Goal: Transaction & Acquisition: Purchase product/service

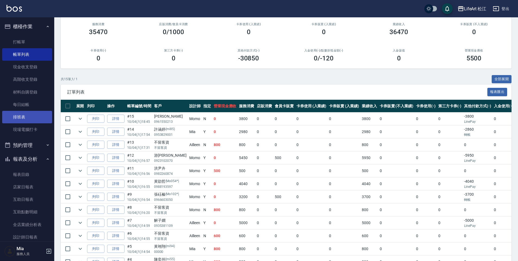
scroll to position [9, 0]
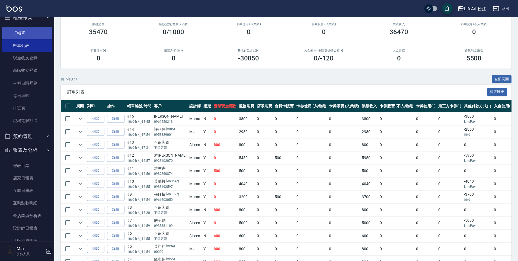
click at [25, 33] on link "打帳單" at bounding box center [27, 33] width 50 height 12
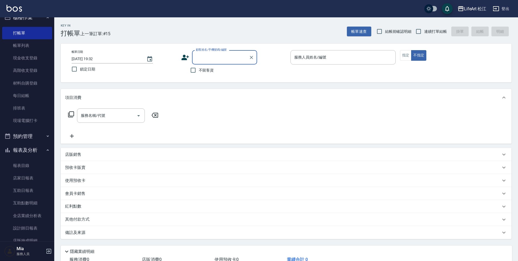
click at [180, 57] on div "帳單日期 [DATE] 19:32 鎖定日期 顧客姓名/手機號碼/編號 顧客姓名/手機號碼/編號 不留客資 服務人員姓名/編號 服務人員姓名/編號 指定 不指定" at bounding box center [286, 63] width 438 height 26
click at [186, 55] on icon at bounding box center [185, 57] width 8 height 8
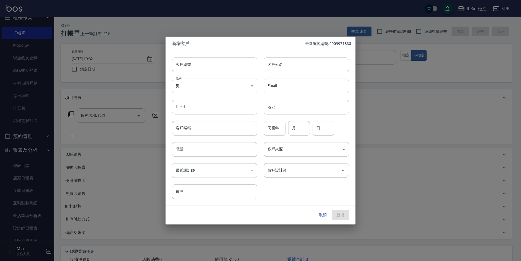
click at [186, 55] on div "客戶編號 客戶編號" at bounding box center [212, 61] width 92 height 21
click at [313, 68] on input "客戶姓名" at bounding box center [306, 65] width 85 height 15
type input "x"
click at [206, 158] on div "最近設計師 ​ 最近設計師" at bounding box center [212, 167] width 92 height 21
click at [206, 153] on input "電話" at bounding box center [214, 149] width 85 height 15
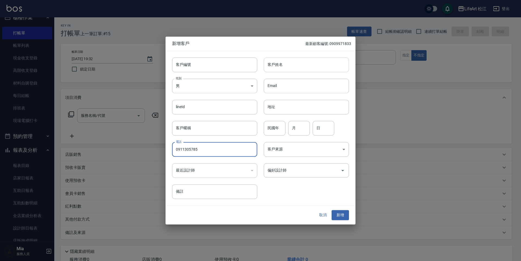
type input "0911305785"
click at [304, 67] on input "客戶姓名" at bounding box center [306, 65] width 85 height 15
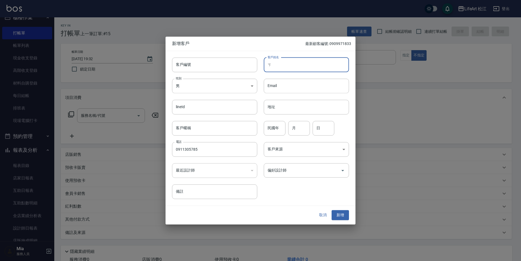
type input "ㄑ"
click at [300, 70] on input "[PERSON_NAME]" at bounding box center [306, 65] width 85 height 15
type input "侯欣妤"
click at [236, 85] on body "LifeArt 松江 登出 櫃檯作業 打帳單 帳單列表 現金收支登錄 高階收支登錄 材料自購登錄 每日結帳 排班表 現場電腦打卡 預約管理 預約管理 單日預約…" at bounding box center [260, 149] width 521 height 298
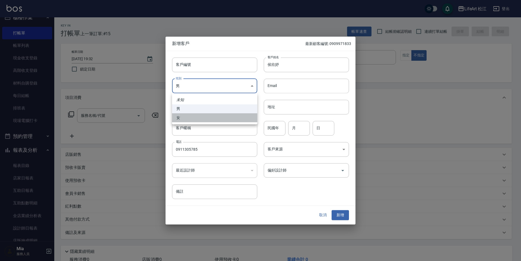
click at [216, 114] on li "女" at bounding box center [214, 117] width 85 height 9
type input "[DEMOGRAPHIC_DATA]"
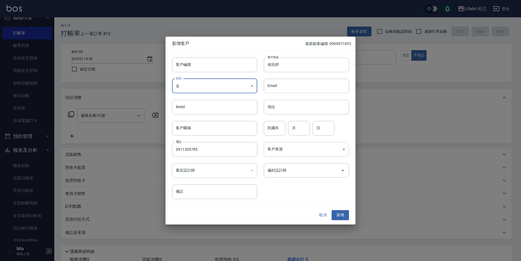
click at [274, 154] on body "LifeArt 松江 登出 櫃檯作業 打帳單 帳單列表 現金收支登錄 高階收支登錄 材料自購登錄 每日結帳 排班表 現場電腦打卡 預約管理 預約管理 單日預約…" at bounding box center [260, 149] width 521 height 298
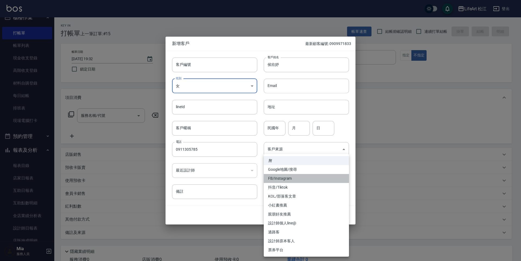
drag, startPoint x: 294, startPoint y: 180, endPoint x: 294, endPoint y: 184, distance: 4.6
click at [294, 184] on ul "無 Google地圖/搜尋 FB/Instagram 抖音/Tiktok KOL/部落客文章 小紅書推薦 親朋好友推薦 設計師個人line@ 過路客 設計師原…" at bounding box center [306, 205] width 85 height 103
click at [293, 181] on li "FB/Instagram" at bounding box center [306, 178] width 85 height 9
type input "FB/Instagram"
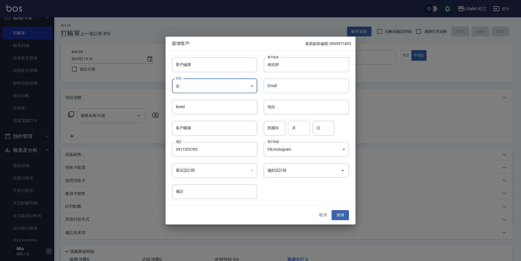
click at [302, 130] on input "月" at bounding box center [299, 128] width 22 height 15
type input "2"
click at [291, 185] on div "客戶編號 客戶編號 客戶姓名 [PERSON_NAME] 客戶姓名 性別 女 [DEMOGRAPHIC_DATA] 性別 Email Email lineId…" at bounding box center [257, 125] width 183 height 148
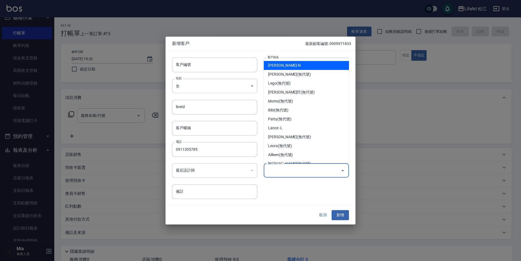
click at [293, 171] on input "偏好設計師" at bounding box center [302, 170] width 72 height 9
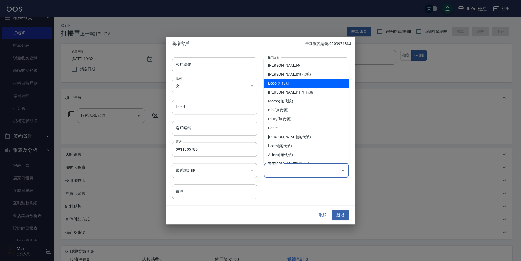
click at [288, 84] on li "Lego(無代號)" at bounding box center [306, 83] width 85 height 9
type input "Lego"
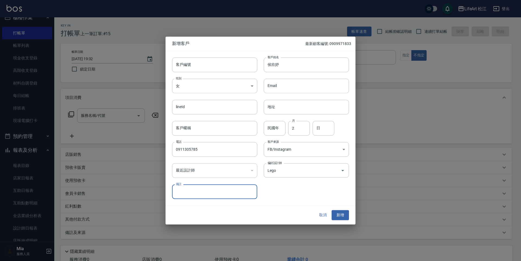
click at [224, 188] on input "備註" at bounding box center [214, 192] width 85 height 15
type input "5"
type input "住[GEOGRAPHIC_DATA]有票過很細軟"
click at [347, 214] on button "新增" at bounding box center [340, 216] width 17 height 10
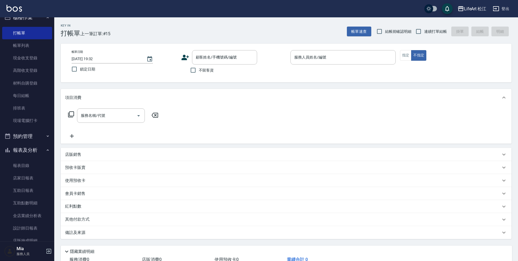
click at [189, 62] on div "顧客姓名/手機號碼/編號 顧客姓名/手機號碼/編號" at bounding box center [233, 57] width 105 height 14
click at [187, 60] on icon at bounding box center [185, 57] width 8 height 8
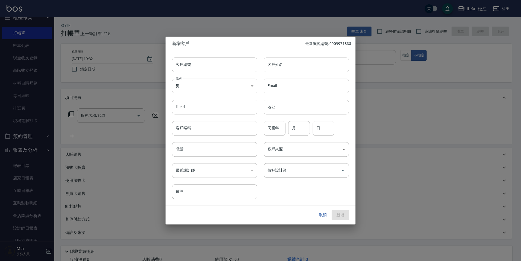
click at [286, 68] on input "客戶姓名" at bounding box center [306, 65] width 85 height 15
type input "鄭雅莉"
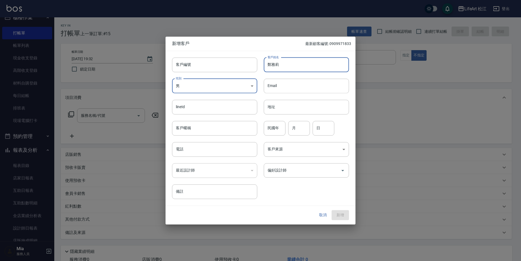
click at [214, 80] on body "LifeArt 松江 登出 櫃檯作業 打帳單 帳單列表 現金收支登錄 高階收支登錄 材料自購登錄 每日結帳 排班表 現場電腦打卡 預約管理 預約管理 單日預約…" at bounding box center [260, 149] width 521 height 298
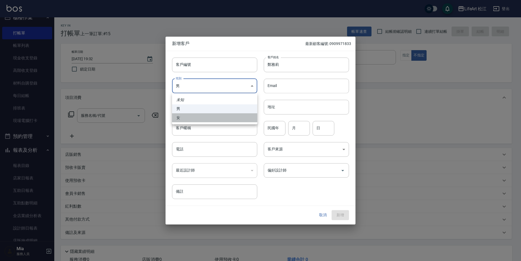
click at [189, 115] on li "女" at bounding box center [214, 117] width 85 height 9
type input "[DEMOGRAPHIC_DATA]"
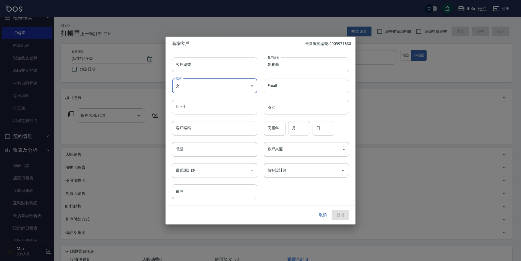
click at [294, 129] on input "月" at bounding box center [299, 128] width 22 height 15
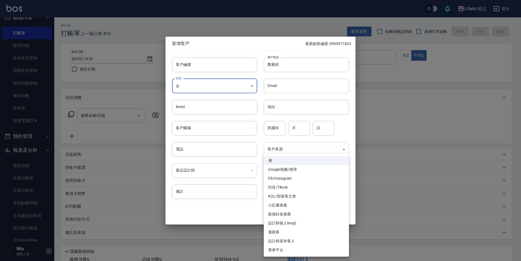
click at [286, 147] on body "LifeArt 松江 登出 櫃檯作業 打帳單 帳單列表 現金收支登錄 高階收支登錄 材料自購登錄 每日結帳 排班表 現場電腦打卡 預約管理 預約管理 單日預約…" at bounding box center [260, 149] width 521 height 298
click at [287, 180] on li "FB/Instagram" at bounding box center [306, 178] width 85 height 9
type input "FB/Instagram"
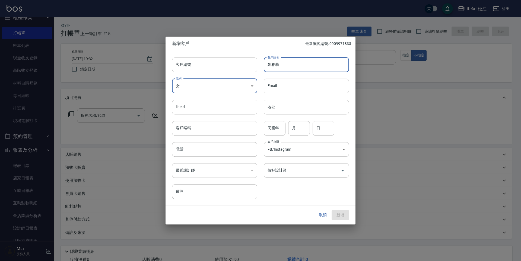
click at [289, 67] on input "鄭雅莉" at bounding box center [306, 65] width 85 height 15
click at [298, 66] on input "鄭雅莉" at bounding box center [306, 65] width 85 height 15
type input "鄭雅莉"
click at [237, 151] on input "電話" at bounding box center [214, 149] width 85 height 15
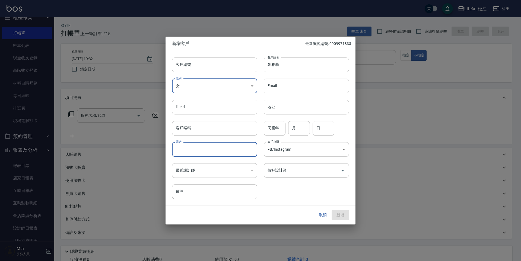
type input "０"
type input "0970655412"
click at [285, 168] on input "偏好設計師" at bounding box center [302, 170] width 72 height 9
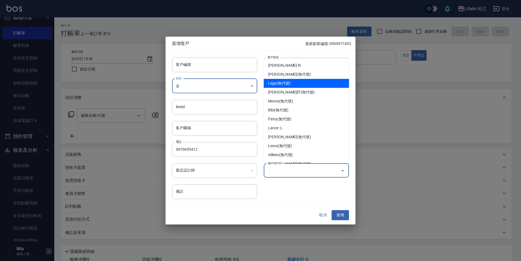
click at [298, 82] on li "Lego(無代號)" at bounding box center [306, 83] width 85 height 9
type input "Lego"
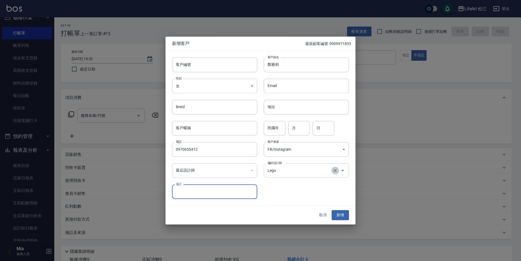
click at [337, 169] on icon "Clear" at bounding box center [334, 170] width 5 height 5
click at [341, 214] on button "新增" at bounding box center [340, 216] width 17 height 10
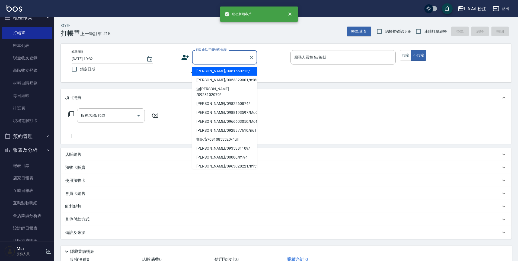
click at [217, 58] on input "顧客姓名/手機號碼/編號" at bounding box center [221, 57] width 52 height 9
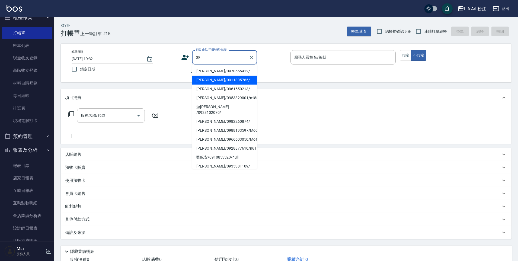
click at [211, 80] on li "[PERSON_NAME]/0911305785/" at bounding box center [224, 80] width 65 height 9
type input "[PERSON_NAME]/0911305785/"
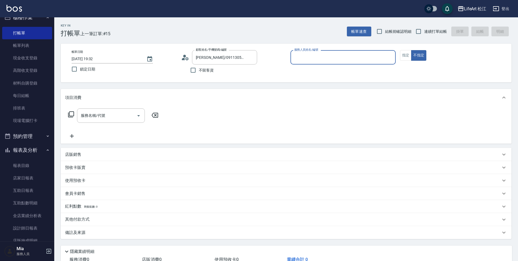
type input "Lego(無代號)"
click at [406, 55] on button "指定" at bounding box center [406, 55] width 12 height 11
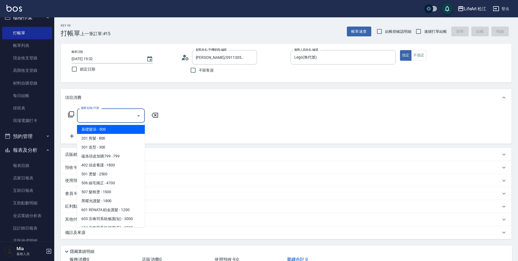
click at [122, 115] on input "服務名稱/代號" at bounding box center [107, 115] width 55 height 9
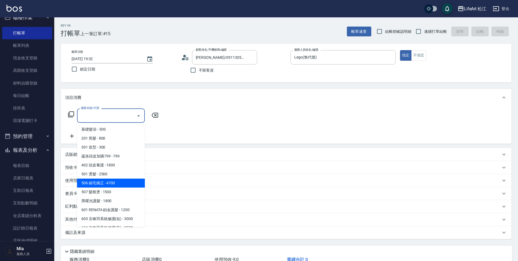
click at [113, 180] on span "506 縮毛矯正 - 4700" at bounding box center [111, 183] width 68 height 9
type input "506 縮毛矯正 (506)"
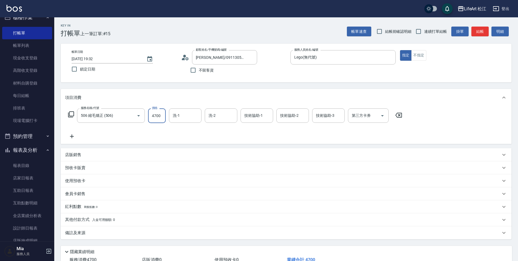
click at [158, 120] on input "4700" at bounding box center [157, 116] width 18 height 15
type input "1500"
drag, startPoint x: 83, startPoint y: 132, endPoint x: 78, endPoint y: 133, distance: 4.6
click at [82, 132] on div "服務名稱/代號 506 縮毛矯正 (506) 服務名稱/代號 價格 1500 價格 洗-1 洗-1 洗-2 洗-2 技術協助-1 技術協助-1 技術協助-2 …" at bounding box center [235, 124] width 341 height 31
click at [76, 134] on icon at bounding box center [72, 136] width 14 height 7
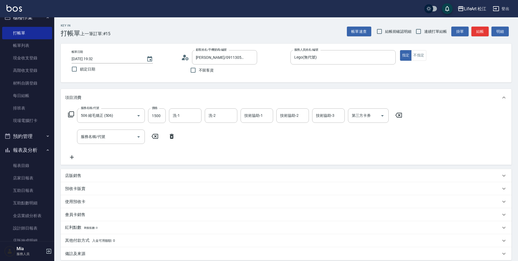
click at [76, 135] on div "服務名稱/代號 服務名稱/代號" at bounding box center [121, 137] width 113 height 14
click at [80, 136] on input "服務名稱/代號" at bounding box center [107, 136] width 55 height 9
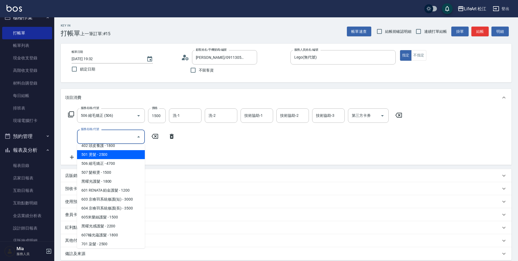
scroll to position [58, 0]
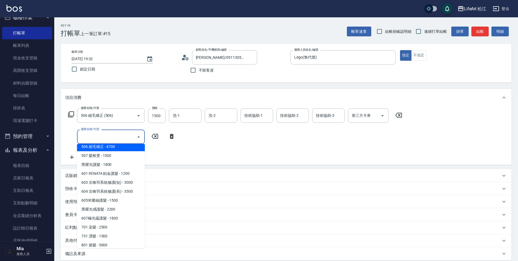
click at [117, 148] on span "506 縮毛矯正 - 4700" at bounding box center [111, 146] width 68 height 9
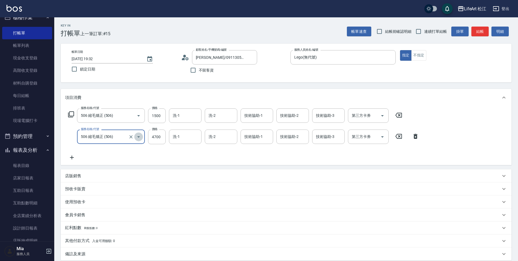
click at [140, 136] on icon "Open" at bounding box center [138, 137] width 7 height 7
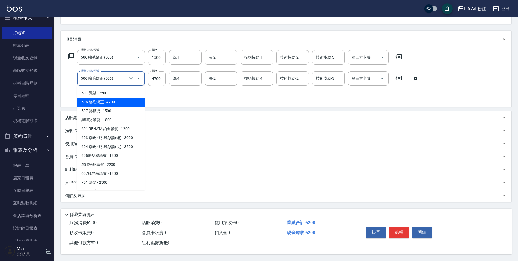
scroll to position [46, 0]
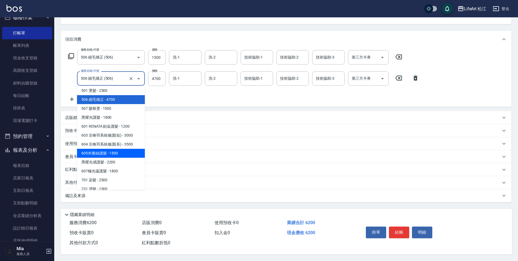
click at [116, 149] on span "605米樂絲護髮 - 1500" at bounding box center [111, 153] width 68 height 9
type input "605米樂絲護髮(605)"
type input "1500"
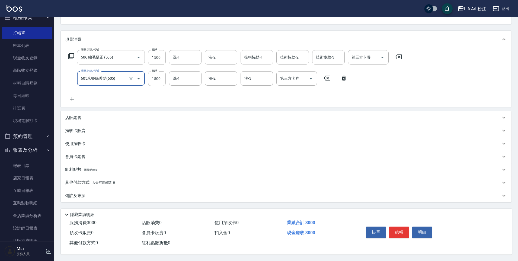
click at [248, 52] on div "技術協助-1 技術協助-1" at bounding box center [257, 57] width 33 height 14
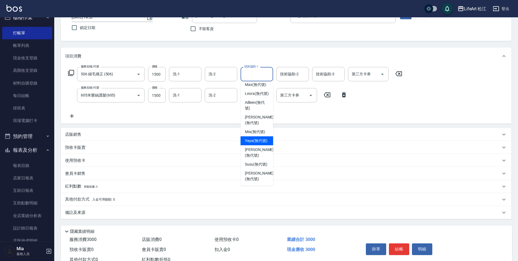
scroll to position [8, 0]
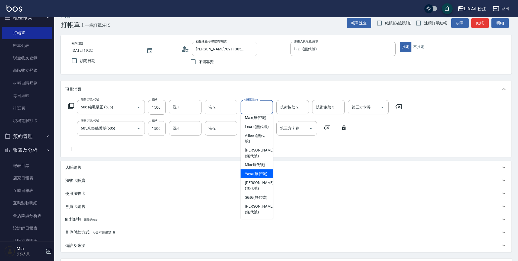
drag, startPoint x: 269, startPoint y: 177, endPoint x: 270, endPoint y: 171, distance: 6.0
click at [270, 171] on div "Yaya (無代號)" at bounding box center [257, 174] width 33 height 9
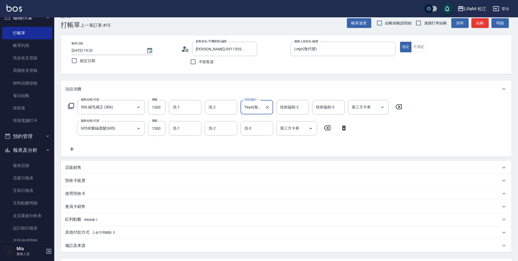
click at [261, 113] on div "Yaya(無代號) 技術協助-1" at bounding box center [257, 107] width 33 height 14
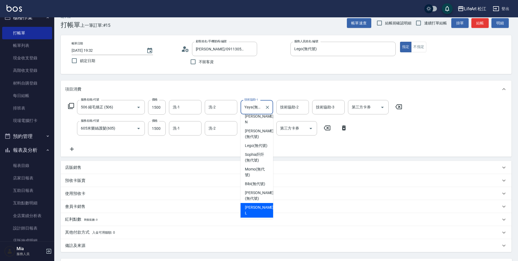
scroll to position [0, 0]
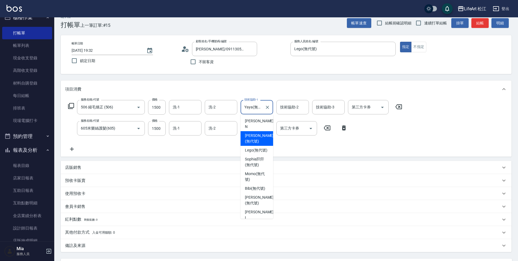
click at [256, 133] on span "[PERSON_NAME] (無代號)" at bounding box center [259, 138] width 29 height 11
type input "[PERSON_NAME](無代號)"
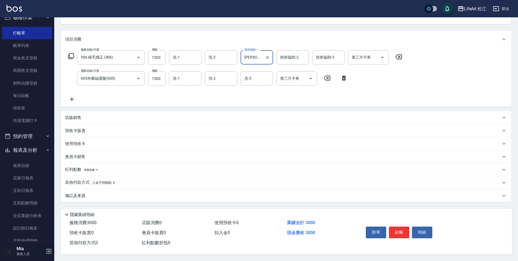
scroll to position [61, 0]
click at [71, 190] on div "備註及來源" at bounding box center [286, 195] width 451 height 13
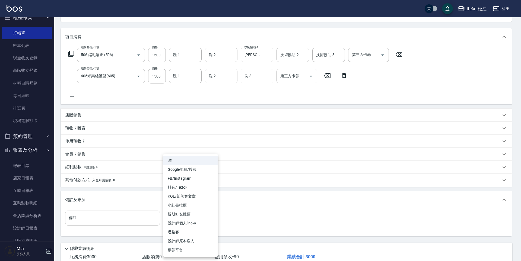
click at [207, 220] on body "LifeArt 松江 登出 櫃檯作業 打帳單 帳單列表 現金收支登錄 高階收支登錄 材料自購登錄 每日結帳 排班表 現場電腦打卡 預約管理 預約管理 單日預約…" at bounding box center [260, 117] width 521 height 356
click at [198, 179] on li "FB/Instagram" at bounding box center [190, 178] width 54 height 9
type input "FB/Instagram"
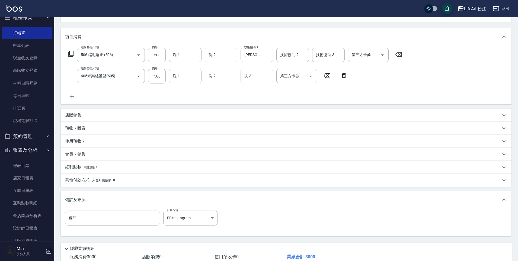
click at [79, 180] on p "其他付款方式 入金可用餘額: 0" at bounding box center [90, 180] width 50 height 6
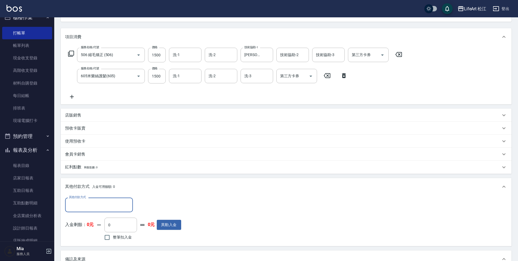
scroll to position [0, 0]
click at [84, 202] on input "其他付款方式" at bounding box center [99, 204] width 63 height 9
click at [86, 242] on span "LinePay" at bounding box center [99, 246] width 68 height 9
type input "LinePay"
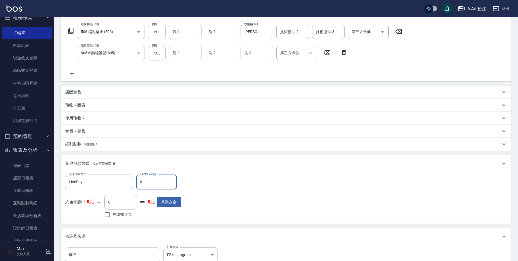
scroll to position [116, 0]
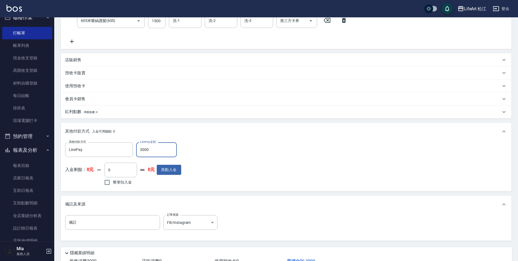
type input "3000"
click at [248, 142] on div "其他付款方式 入金可用餘額: 0 其他付款方式 LinePay 其他付款方式 LinePay金額 3000 LinePay金額 入金剩餘： 0元 0 ​ 整筆…" at bounding box center [286, 157] width 451 height 68
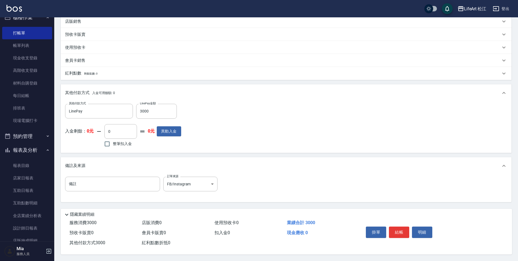
scroll to position [157, 0]
click at [395, 231] on button "結帳" at bounding box center [399, 232] width 20 height 11
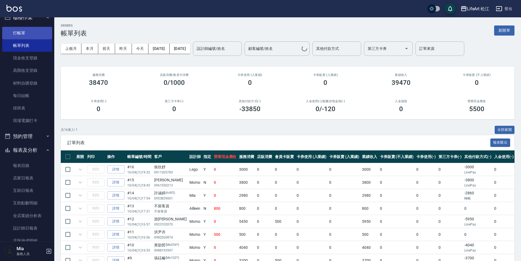
click at [25, 34] on link "打帳單" at bounding box center [27, 33] width 50 height 12
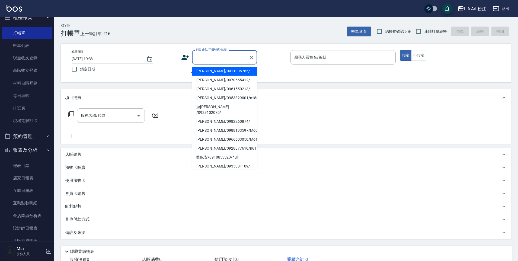
click at [241, 61] on input "顧客姓名/手機號碼/編號" at bounding box center [221, 57] width 52 height 9
click at [223, 81] on li "[PERSON_NAME]/0970655412/" at bounding box center [224, 80] width 65 height 9
type input "[PERSON_NAME]/0970655412/"
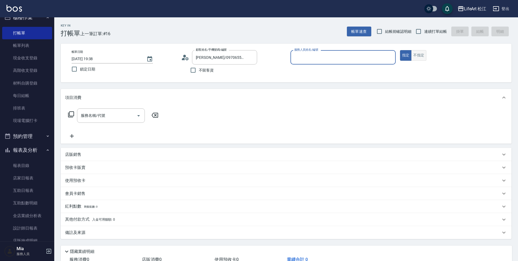
click at [420, 55] on button "不指定" at bounding box center [418, 55] width 15 height 11
click at [332, 57] on input "服務人員姓名/編號" at bounding box center [343, 57] width 100 height 9
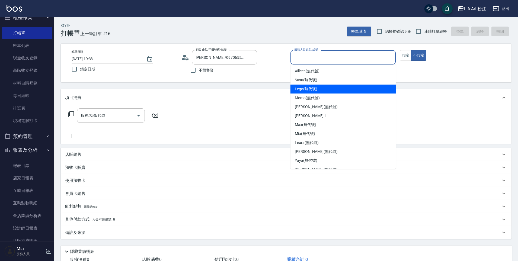
click at [320, 90] on div "Lego (無代號)" at bounding box center [343, 89] width 105 height 9
type input "Lego(無代號)"
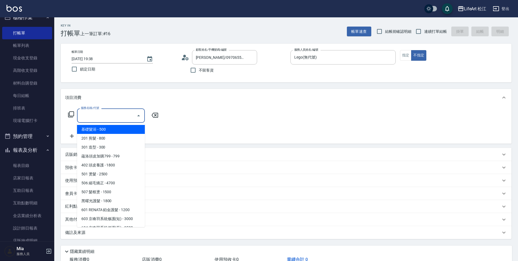
click at [118, 114] on input "服務名稱/代號" at bounding box center [107, 115] width 55 height 9
click at [104, 127] on span "基礎髮浴 - 500" at bounding box center [111, 129] width 68 height 9
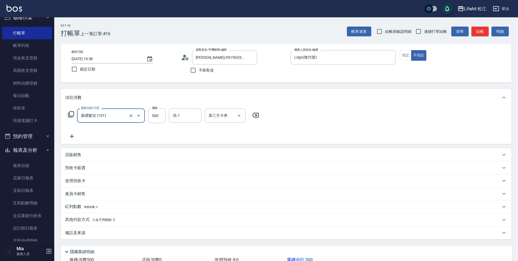
click at [143, 115] on div "基礎髮浴 (101) 服務名稱/代號" at bounding box center [111, 116] width 68 height 14
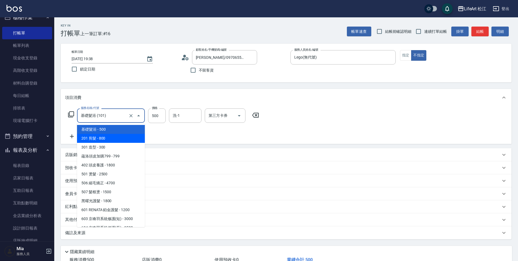
click at [119, 136] on span "201 剪髮 - 800" at bounding box center [111, 138] width 68 height 9
type input "201 剪髮(201)"
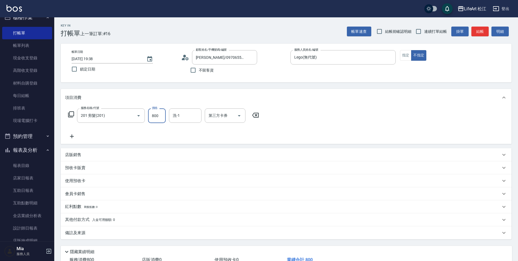
click at [154, 115] on input "800" at bounding box center [157, 116] width 18 height 15
type input "1300"
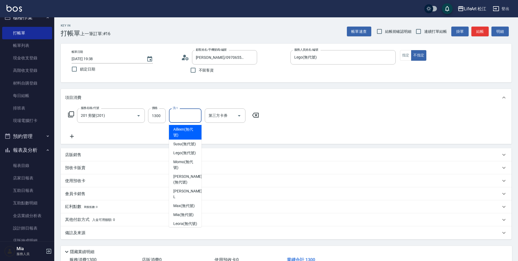
click at [188, 116] on input "洗-1" at bounding box center [186, 115] width 28 height 9
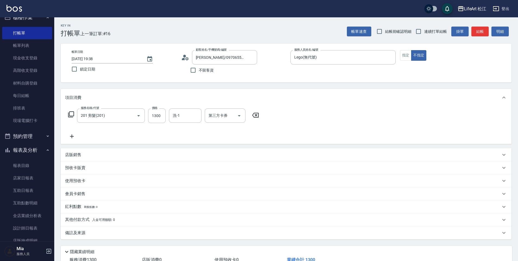
drag, startPoint x: 201, startPoint y: 145, endPoint x: 206, endPoint y: 141, distance: 6.6
click at [207, 138] on div "服務名稱/代號 201 剪髮(201) 服務名稱/代號 價格 1300 價格 洗-1 洗-1 第三方卡券 第三方卡券" at bounding box center [286, 125] width 451 height 38
click at [191, 111] on input "洗-1" at bounding box center [186, 115] width 28 height 9
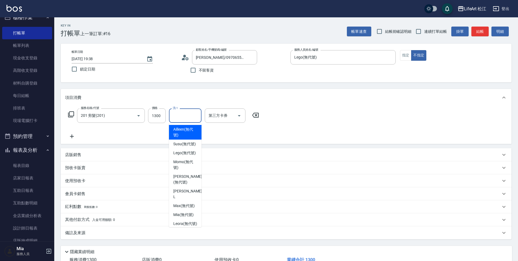
click at [192, 133] on span "Ailleen (無代號)" at bounding box center [185, 132] width 24 height 11
type input "Ailleen(無代號)"
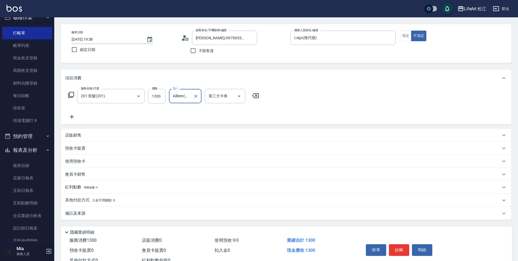
scroll to position [40, 0]
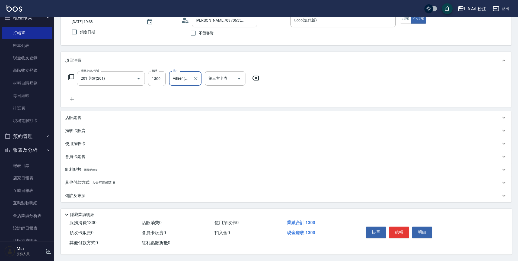
click at [82, 189] on div "備註及來源" at bounding box center [286, 195] width 451 height 13
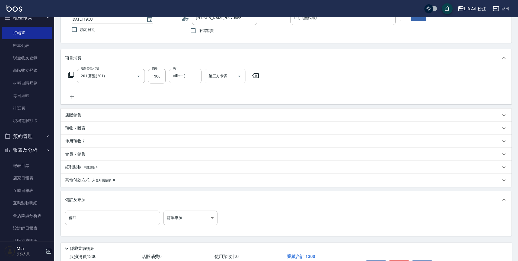
click at [173, 211] on body "LifeArt 松江 登出 櫃檯作業 打帳單 帳單列表 現金收支登錄 高階收支登錄 材料自購登錄 每日結帳 排班表 現場電腦打卡 預約管理 預約管理 單日預約…" at bounding box center [259, 127] width 518 height 335
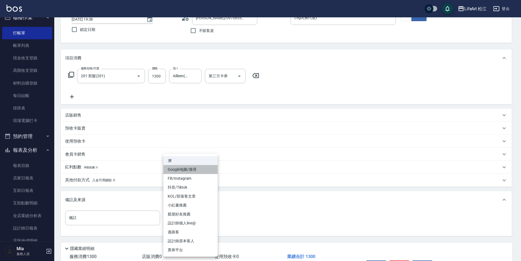
click at [183, 170] on li "Google地圖/搜尋" at bounding box center [190, 169] width 54 height 9
type input "Google地圖/搜尋"
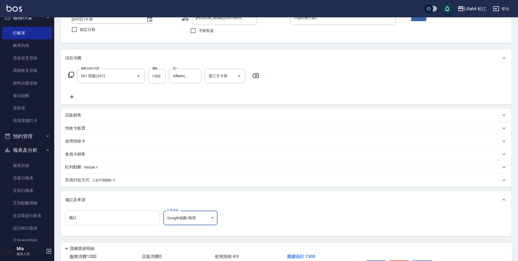
click at [121, 216] on input "備註" at bounding box center [112, 218] width 95 height 15
type input "r"
type input "郎"
type input "狼剪"
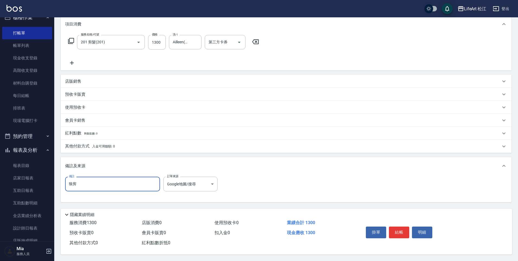
scroll to position [76, 0]
click at [393, 227] on button "結帳" at bounding box center [399, 232] width 20 height 11
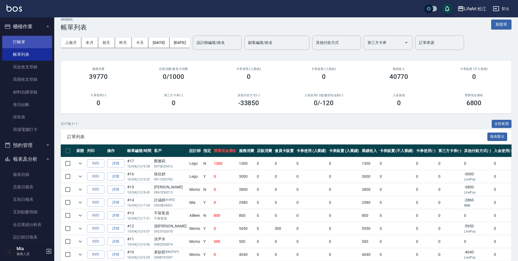
scroll to position [2, 0]
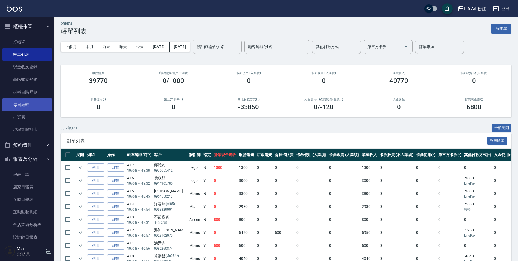
click at [34, 104] on link "每日結帳" at bounding box center [27, 105] width 50 height 12
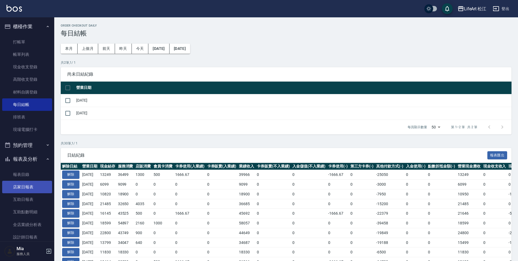
click at [27, 186] on link "店家日報表" at bounding box center [27, 187] width 50 height 12
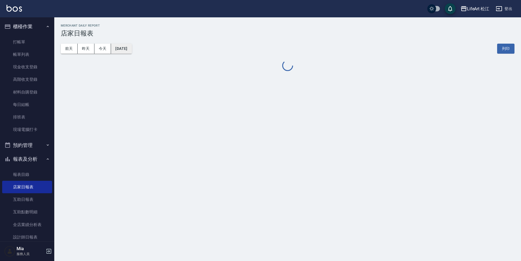
click at [132, 50] on button "[DATE]" at bounding box center [121, 49] width 21 height 10
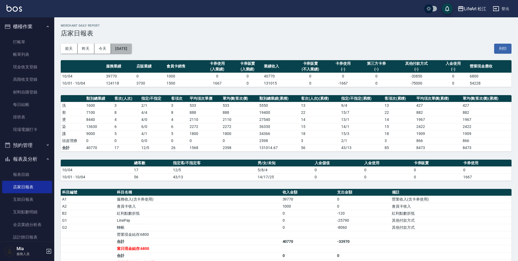
click at [132, 49] on button "[DATE]" at bounding box center [121, 49] width 21 height 10
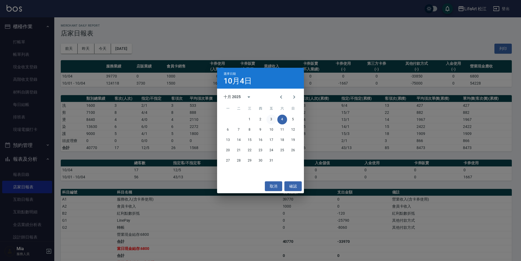
click at [271, 116] on button "3" at bounding box center [272, 120] width 10 height 10
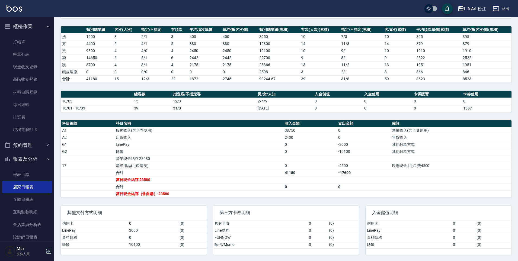
scroll to position [69, 0]
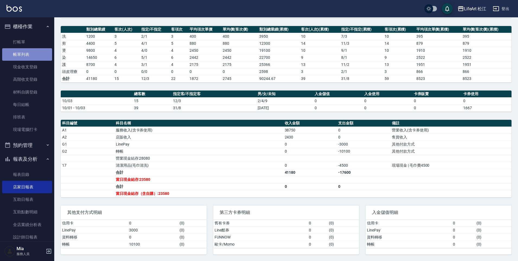
click at [30, 52] on link "帳單列表" at bounding box center [27, 54] width 50 height 12
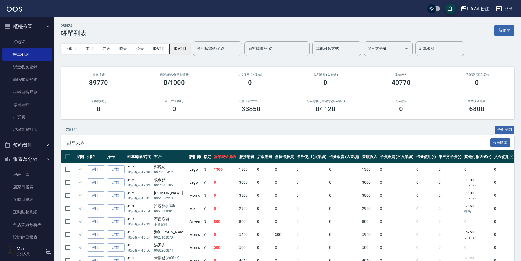
scroll to position [1, 0]
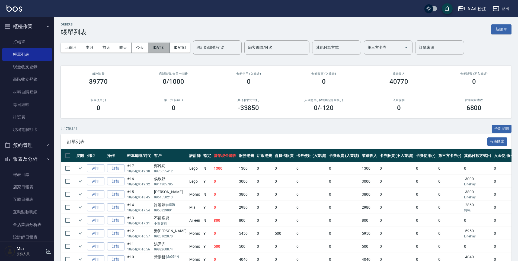
click at [167, 48] on button "[DATE]" at bounding box center [158, 48] width 21 height 10
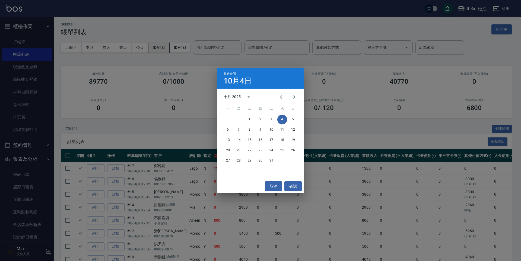
click at [167, 48] on div "起始時間 [DATE] 十月 2025 一 二 三 四 五 六 日 1 2 3 4 5 6 7 8 9 10 11 12 13 14 15 16 17 18 …" at bounding box center [260, 130] width 521 height 261
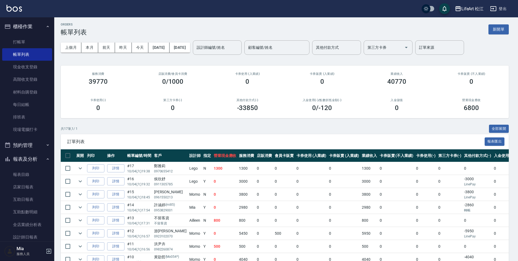
click at [190, 49] on button "[DATE]" at bounding box center [180, 48] width 21 height 10
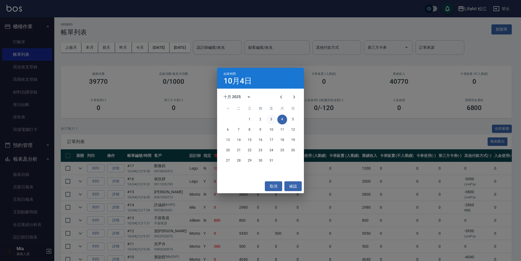
click at [270, 118] on button "3" at bounding box center [272, 120] width 10 height 10
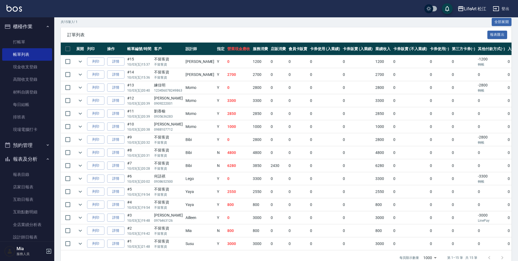
scroll to position [109, 0]
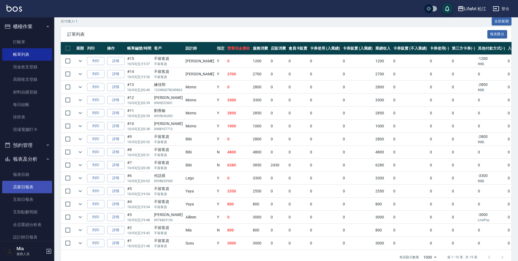
click at [39, 190] on link "店家日報表" at bounding box center [27, 187] width 50 height 12
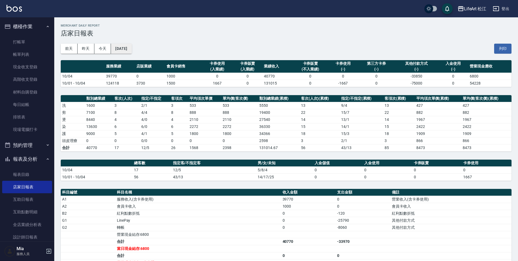
click at [120, 49] on button "[DATE]" at bounding box center [121, 49] width 21 height 10
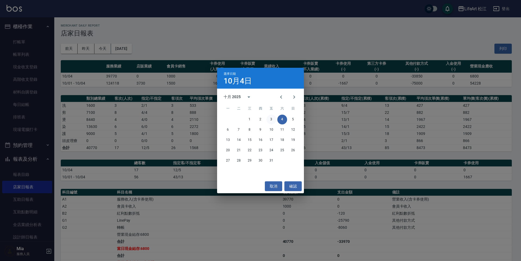
click at [270, 116] on button "3" at bounding box center [272, 120] width 10 height 10
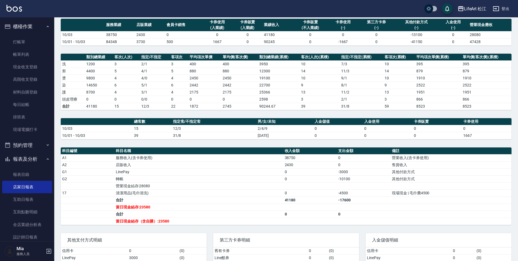
scroll to position [69, 0]
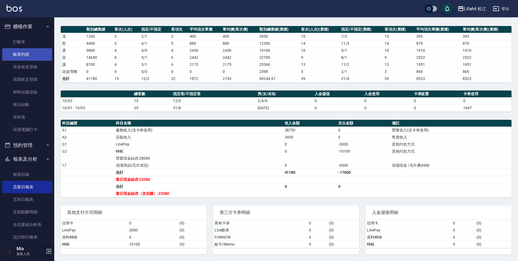
click at [27, 56] on link "帳單列表" at bounding box center [27, 54] width 50 height 12
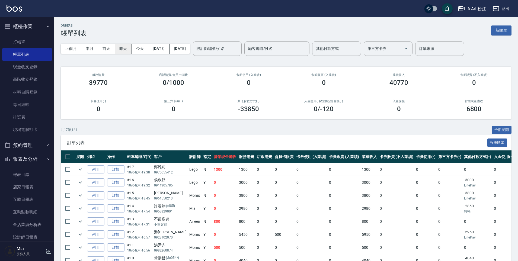
click at [121, 49] on button "昨天" at bounding box center [123, 49] width 17 height 10
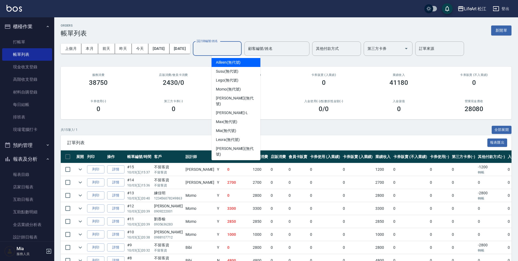
click at [239, 44] on input "設計師編號/姓名" at bounding box center [217, 48] width 44 height 9
click at [243, 64] on div "Ailleen (無代號)" at bounding box center [236, 62] width 49 height 9
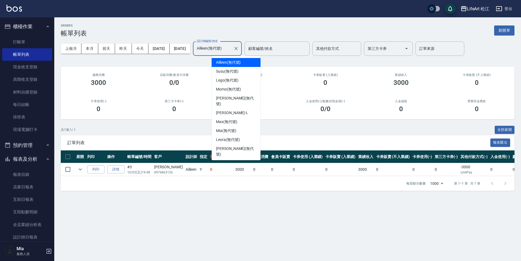
click at [231, 51] on input "Ailleen(無代號)" at bounding box center [213, 48] width 36 height 9
click at [243, 81] on div "Lego (無代號)" at bounding box center [236, 80] width 49 height 9
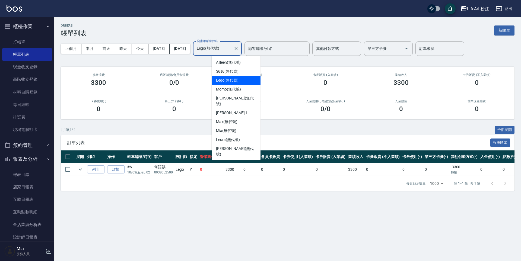
click at [231, 49] on input "Lego(無代號)" at bounding box center [213, 48] width 36 height 9
click at [242, 126] on div "Mia (無代號)" at bounding box center [236, 130] width 49 height 9
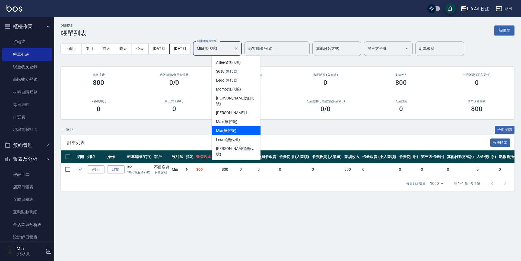
click at [227, 49] on input "Mia(無代號)" at bounding box center [213, 48] width 36 height 9
click at [237, 161] on span "Yaya (無代號)" at bounding box center [227, 164] width 23 height 6
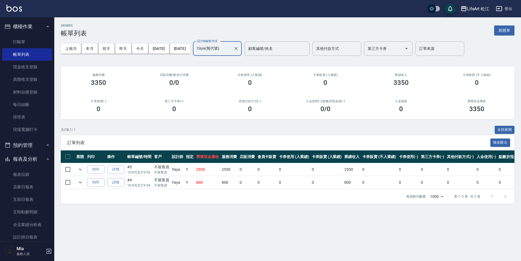
click at [231, 49] on input "Yaya(無代號)" at bounding box center [213, 48] width 36 height 9
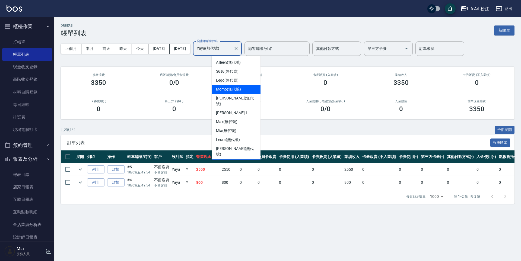
click at [247, 87] on div "Momo (無代號)" at bounding box center [236, 89] width 49 height 9
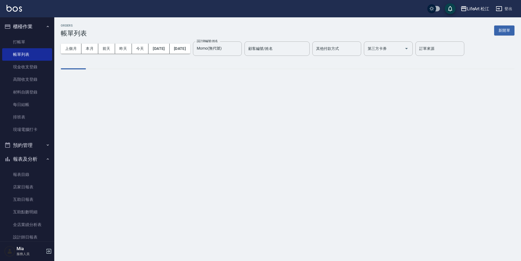
click at [247, 87] on div "ORDERS 帳單列表 新開單 上個月 本月 [DATE] [DATE] [DATE] [DATE] [DATE] 設計師編號/姓名 [PERSON_NAME…" at bounding box center [260, 130] width 521 height 261
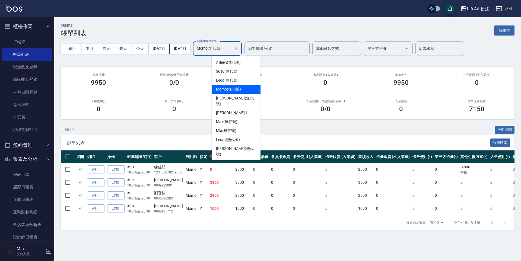
click at [231, 47] on input "Momo(無代號)" at bounding box center [213, 48] width 36 height 9
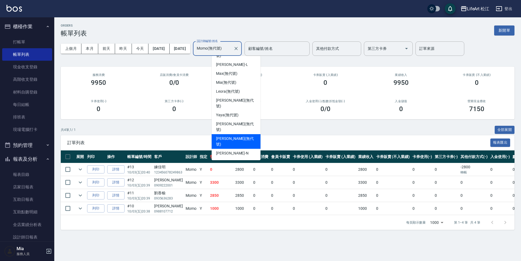
scroll to position [52, 0]
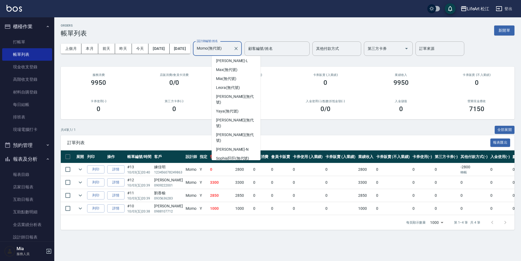
click at [239, 178] on div "Bibi (無代號)" at bounding box center [236, 182] width 49 height 9
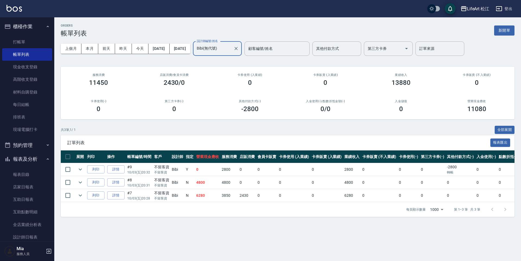
click at [231, 46] on input "Bibi(無代號)" at bounding box center [213, 48] width 36 height 9
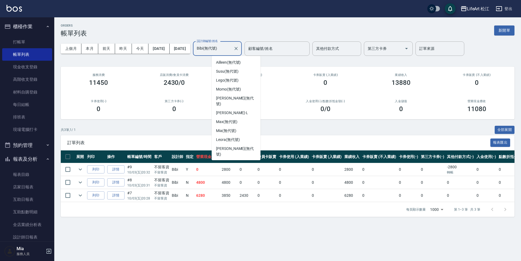
scroll to position [50, 0]
click at [242, 133] on div "[PERSON_NAME] (無代號)" at bounding box center [236, 140] width 49 height 15
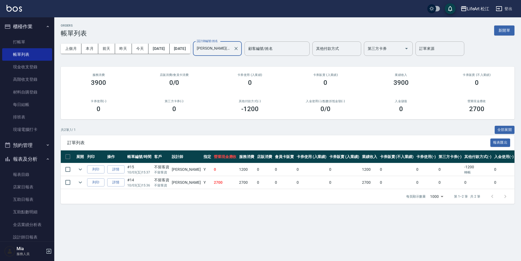
click at [218, 40] on label "設計師編號/姓名" at bounding box center [207, 41] width 21 height 4
click at [231, 44] on input "[PERSON_NAME](無代號)" at bounding box center [213, 48] width 36 height 9
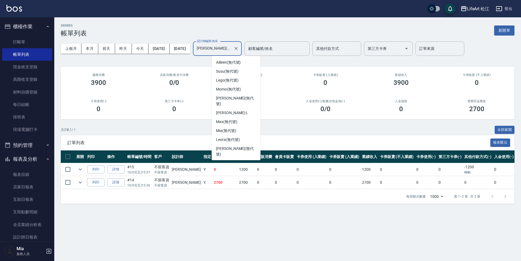
click at [231, 44] on input "[PERSON_NAME](無代號)" at bounding box center [213, 48] width 36 height 9
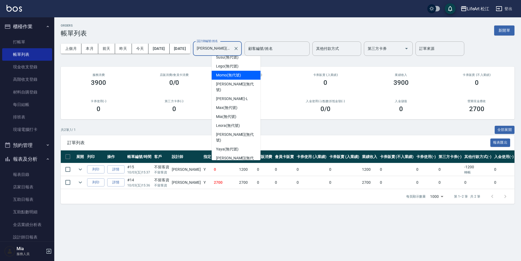
click at [237, 73] on span "Momo (無代號)" at bounding box center [228, 75] width 25 height 6
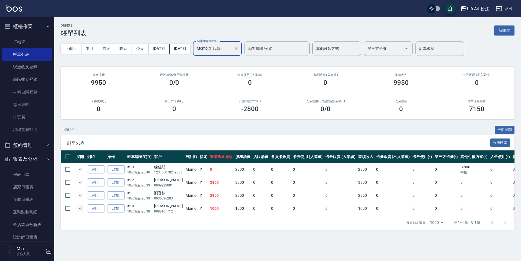
click at [79, 207] on icon "expand row" at bounding box center [80, 208] width 7 height 7
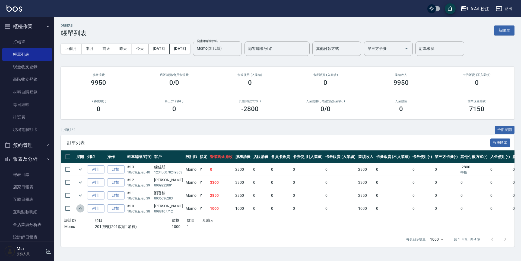
click at [79, 207] on icon "expand row" at bounding box center [80, 208] width 7 height 7
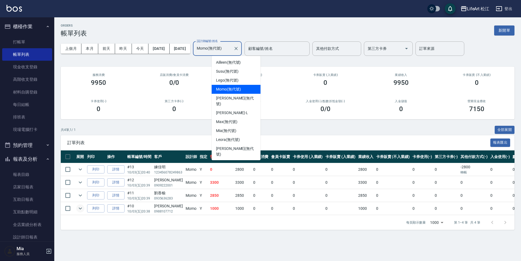
click at [231, 49] on input "Momo(無代號)" at bounding box center [213, 48] width 36 height 9
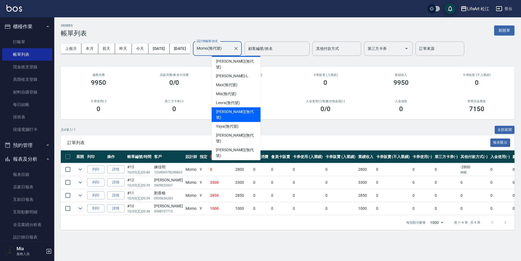
scroll to position [38, 0]
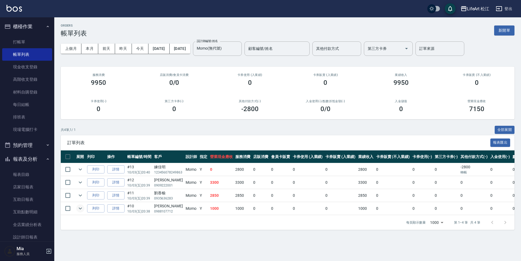
click at [182, 141] on span "訂單列表" at bounding box center [278, 142] width 423 height 5
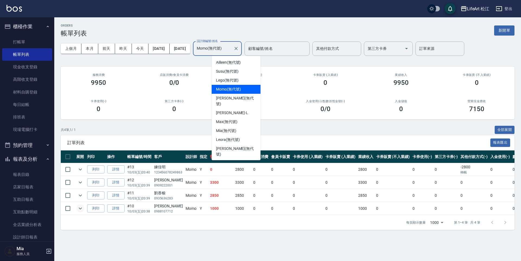
click at [231, 49] on input "Momo(無代號)" at bounding box center [213, 48] width 36 height 9
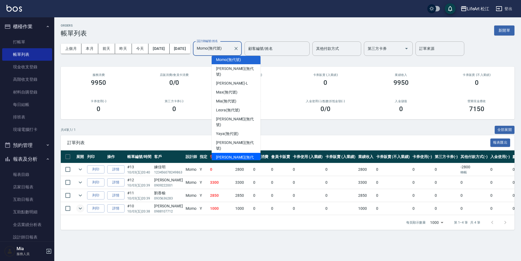
scroll to position [52, 0]
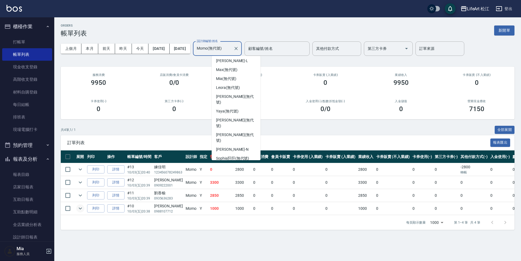
click at [236, 179] on span "Bibi (無代號)" at bounding box center [226, 182] width 20 height 6
type input "Bibi(無代號)"
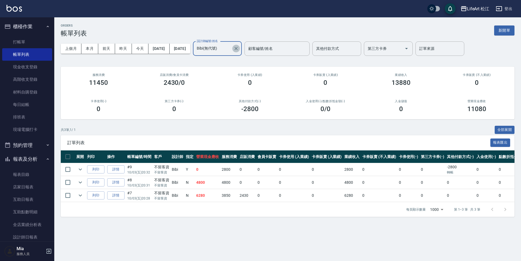
click at [239, 50] on icon "Clear" at bounding box center [235, 48] width 5 height 5
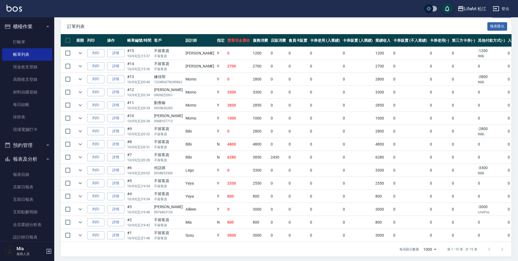
scroll to position [123, 0]
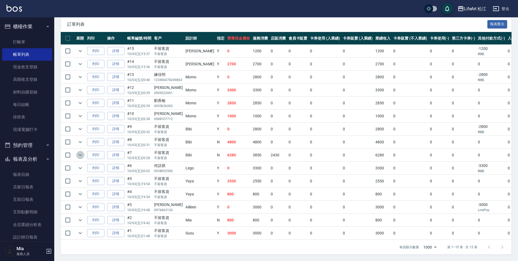
click at [79, 152] on icon "expand row" at bounding box center [80, 155] width 7 height 7
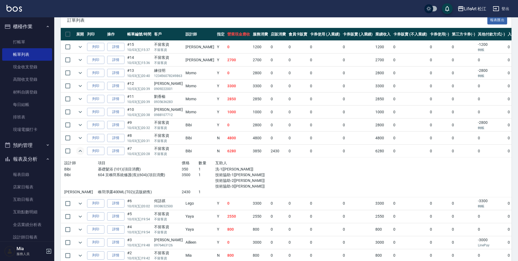
click at [79, 151] on icon "expand row" at bounding box center [80, 151] width 7 height 7
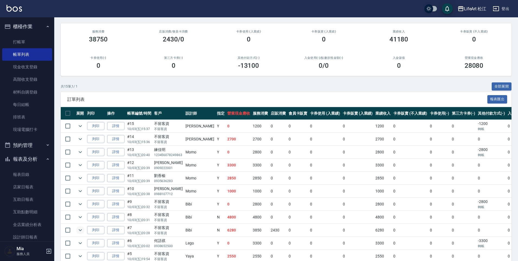
scroll to position [0, 0]
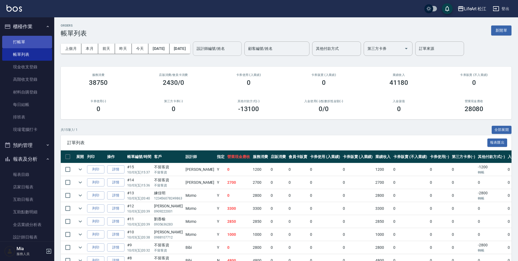
click at [23, 45] on link "打帳單" at bounding box center [27, 42] width 50 height 12
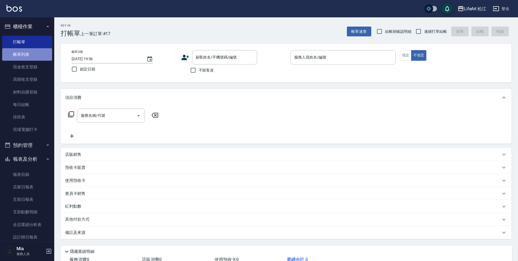
click at [34, 56] on link "帳單列表" at bounding box center [27, 54] width 50 height 12
click at [35, 56] on link "帳單列表" at bounding box center [27, 54] width 50 height 12
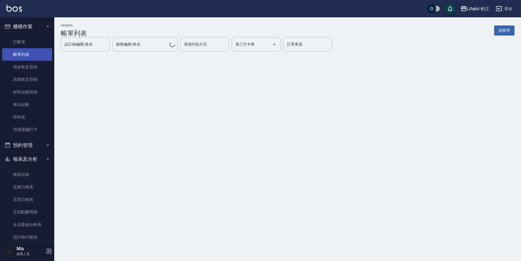
click at [35, 51] on link "帳單列表" at bounding box center [27, 54] width 50 height 12
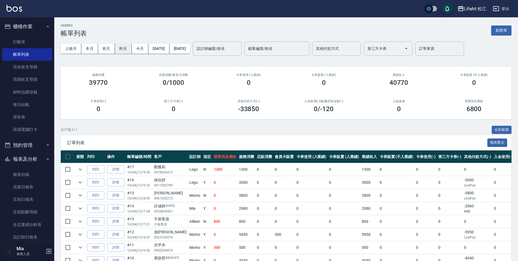
click at [126, 49] on button "昨天" at bounding box center [123, 49] width 17 height 10
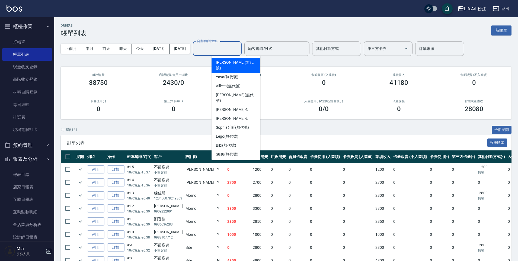
click at [224, 48] on input "設計師編號/姓名" at bounding box center [217, 48] width 44 height 9
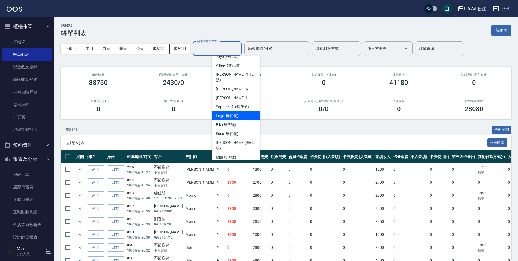
scroll to position [17, 0]
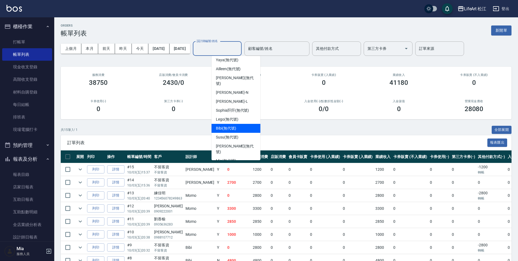
click at [243, 124] on div "Bibi (無代號)" at bounding box center [236, 128] width 49 height 9
type input "Bibi(無代號)"
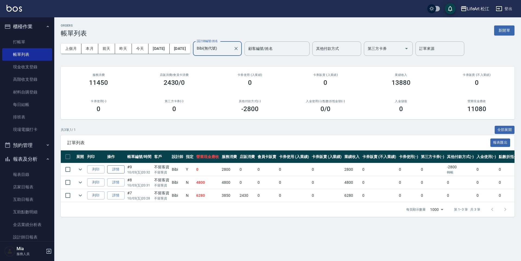
click at [114, 170] on link "詳情" at bounding box center [115, 170] width 17 height 8
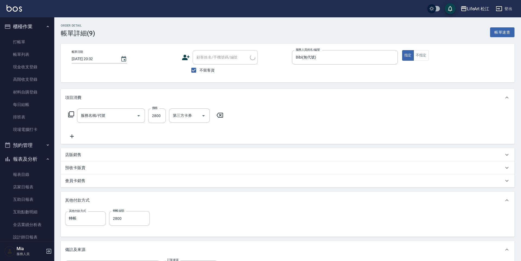
type input "[DATE] 20:32"
checkbox input "true"
type input "Bibi(無代號)"
type input "設計師原本客人"
type input "501 燙髮(501)"
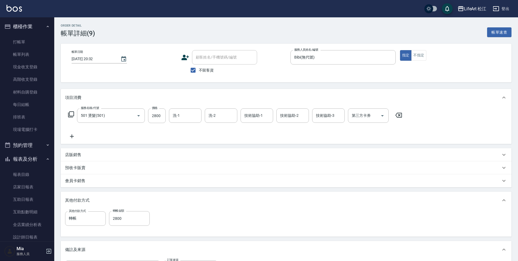
scroll to position [7, 0]
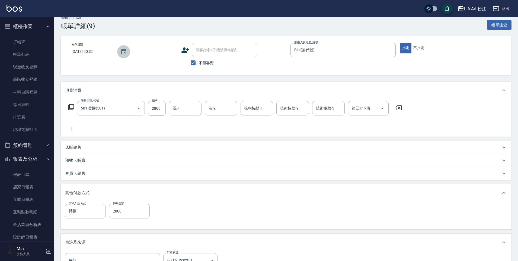
click at [125, 54] on icon "Choose date, selected date is 2025-10-03" at bounding box center [123, 51] width 5 height 5
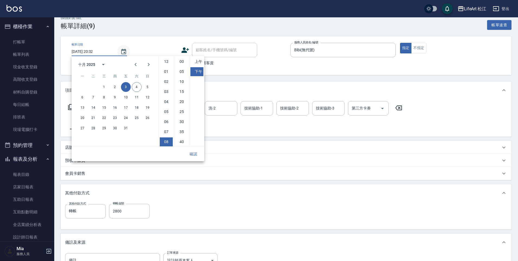
scroll to position [30, 0]
click at [137, 87] on button "4" at bounding box center [137, 87] width 10 height 10
type input "[DATE] 20:32"
click at [190, 154] on button "確認" at bounding box center [193, 154] width 17 height 10
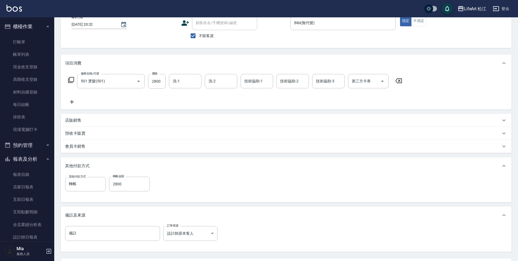
scroll to position [84, 0]
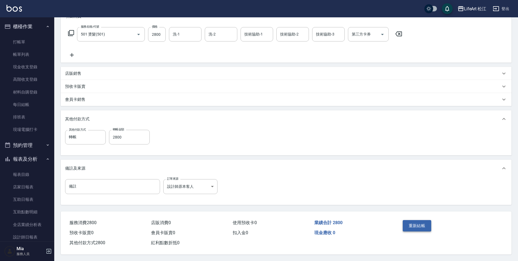
click at [421, 225] on button "重新結帳" at bounding box center [417, 225] width 29 height 11
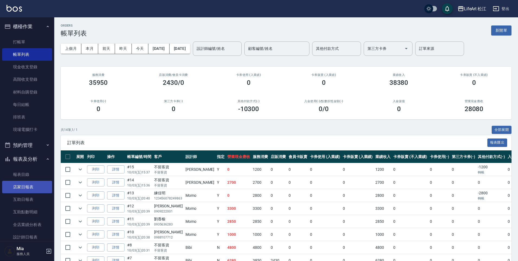
click at [29, 189] on link "店家日報表" at bounding box center [27, 187] width 50 height 12
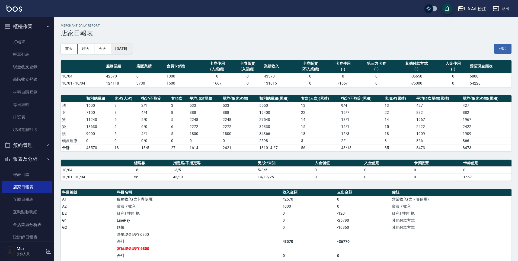
click at [132, 50] on button "[DATE]" at bounding box center [121, 49] width 21 height 10
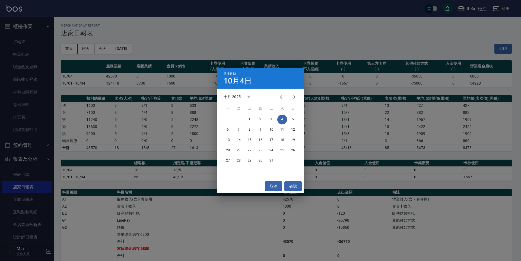
click at [136, 50] on div "選擇日期 10月4日 十月 2025 一 二 三 四 五 六 日 1 2 3 4 5 6 7 8 9 10 11 12 13 14 15 16 17 18 1…" at bounding box center [260, 130] width 521 height 261
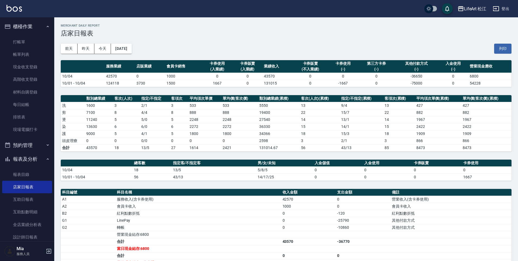
click at [132, 50] on button "[DATE]" at bounding box center [121, 49] width 21 height 10
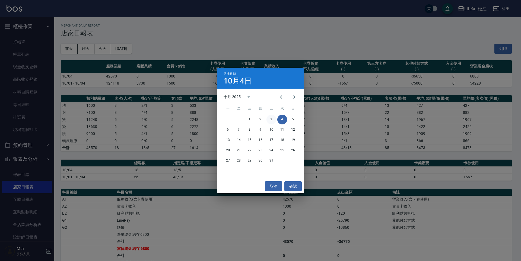
click at [272, 119] on button "3" at bounding box center [272, 120] width 10 height 10
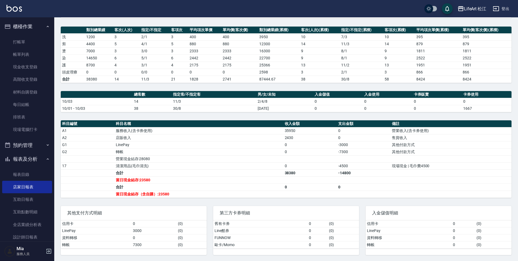
scroll to position [69, 0]
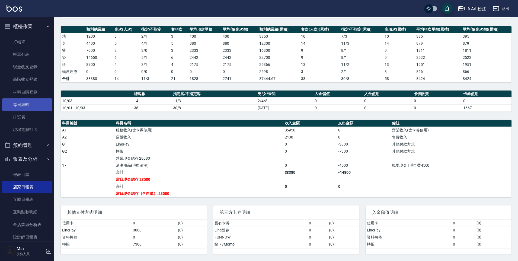
click at [37, 103] on link "每日結帳" at bounding box center [27, 105] width 50 height 12
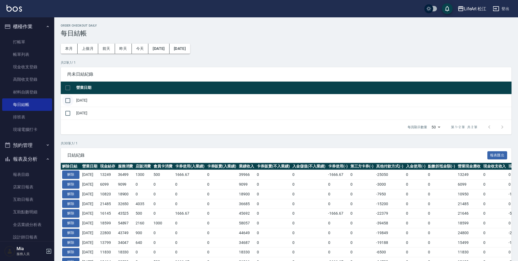
click at [69, 100] on input "checkbox" at bounding box center [67, 100] width 11 height 11
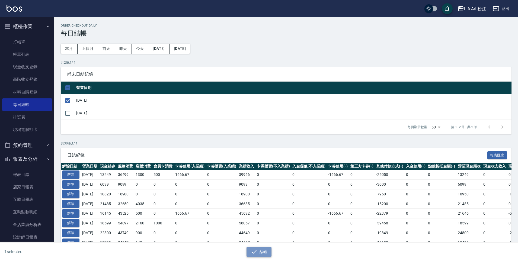
click at [262, 255] on button "結帳" at bounding box center [259, 252] width 25 height 10
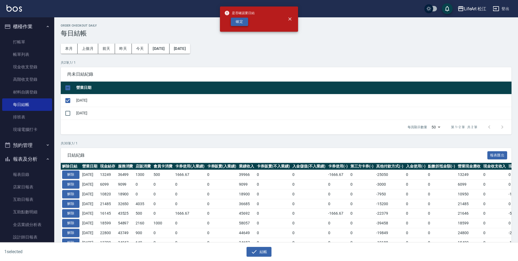
click at [241, 21] on button "確定" at bounding box center [239, 22] width 17 height 8
checkbox input "false"
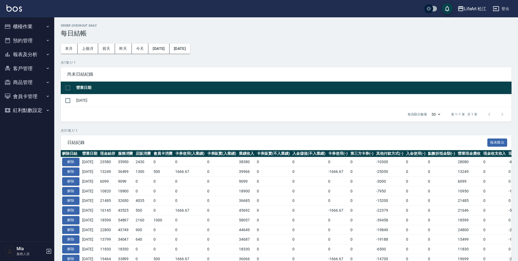
click at [34, 25] on button "櫃檯作業" at bounding box center [27, 27] width 50 height 14
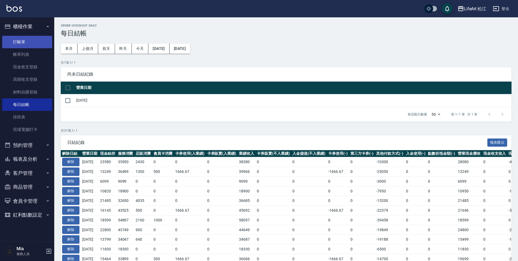
click at [36, 41] on link "打帳單" at bounding box center [27, 42] width 50 height 12
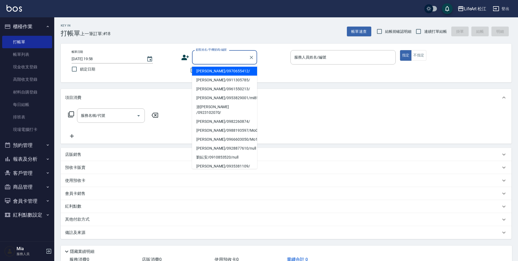
click at [200, 59] on input "顧客姓名/手機號碼/編號" at bounding box center [221, 57] width 52 height 9
type input "x"
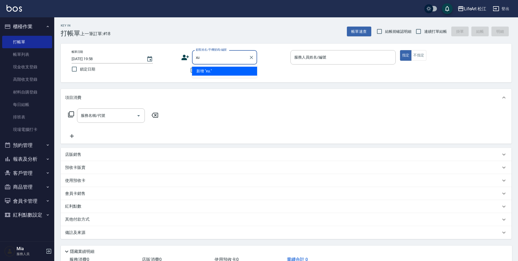
type input "x"
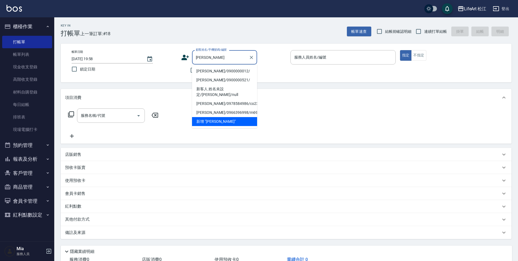
click at [207, 70] on li "劉庭宇/0900000012/" at bounding box center [224, 71] width 65 height 9
type input "劉庭宇/0900000012/"
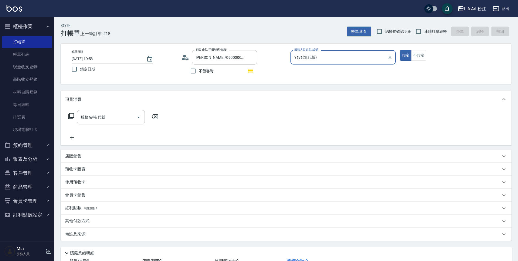
type input "Yaya(無代號)"
click at [112, 116] on input "服務名稱/代號" at bounding box center [107, 117] width 55 height 9
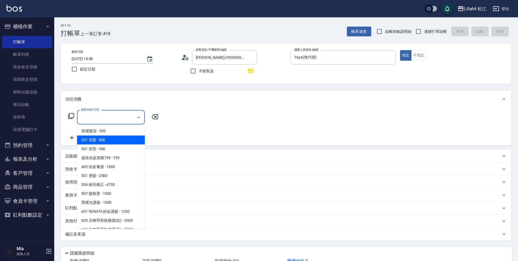
click at [110, 139] on span "201 剪髮 - 800" at bounding box center [111, 140] width 68 height 9
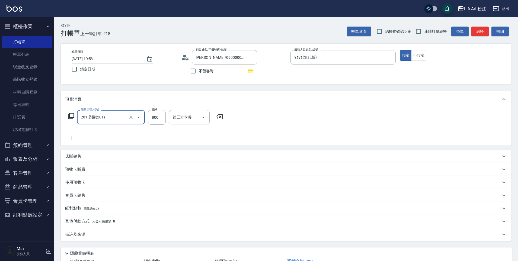
type input "201 剪髮(201)"
click at [156, 118] on input "800" at bounding box center [157, 117] width 18 height 15
click at [157, 118] on input "800" at bounding box center [157, 117] width 18 height 15
type input "1000"
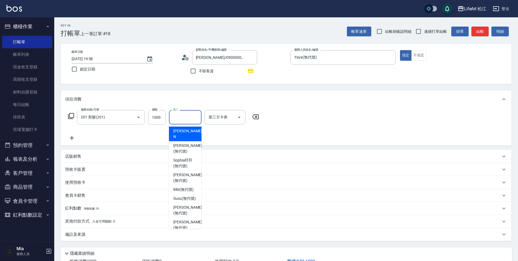
click at [192, 120] on input "洗-1" at bounding box center [186, 117] width 28 height 9
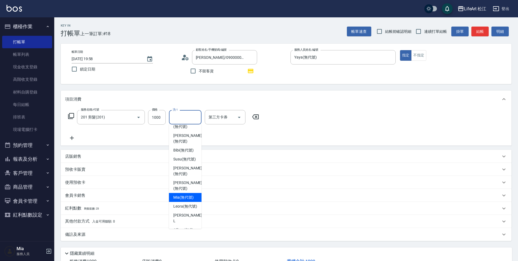
scroll to position [41, 0]
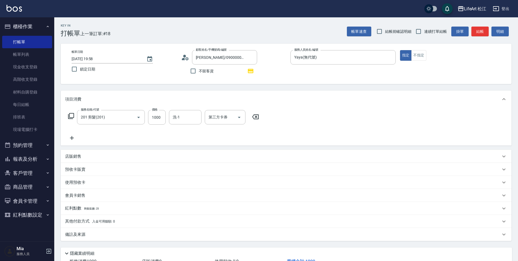
click at [130, 139] on div "服務名稱/代號 201 剪髮(201) 服務名稱/代號 價格 1000 價格 洗-1 洗-1 第三方卡券 第三方卡券" at bounding box center [163, 125] width 197 height 31
click at [70, 140] on icon at bounding box center [72, 138] width 14 height 7
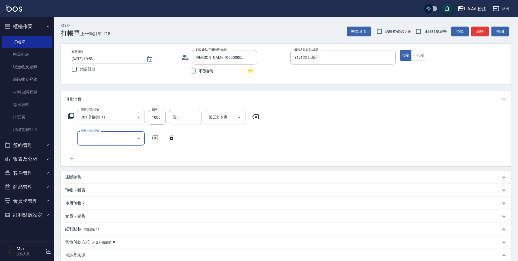
click at [74, 139] on div "服務名稱/代號 服務名稱/代號" at bounding box center [121, 138] width 113 height 14
click at [86, 141] on input "服務名稱/代號" at bounding box center [107, 138] width 55 height 9
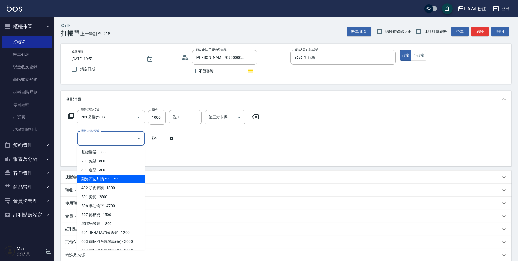
click at [117, 177] on span "蘊洛頭皮加購799 - 799" at bounding box center [111, 179] width 68 height 9
type input "蘊洛頭皮加購799(401)"
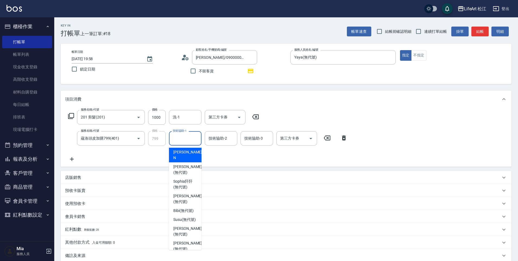
click at [179, 138] on div "技術協助-1 技術協助-1" at bounding box center [185, 138] width 33 height 14
drag, startPoint x: 188, startPoint y: 238, endPoint x: 202, endPoint y: 182, distance: 57.7
click at [188, 241] on span "[PERSON_NAME] (無代號)" at bounding box center [187, 246] width 29 height 11
type input "[PERSON_NAME](無代號)"
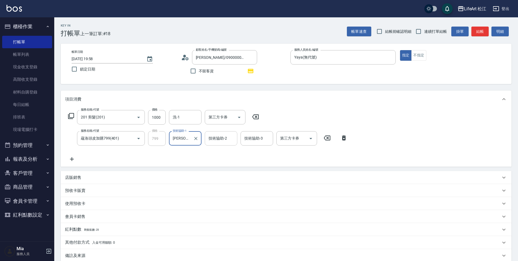
click at [218, 138] on div "技術協助-2 技術協助-2" at bounding box center [221, 138] width 33 height 14
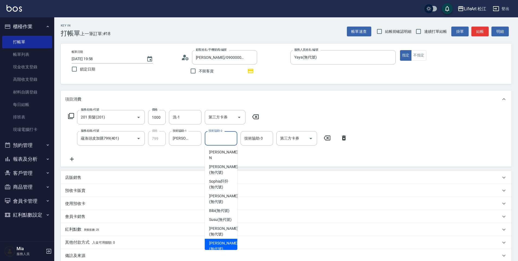
click at [219, 241] on span "[PERSON_NAME] (無代號)" at bounding box center [223, 246] width 29 height 11
type input "[PERSON_NAME](無代號)"
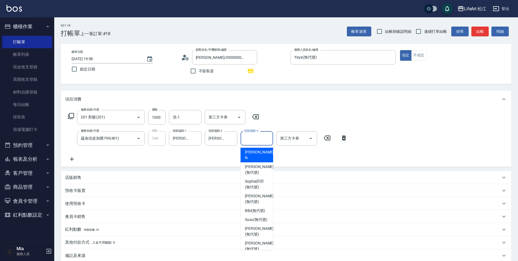
click at [262, 140] on input "技術協助-3" at bounding box center [257, 138] width 28 height 9
click at [257, 243] on span "[PERSON_NAME] (無代號)" at bounding box center [259, 246] width 29 height 11
type input "[PERSON_NAME](無代號)"
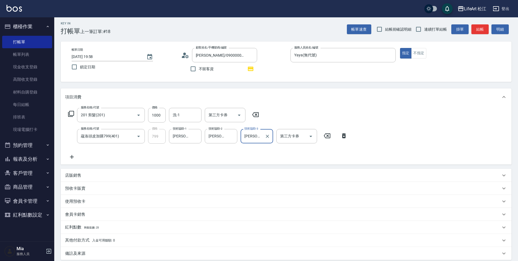
scroll to position [48, 0]
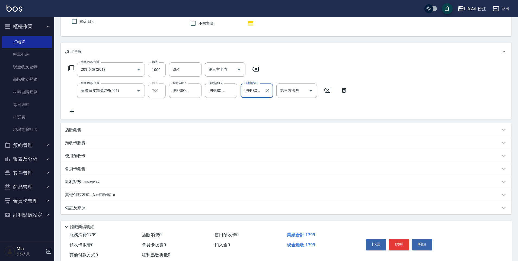
click at [124, 211] on div "備註及來源" at bounding box center [283, 208] width 436 height 6
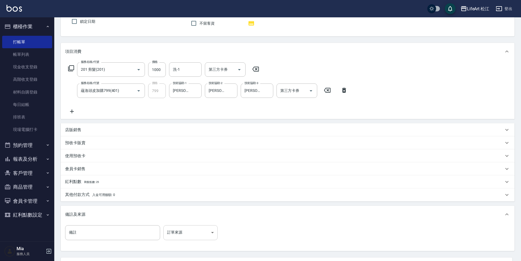
click at [195, 227] on body "LifeArt 松江 登出 櫃檯作業 打帳單 帳單列表 現金收支登錄 高階收支登錄 材料自購登錄 每日結帳 排班表 現場電腦打卡 預約管理 預約管理 單日預約…" at bounding box center [260, 131] width 521 height 358
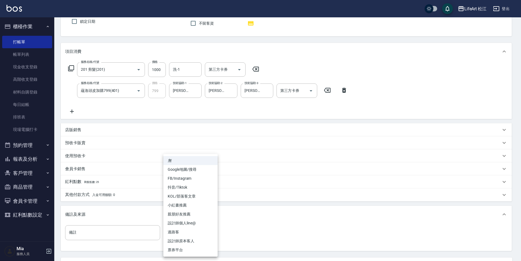
click at [198, 240] on li "設計師原本客人" at bounding box center [190, 241] width 54 height 9
type input "設計師原本客人"
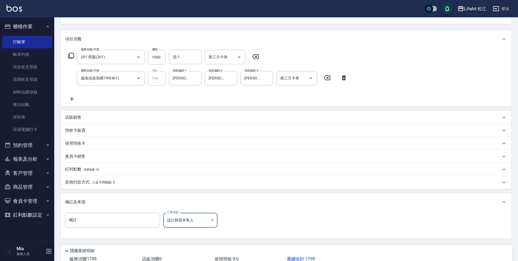
scroll to position [94, 0]
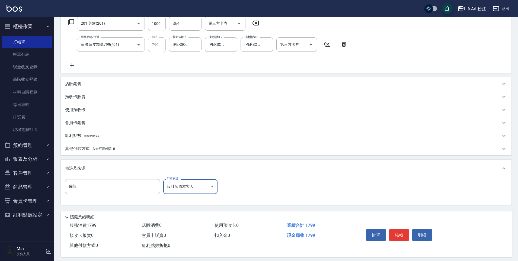
click at [93, 133] on div "紅利點數 剩餘點數: 25" at bounding box center [286, 135] width 451 height 13
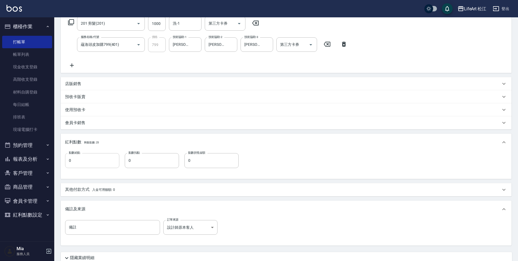
click at [91, 159] on input "0" at bounding box center [92, 160] width 54 height 15
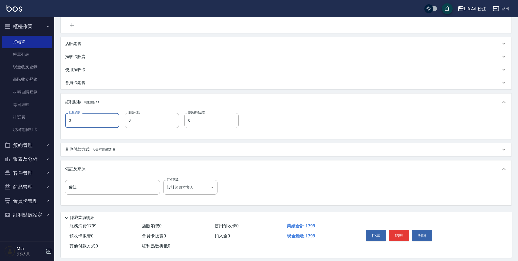
scroll to position [140, 0]
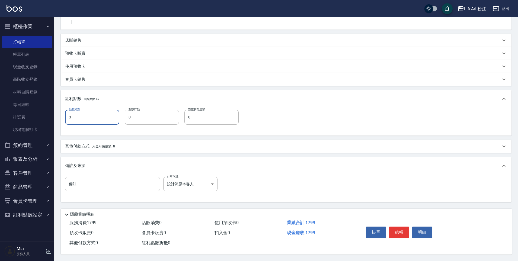
type input "3"
drag, startPoint x: 318, startPoint y: 153, endPoint x: 321, endPoint y: 156, distance: 3.7
click at [318, 153] on div "項目消費 服務名稱/代號 201 剪髮(201) 服務名稱/代號 價格 1000 價格 洗-1 洗-1 第三方卡券 第三方卡券 服務名稱/代號 蘊洛頭皮加購7…" at bounding box center [286, 77] width 451 height 249
click at [402, 229] on button "結帳" at bounding box center [399, 232] width 20 height 11
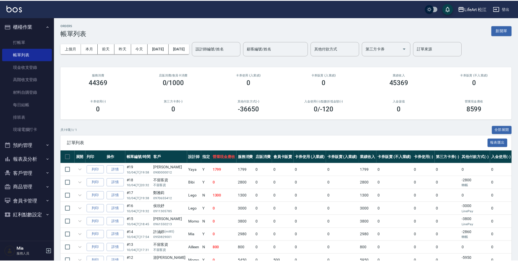
scroll to position [0, 0]
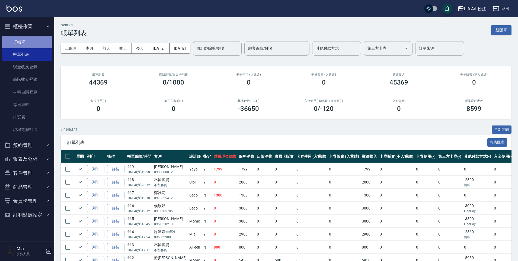
click at [31, 42] on link "打帳單" at bounding box center [27, 42] width 50 height 12
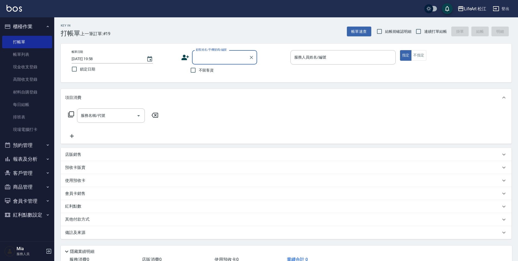
click at [208, 59] on input "顧客姓名/手機號碼/編號" at bounding box center [221, 57] width 52 height 9
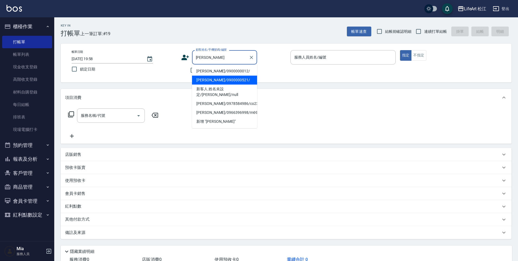
click at [224, 78] on li "劉庭宇女友/0900000521/" at bounding box center [224, 80] width 65 height 9
type input "劉庭宇女友/0900000521/"
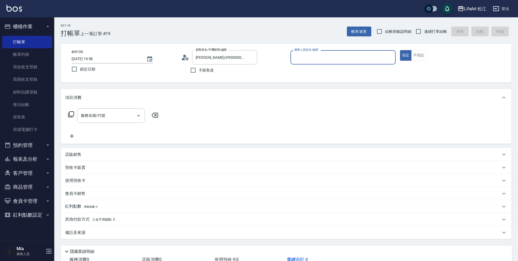
click at [300, 60] on input "服務人員姓名/編號" at bounding box center [343, 57] width 100 height 9
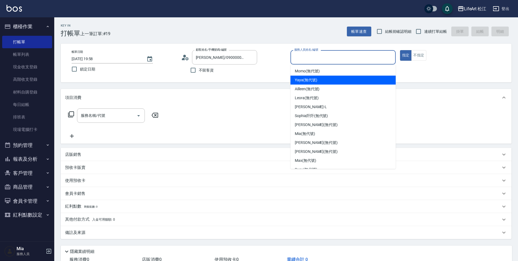
click at [310, 79] on span "Yaya (無代號)" at bounding box center [306, 80] width 23 height 6
type input "Yaya(無代號)"
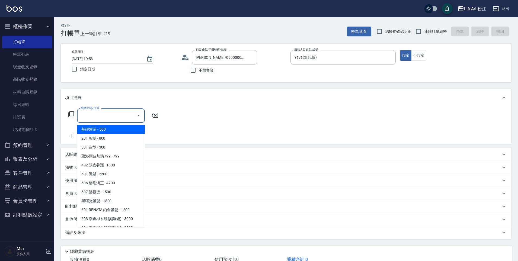
click at [117, 120] on input "服務名稱/代號" at bounding box center [107, 115] width 55 height 9
click at [114, 135] on span "201 剪髮 - 800" at bounding box center [111, 138] width 68 height 9
type input "201 剪髮(201)"
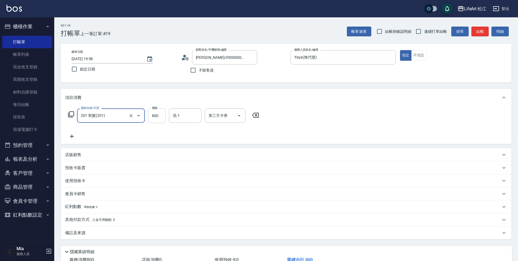
click at [158, 117] on input "800" at bounding box center [157, 116] width 18 height 15
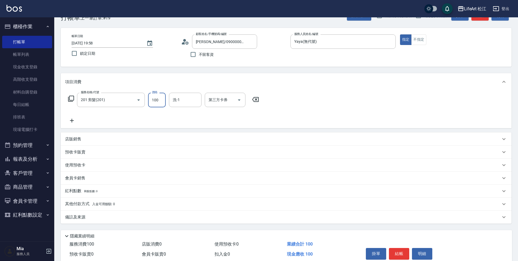
scroll to position [40, 0]
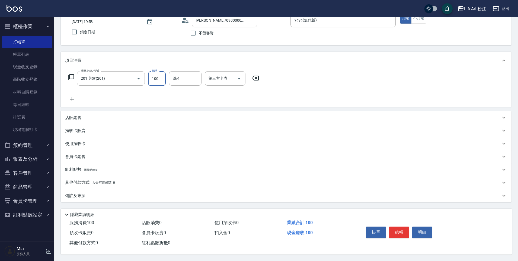
type input "100"
click at [127, 193] on div "備註及來源" at bounding box center [283, 196] width 436 height 6
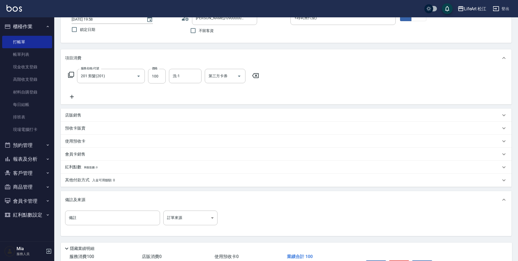
click at [177, 210] on div "備註 備註 訂單來源 ​ 訂單來源" at bounding box center [286, 223] width 451 height 28
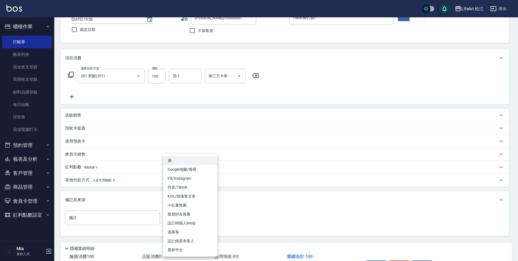
drag, startPoint x: 179, startPoint y: 221, endPoint x: 188, endPoint y: 230, distance: 12.9
click at [179, 221] on body "LifeArt 松江 登出 櫃檯作業 打帳單 帳單列表 現金收支登錄 高階收支登錄 材料自購登錄 每日結帳 排班表 現場電腦打卡 預約管理 預約管理 單日預約…" at bounding box center [259, 127] width 518 height 335
click at [194, 242] on li "設計師原本客人" at bounding box center [190, 241] width 54 height 9
type input "設計師原本客人"
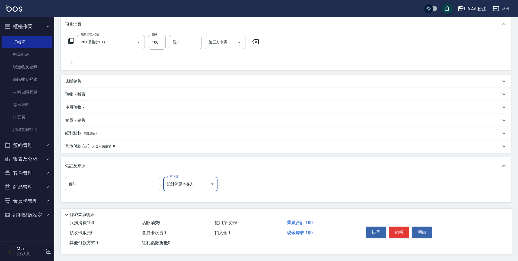
scroll to position [76, 0]
click at [396, 232] on button "結帳" at bounding box center [399, 232] width 20 height 11
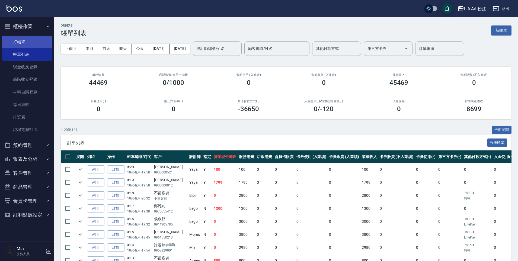
click at [15, 42] on link "打帳單" at bounding box center [27, 42] width 50 height 12
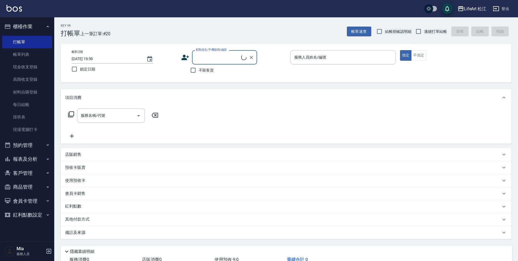
click at [206, 58] on input "顧客姓名/手機號碼/編號" at bounding box center [218, 57] width 47 height 9
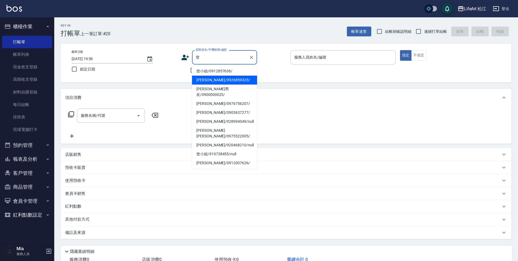
click at [218, 81] on li "曾郁雯/0926859323/" at bounding box center [224, 80] width 65 height 9
type input "曾郁雯/0926859323/"
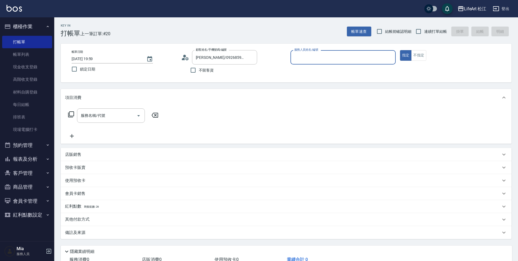
type input "Yaya(無代號)"
click at [94, 119] on input "服務名稱/代號" at bounding box center [107, 117] width 55 height 9
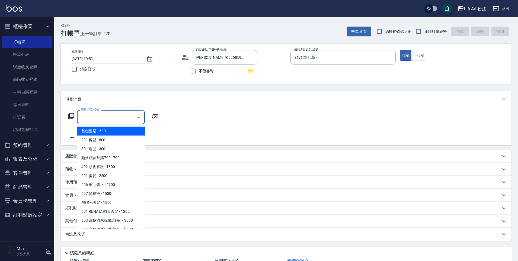
click at [109, 133] on span "基礎髮浴 - 500" at bounding box center [111, 131] width 68 height 9
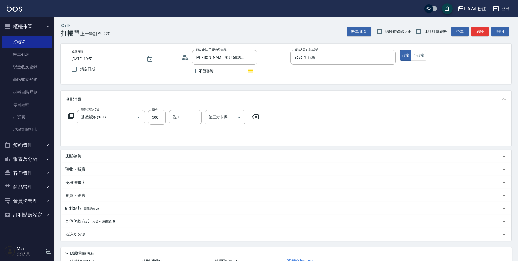
click at [111, 139] on div "服務名稱/代號 基礎髮浴 (101) 服務名稱/代號 價格 500 價格 洗-1 洗-1 第三方卡券 第三方卡券" at bounding box center [163, 125] width 197 height 31
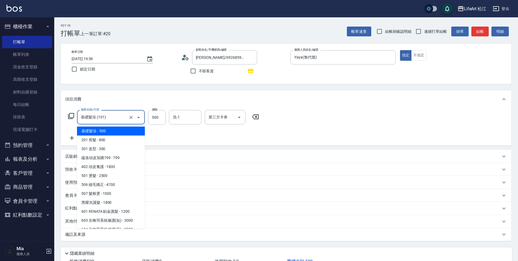
click at [111, 113] on input "基礎髮浴 (101)" at bounding box center [104, 117] width 48 height 9
click at [103, 139] on span "201 剪髮 - 800" at bounding box center [111, 140] width 68 height 9
type input "201 剪髮(201)"
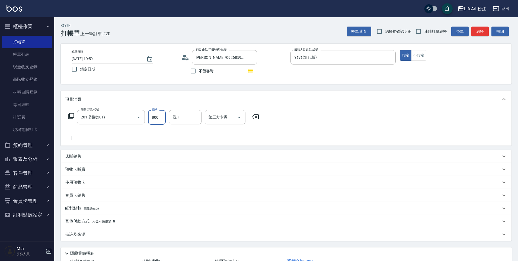
click at [156, 118] on input "800" at bounding box center [157, 117] width 18 height 15
type input "100"
click at [127, 91] on div "項目消費" at bounding box center [286, 99] width 451 height 17
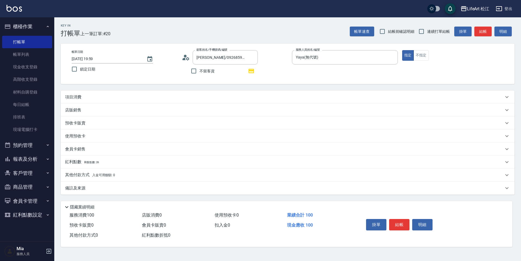
click at [124, 189] on div "備註及來源" at bounding box center [284, 189] width 439 height 6
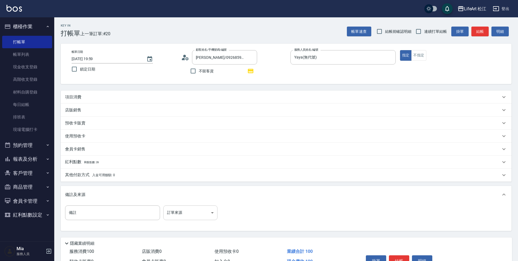
click at [195, 214] on body "LifeArt 松江 登出 櫃檯作業 打帳單 帳單列表 現金收支登錄 高階收支登錄 材料自購登錄 每日結帳 排班表 現場電腦打卡 預約管理 預約管理 單日預約…" at bounding box center [259, 145] width 518 height 290
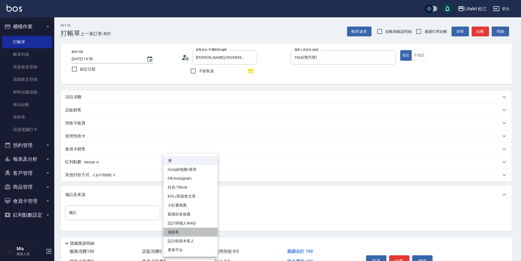
click at [201, 230] on li "過路客" at bounding box center [190, 232] width 54 height 9
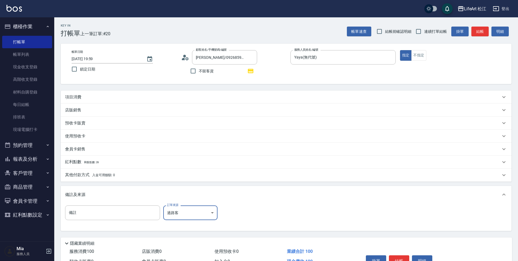
click at [197, 218] on body "LifeArt 松江 登出 櫃檯作業 打帳單 帳單列表 現金收支登錄 高階收支登錄 材料自購登錄 每日結帳 排班表 現場電腦打卡 預約管理 預約管理 單日預約…" at bounding box center [259, 145] width 518 height 290
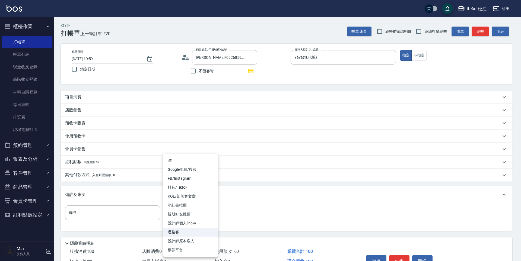
click at [196, 234] on li "過路客" at bounding box center [190, 232] width 54 height 9
click at [194, 217] on body "LifeArt 松江 登出 櫃檯作業 打帳單 帳單列表 現金收支登錄 高階收支登錄 材料自購登錄 每日結帳 排班表 現場電腦打卡 預約管理 預約管理 單日預約…" at bounding box center [260, 145] width 521 height 290
click at [183, 231] on li "過路客" at bounding box center [190, 232] width 54 height 9
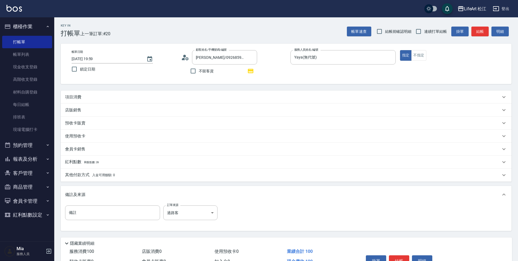
click at [183, 230] on li "過路客" at bounding box center [190, 227] width 41 height 5
click at [201, 204] on div "備註 備註 訂單來源 過路客 過路客 訂單來源" at bounding box center [286, 218] width 451 height 28
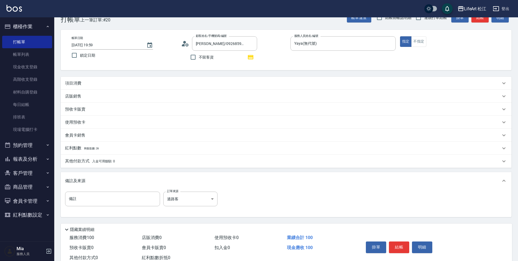
scroll to position [31, 0]
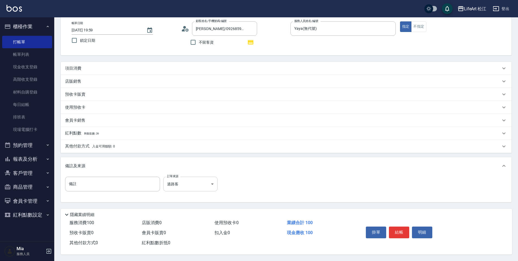
click at [195, 177] on body "LifeArt 松江 登出 櫃檯作業 打帳單 帳單列表 現金收支登錄 高階收支登錄 材料自購登錄 每日結帳 排班表 現場電腦打卡 預約管理 預約管理 單日預約…" at bounding box center [259, 116] width 518 height 290
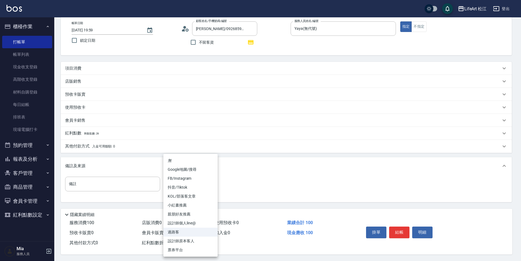
click at [185, 244] on li "設計師原本客人" at bounding box center [190, 241] width 54 height 9
type input "設計師原本客人"
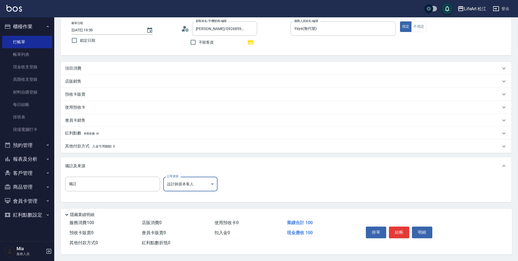
click at [394, 231] on button "結帳" at bounding box center [399, 232] width 20 height 11
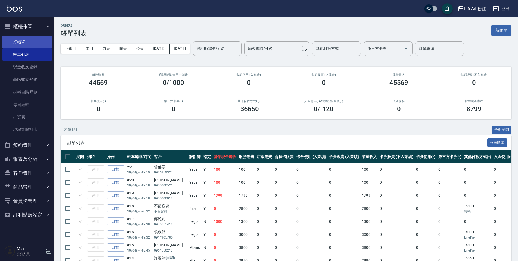
click at [28, 42] on link "打帳單" at bounding box center [27, 42] width 50 height 12
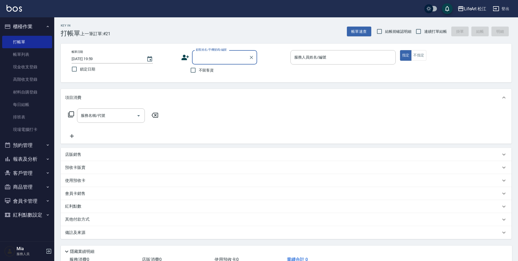
click at [199, 60] on input "顧客姓名/手機號碼/編號" at bounding box center [221, 57] width 52 height 9
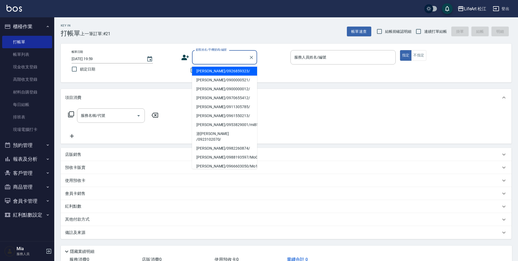
type input "t"
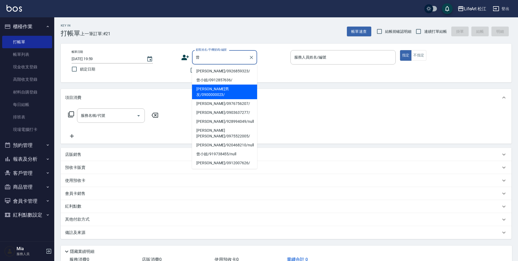
click at [221, 89] on li "曾郁雯男友/0900000023/" at bounding box center [224, 92] width 65 height 15
type input "曾郁雯男友/0900000023/"
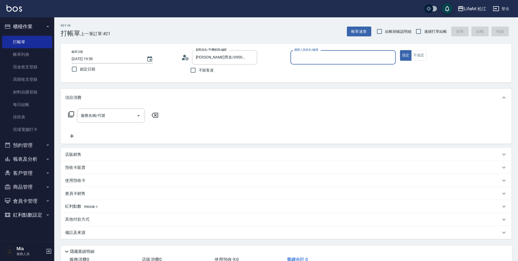
type input "Yaya(無代號)"
click at [119, 117] on input "服務名稱/代號" at bounding box center [107, 115] width 55 height 9
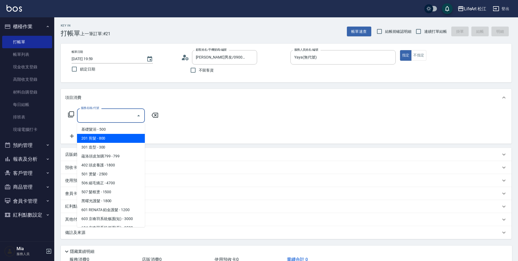
drag, startPoint x: 112, startPoint y: 142, endPoint x: 117, endPoint y: 136, distance: 7.3
click at [112, 142] on span "201 剪髮 - 800" at bounding box center [111, 138] width 68 height 9
type input "201 剪髮(201)"
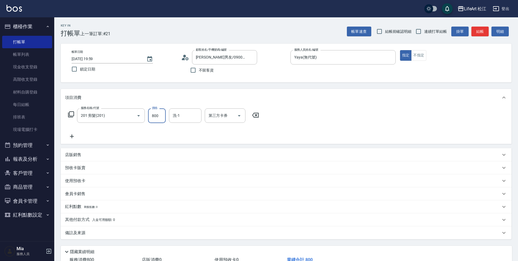
click at [155, 116] on input "800" at bounding box center [157, 116] width 18 height 15
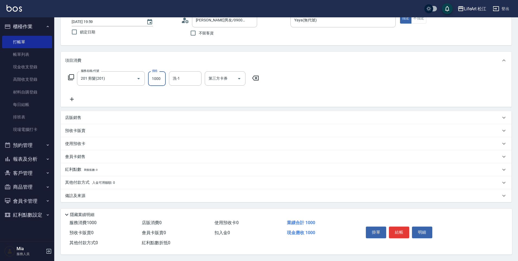
type input "1000"
click at [136, 196] on div "備註及來源" at bounding box center [283, 196] width 436 height 6
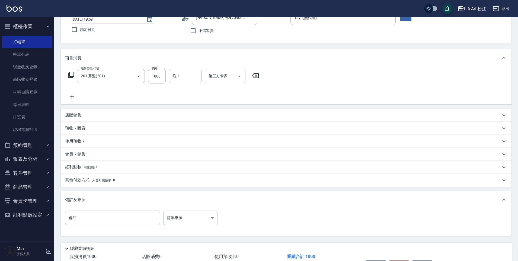
click at [205, 214] on body "LifeArt 松江 登出 櫃檯作業 打帳單 帳單列表 現金收支登錄 高階收支登錄 材料自購登錄 每日結帳 排班表 現場電腦打卡 預約管理 預約管理 單日預約…" at bounding box center [259, 127] width 518 height 335
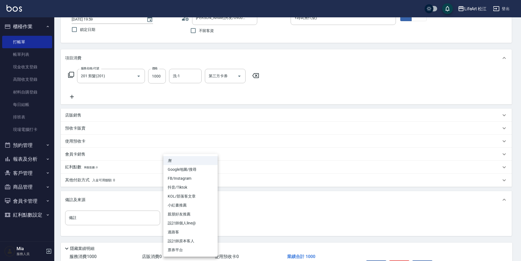
click at [196, 239] on li "設計師原本客人" at bounding box center [190, 241] width 54 height 9
type input "設計師原本客人"
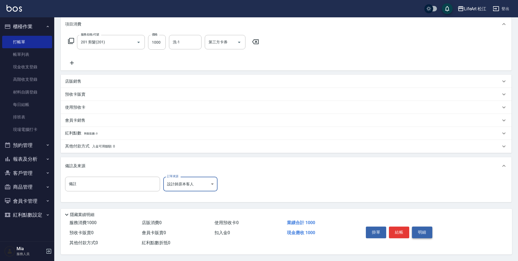
scroll to position [76, 0]
click at [404, 230] on button "結帳" at bounding box center [399, 232] width 20 height 11
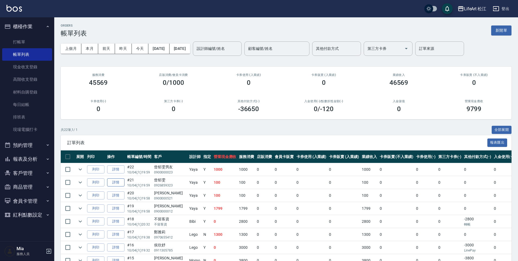
click at [115, 183] on link "詳情" at bounding box center [115, 183] width 17 height 8
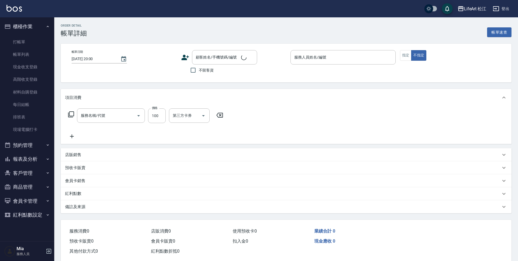
type input "2025/10/04 19:59"
type input "Yaya(無代號)"
type input "設計師原本客人"
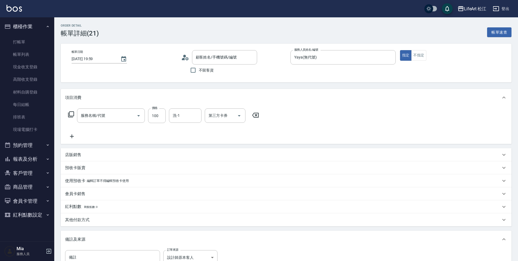
type input "201 剪髮(201)"
type input "曾郁雯/0926859323/"
click at [73, 138] on icon at bounding box center [72, 138] width 4 height 4
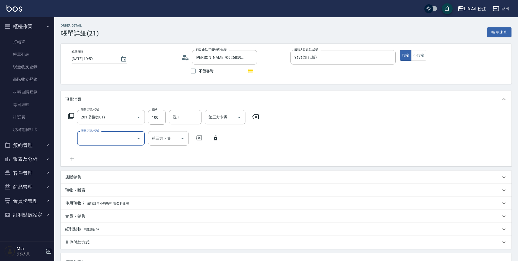
click at [111, 141] on input "服務名稱/代號" at bounding box center [107, 138] width 55 height 9
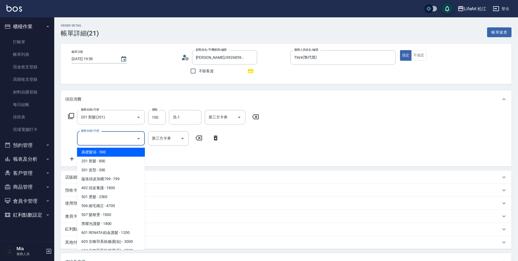
click at [110, 151] on span "基礎髮浴 - 500" at bounding box center [111, 152] width 68 height 9
type input "基礎髮浴 (101)"
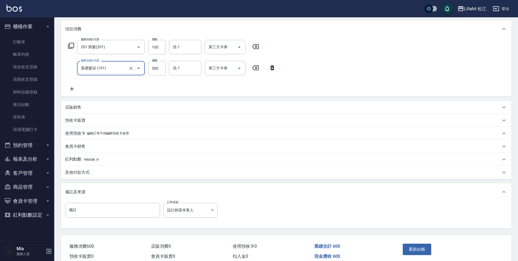
scroll to position [46, 0]
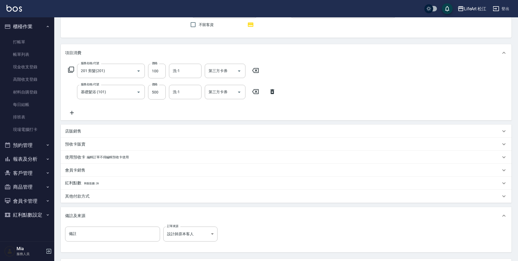
click at [274, 91] on icon at bounding box center [273, 91] width 14 height 7
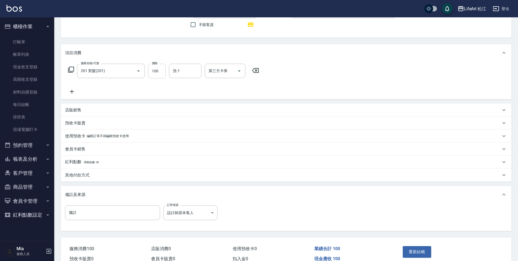
click at [152, 72] on input "100" at bounding box center [157, 71] width 18 height 15
click at [154, 72] on input "100" at bounding box center [157, 71] width 18 height 15
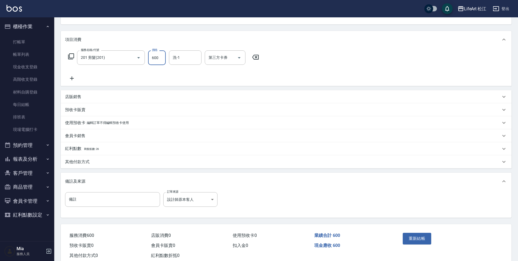
scroll to position [75, 0]
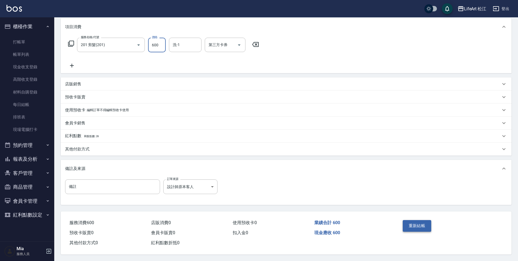
type input "600"
click at [414, 223] on button "重新結帳" at bounding box center [417, 225] width 29 height 11
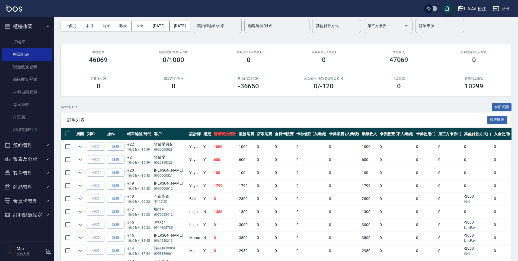
scroll to position [48, 0]
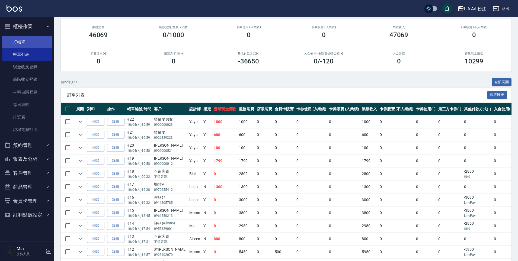
click at [39, 41] on link "打帳單" at bounding box center [27, 42] width 50 height 12
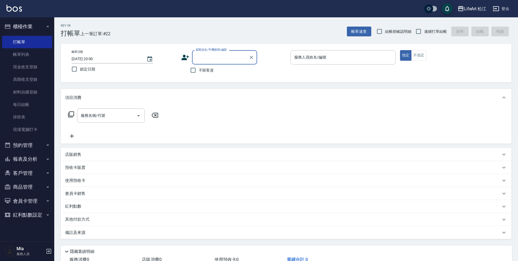
click at [203, 59] on input "顧客姓名/手機號碼/編號" at bounding box center [221, 57] width 52 height 9
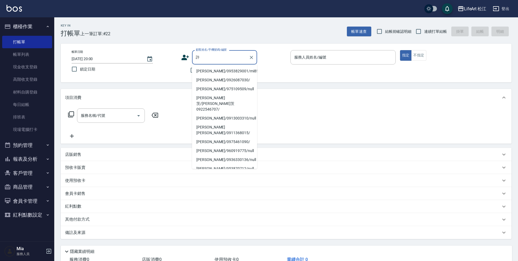
click at [235, 173] on li "許致國/0937892163/" at bounding box center [224, 177] width 65 height 9
type input "許致國/0937892163/"
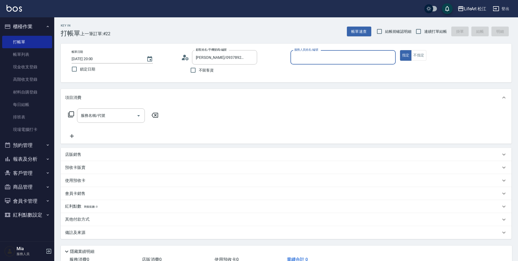
type input "Yaya(無代號)"
click at [122, 116] on input "服務名稱/代號" at bounding box center [107, 115] width 55 height 9
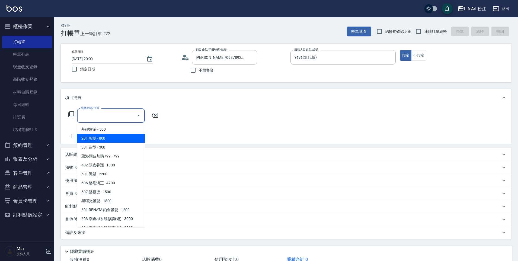
click at [114, 140] on span "201 剪髮 - 800" at bounding box center [111, 138] width 68 height 9
type input "201 剪髮(201)"
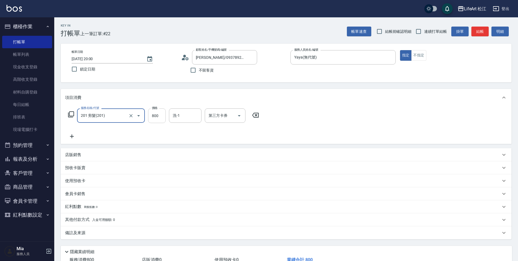
click at [154, 117] on input "800" at bounding box center [157, 116] width 18 height 15
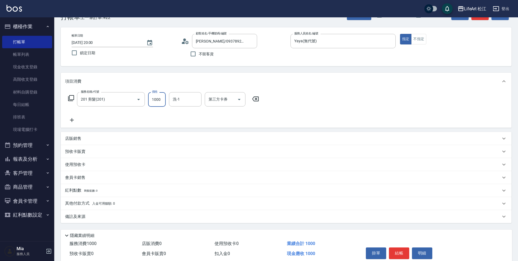
scroll to position [40, 0]
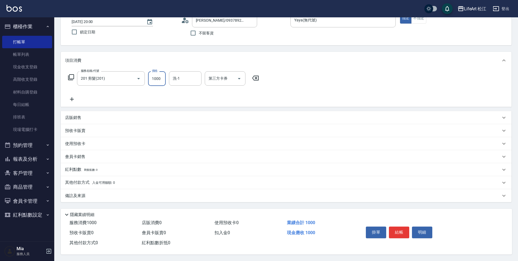
type input "1000"
click at [184, 194] on div "備註及來源" at bounding box center [283, 196] width 436 height 6
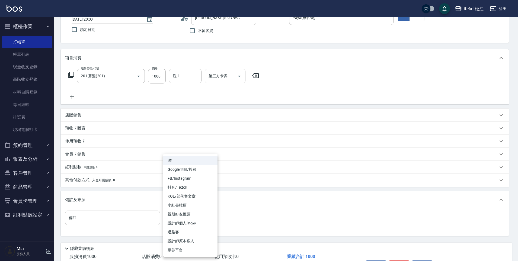
click at [208, 218] on body "LifeArt 松江 登出 櫃檯作業 打帳單 帳單列表 現金收支登錄 高階收支登錄 材料自購登錄 每日結帳 排班表 現場電腦打卡 預約管理 預約管理 單日預約…" at bounding box center [259, 127] width 518 height 335
click at [193, 240] on li "設計師原本客人" at bounding box center [190, 241] width 54 height 9
type input "設計師原本客人"
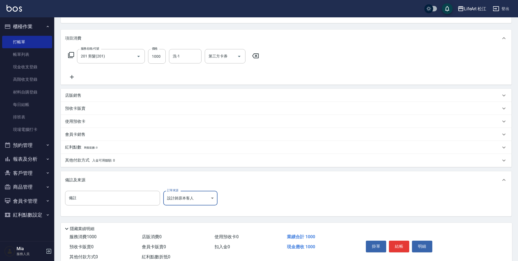
scroll to position [76, 0]
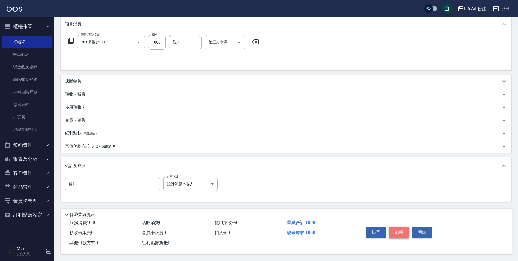
click at [396, 227] on button "結帳" at bounding box center [399, 232] width 20 height 11
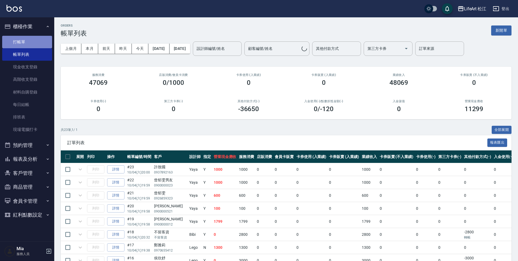
click at [29, 43] on link "打帳單" at bounding box center [27, 42] width 50 height 12
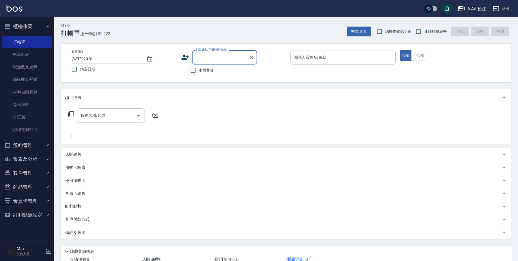
click at [194, 71] on input "不留客資" at bounding box center [193, 70] width 11 height 11
checkbox input "true"
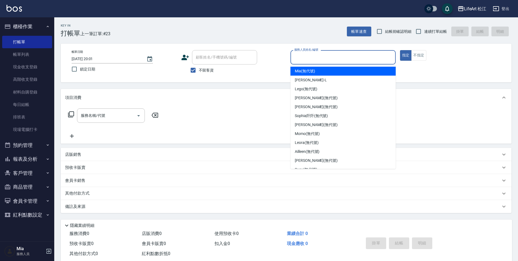
click at [326, 55] on input "服務人員姓名/編號" at bounding box center [343, 57] width 100 height 9
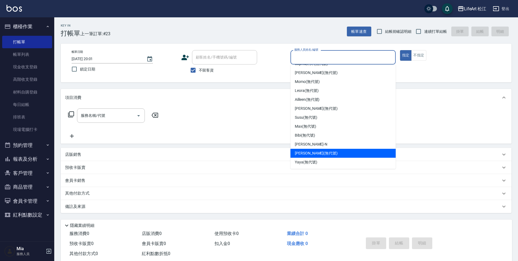
scroll to position [1, 0]
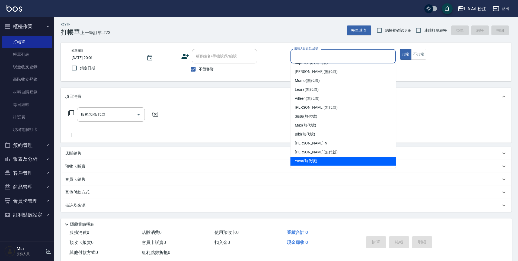
click at [324, 160] on div "Yaya (無代號)" at bounding box center [343, 161] width 105 height 9
type input "Yaya(無代號)"
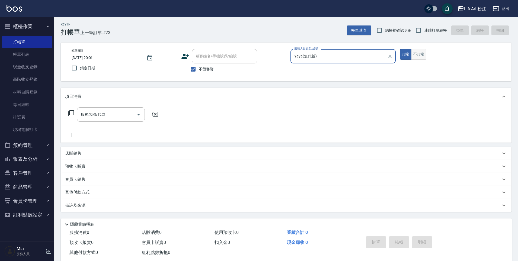
click at [418, 53] on button "不指定" at bounding box center [418, 54] width 15 height 11
click at [97, 115] on input "服務名稱/代號" at bounding box center [107, 114] width 55 height 9
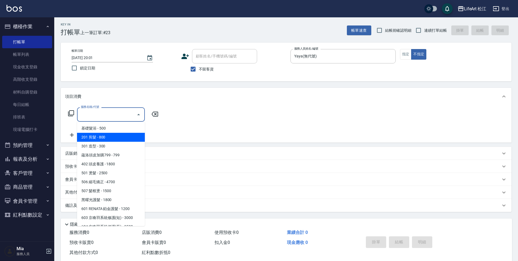
click at [100, 136] on span "201 剪髮 - 800" at bounding box center [111, 137] width 68 height 9
type input "201 剪髮(201)"
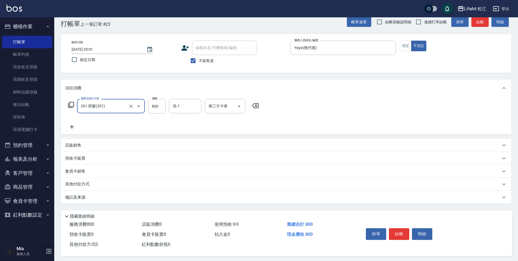
scroll to position [14, 0]
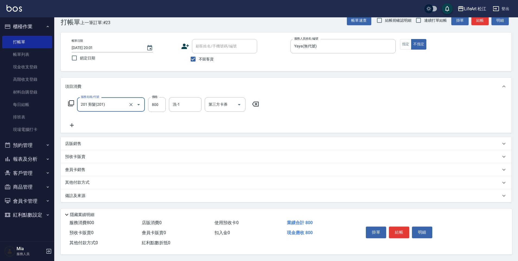
click at [188, 193] on div "備註及來源" at bounding box center [283, 196] width 436 height 6
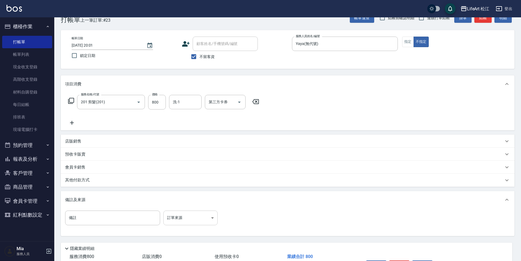
click at [184, 215] on body "LifeArt 松江 登出 櫃檯作業 打帳單 帳單列表 現金收支登錄 高階收支登錄 材料自購登錄 每日結帳 排班表 現場電腦打卡 預約管理 預約管理 單日預約…" at bounding box center [260, 140] width 521 height 309
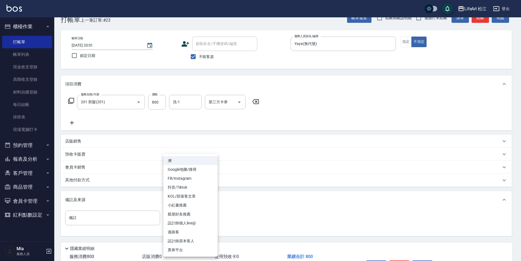
click at [190, 229] on li "過路客" at bounding box center [190, 232] width 54 height 9
type input "過路客"
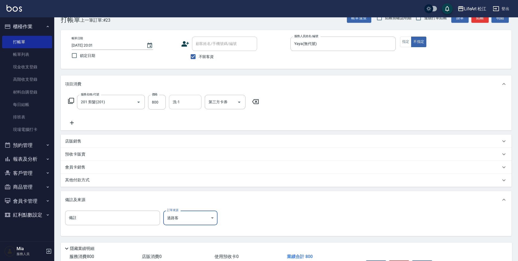
click at [181, 105] on input "洗-1" at bounding box center [186, 101] width 28 height 9
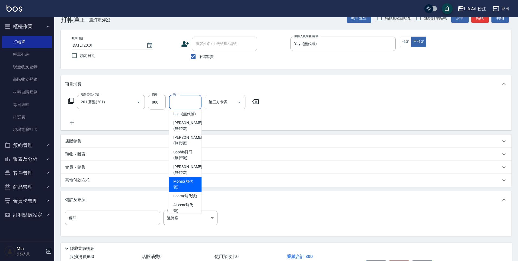
scroll to position [48, 0]
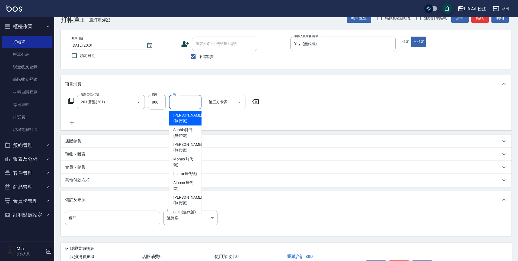
click at [181, 115] on span "[PERSON_NAME] (無代號)" at bounding box center [187, 118] width 29 height 11
type input "[PERSON_NAME](無代號)"
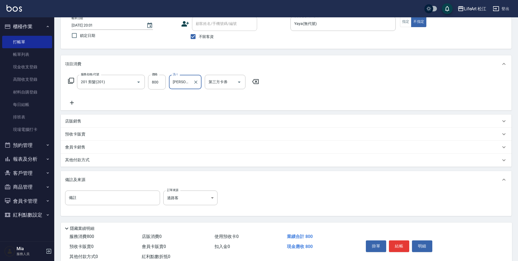
scroll to position [50, 0]
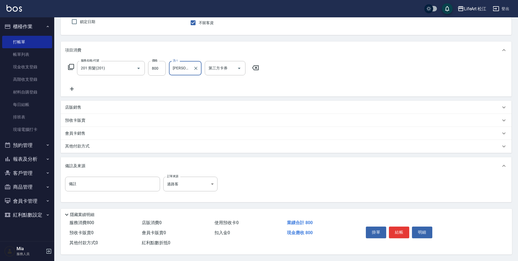
click at [403, 230] on button "結帳" at bounding box center [399, 232] width 20 height 11
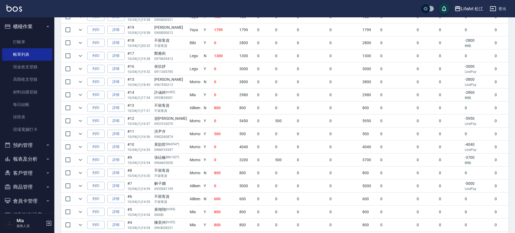
scroll to position [204, 0]
click at [79, 96] on icon "expand row" at bounding box center [80, 96] width 7 height 7
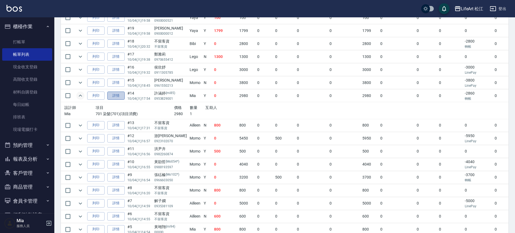
click at [114, 96] on link "詳情" at bounding box center [115, 96] width 17 height 8
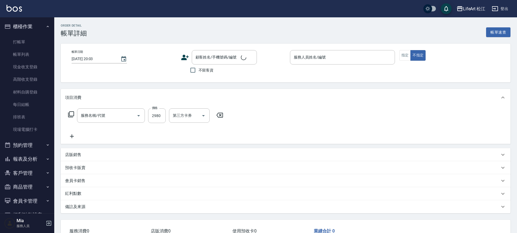
type input "2025/10/04 17:54"
type input "Mia(無代號)"
type input "15"
type input "120"
type input "設計師原本客人"
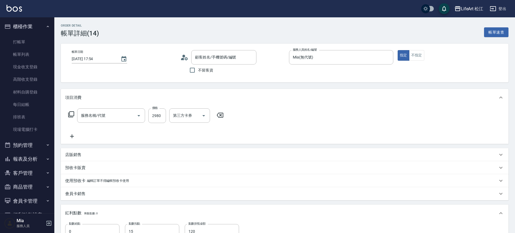
type input "701 染髮(701)"
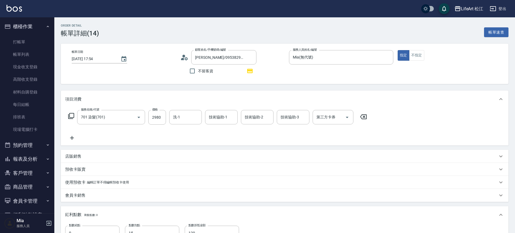
type input "[PERSON_NAME]/0953829001/mi85"
click at [28, 56] on link "帳單列表" at bounding box center [27, 54] width 50 height 12
click at [30, 52] on link "帳單列表" at bounding box center [27, 54] width 50 height 12
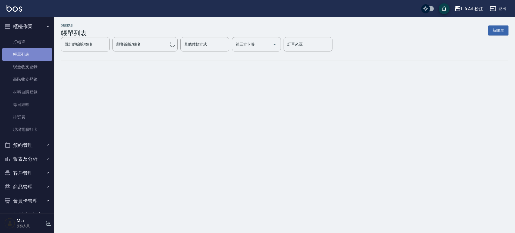
click at [29, 53] on link "帳單列表" at bounding box center [27, 54] width 50 height 12
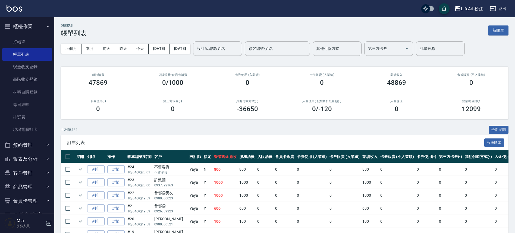
click at [37, 160] on button "報表及分析" at bounding box center [27, 159] width 50 height 14
click at [31, 188] on link "店家日報表" at bounding box center [27, 187] width 50 height 12
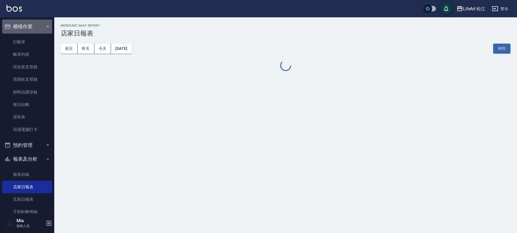
click at [28, 24] on button "櫃檯作業" at bounding box center [27, 27] width 50 height 14
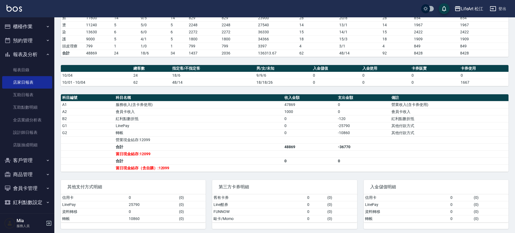
scroll to position [97, 0]
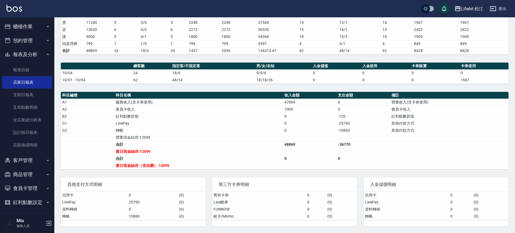
click at [32, 31] on button "櫃檯作業" at bounding box center [27, 27] width 50 height 14
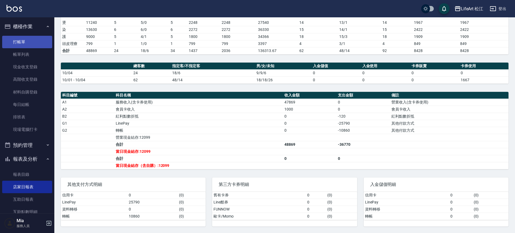
click at [23, 46] on link "打帳單" at bounding box center [27, 42] width 50 height 12
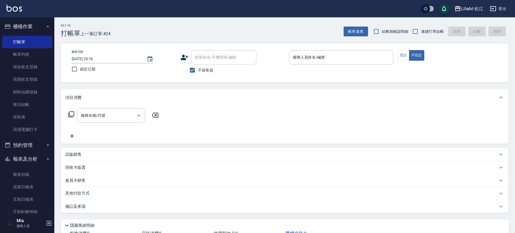
click at [200, 72] on span "不留客資" at bounding box center [205, 71] width 15 height 6
click at [198, 72] on input "不留客資" at bounding box center [191, 70] width 11 height 11
checkbox input "false"
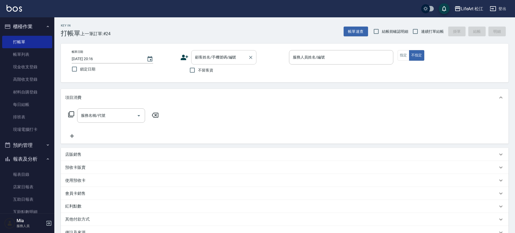
click at [212, 60] on input "顧客姓名/手機號碼/編號" at bounding box center [220, 57] width 52 height 9
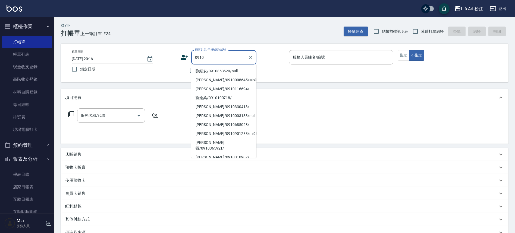
click at [224, 72] on li "劉紜安/0910853520/null" at bounding box center [223, 71] width 65 height 9
type input "劉紜安/0910853520/null"
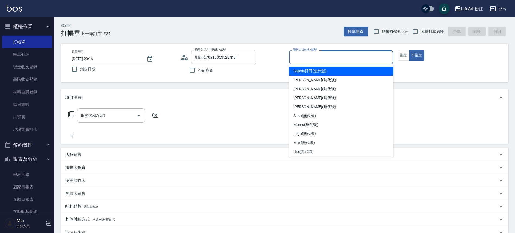
click at [319, 56] on input "服務人員姓名/編號" at bounding box center [340, 57] width 99 height 9
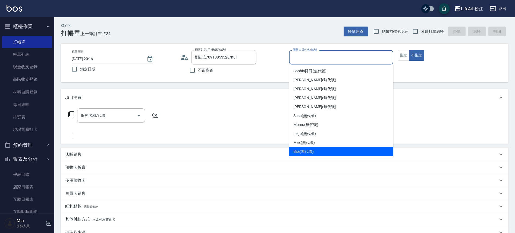
click at [321, 150] on div "Bibi (無代號)" at bounding box center [341, 151] width 104 height 9
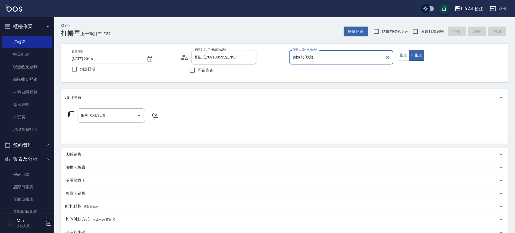
type input "Bibi(無代號)"
click at [404, 57] on button "指定" at bounding box center [403, 55] width 12 height 11
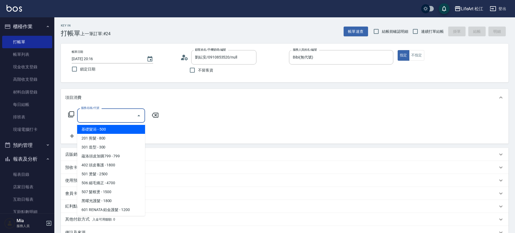
click at [91, 118] on input "服務名稱/代號" at bounding box center [107, 115] width 55 height 9
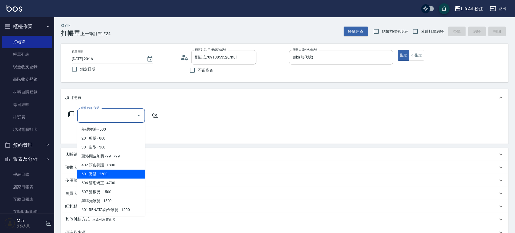
click at [115, 177] on span "501 燙髮 - 2500" at bounding box center [111, 174] width 68 height 9
type input "501 燙髮(501)"
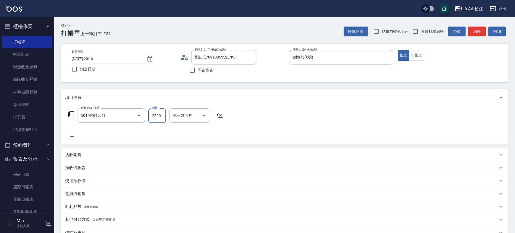
click at [160, 119] on input "2500" at bounding box center [157, 116] width 18 height 15
type input "2000"
click at [75, 137] on icon at bounding box center [72, 136] width 14 height 7
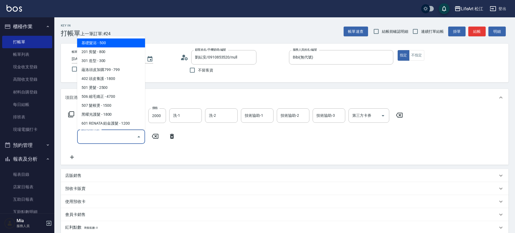
click at [98, 135] on input "服務名稱/代號" at bounding box center [107, 136] width 55 height 9
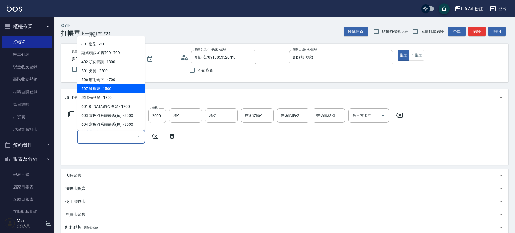
scroll to position [42, 0]
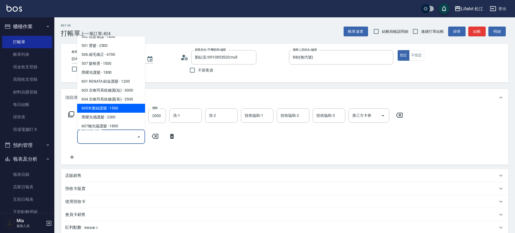
click at [113, 107] on span "605米樂絲護髮 - 1500" at bounding box center [111, 108] width 68 height 9
type input "605米樂絲護髮(605)"
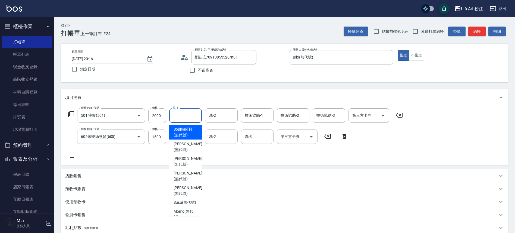
click at [183, 116] on input "洗-1" at bounding box center [186, 115] width 28 height 9
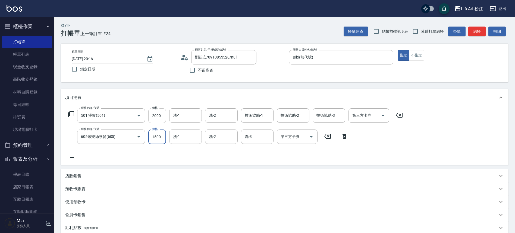
click at [163, 117] on input "2000" at bounding box center [157, 116] width 18 height 15
type input "1500"
click at [68, 158] on icon at bounding box center [72, 157] width 14 height 7
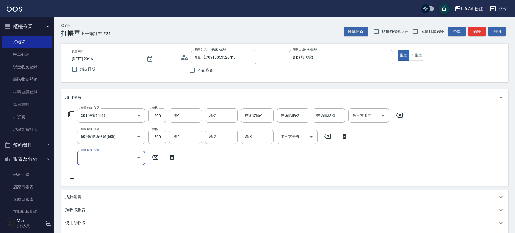
click at [93, 158] on input "服務名稱/代號" at bounding box center [107, 157] width 55 height 9
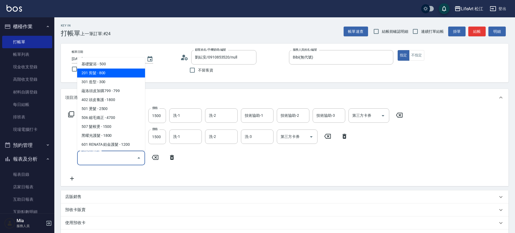
click at [112, 72] on span "201 剪髮 - 800" at bounding box center [111, 73] width 68 height 9
type input "201 剪髮(201)"
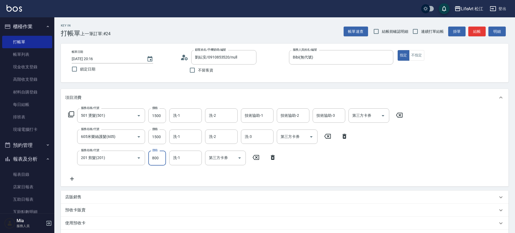
click at [159, 156] on input "800" at bounding box center [157, 158] width 18 height 15
click at [158, 155] on input "800" at bounding box center [157, 158] width 18 height 15
click at [160, 156] on input "800" at bounding box center [157, 158] width 18 height 15
click at [159, 156] on input "800" at bounding box center [157, 158] width 18 height 15
click at [159, 157] on input "800" at bounding box center [157, 158] width 18 height 15
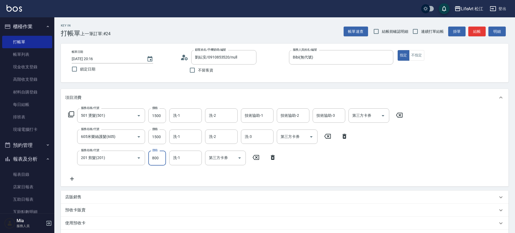
click at [160, 156] on input "800" at bounding box center [157, 158] width 18 height 15
click at [160, 157] on input "800" at bounding box center [157, 158] width 18 height 15
type input "500"
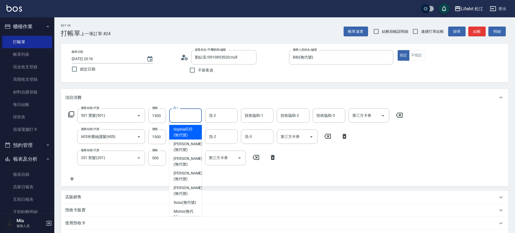
click at [185, 117] on input "洗-1" at bounding box center [186, 115] width 28 height 9
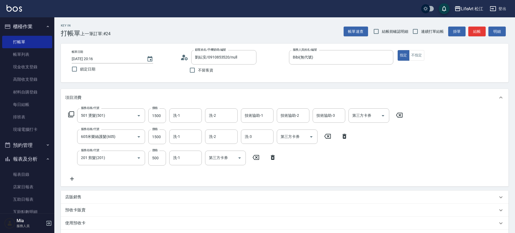
click at [157, 181] on div "服務名稱/代號 501 燙髮(501) 服務名稱/代號 價格 1500 價格 洗-1 洗-1 洗-2 洗-2 技術協助-1 技術協助-1 技術協助-2 技術協…" at bounding box center [235, 146] width 341 height 74
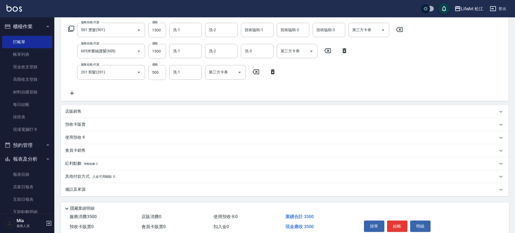
scroll to position [110, 0]
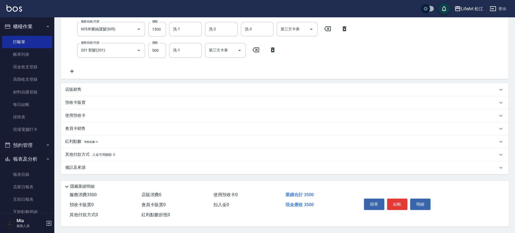
click at [103, 154] on span "入金可用餘額: 0" at bounding box center [103, 155] width 23 height 4
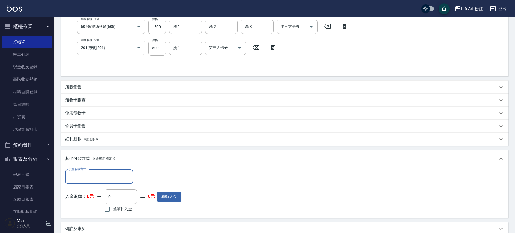
scroll to position [0, 0]
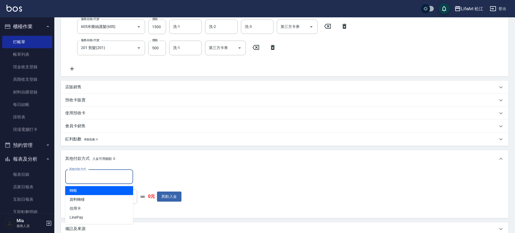
click at [112, 176] on input "其他付款方式" at bounding box center [99, 176] width 63 height 9
click at [112, 190] on span "轉帳" at bounding box center [99, 190] width 68 height 9
type input "轉帳"
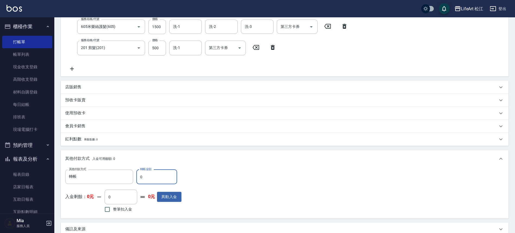
click at [154, 172] on input "0" at bounding box center [156, 177] width 41 height 15
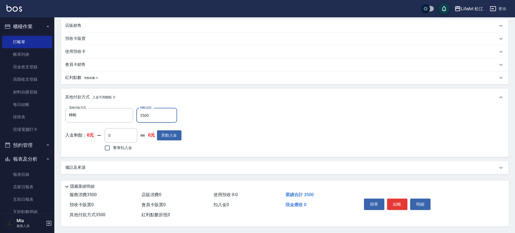
type input "3500"
click at [114, 165] on div "備註及來源" at bounding box center [281, 168] width 432 height 6
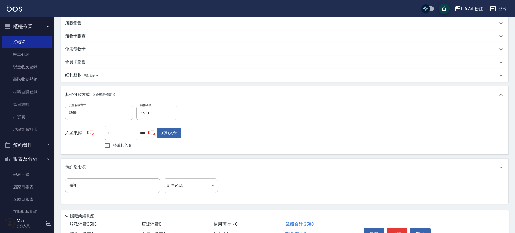
click at [180, 185] on body "LifeArt 松江 登出 櫃檯作業 打帳單 帳單列表 現金收支登錄 高階收支登錄 材料自購登錄 每日結帳 排班表 現場電腦打卡 預約管理 預約管理 單日預約…" at bounding box center [257, 44] width 515 height 437
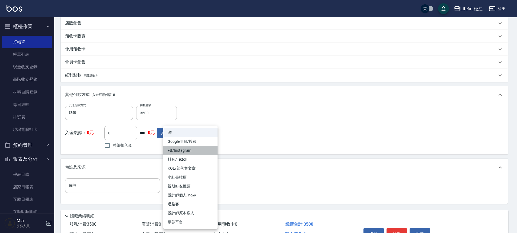
click at [192, 152] on li "FB/Instagram" at bounding box center [190, 150] width 54 height 9
type input "FB/Instagram"
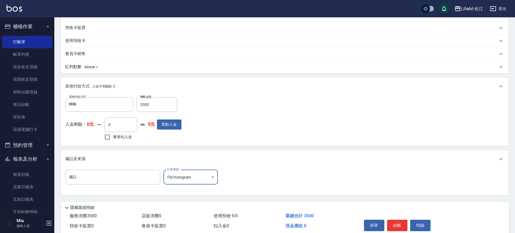
scroll to position [185, 0]
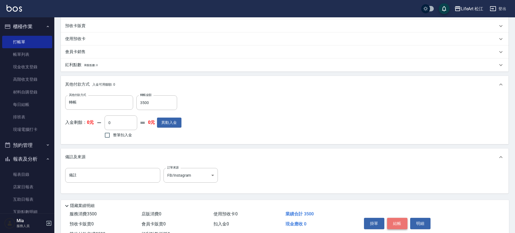
click at [396, 222] on button "結帳" at bounding box center [397, 223] width 20 height 11
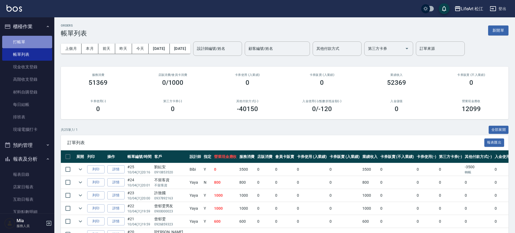
click at [34, 38] on link "打帳單" at bounding box center [27, 42] width 50 height 12
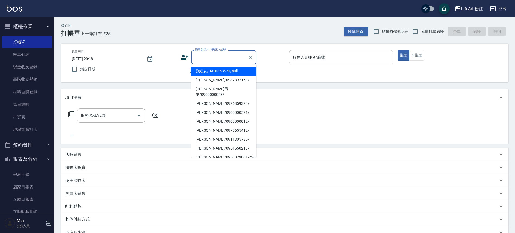
click at [219, 61] on input "顧客姓名/手機號碼/編號" at bounding box center [220, 57] width 52 height 9
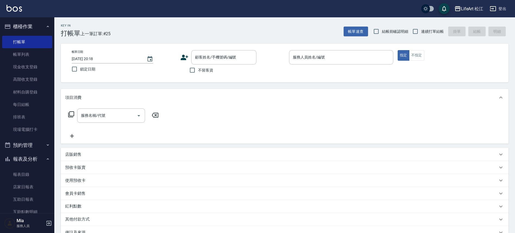
click at [314, 93] on div "項目消費" at bounding box center [284, 97] width 447 height 17
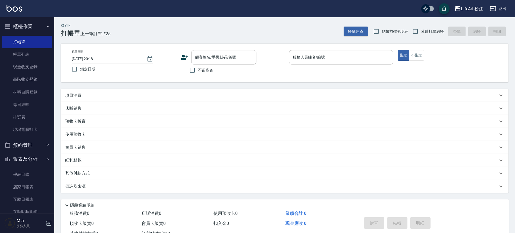
click at [212, 72] on span "不留客資" at bounding box center [205, 71] width 15 height 6
click at [198, 72] on input "不留客資" at bounding box center [191, 70] width 11 height 11
checkbox input "true"
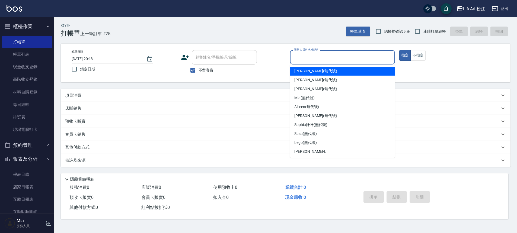
click at [318, 59] on input "服務人員姓名/編號" at bounding box center [343, 57] width 100 height 9
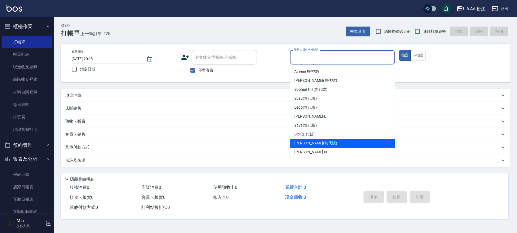
scroll to position [63, 0]
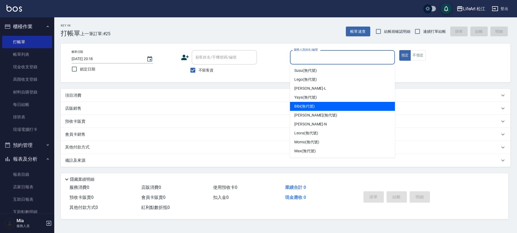
click at [326, 106] on div "Bibi (無代號)" at bounding box center [342, 106] width 105 height 9
type input "Bibi(無代號)"
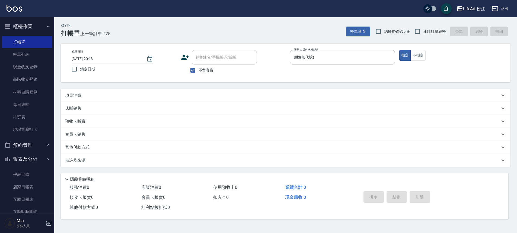
click at [85, 96] on div "項目消費" at bounding box center [282, 96] width 435 height 6
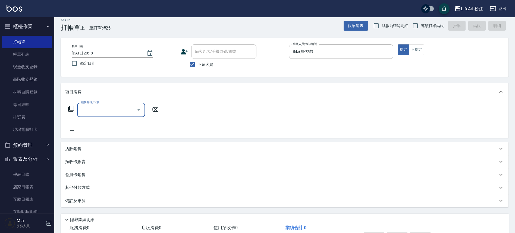
scroll to position [0, 0]
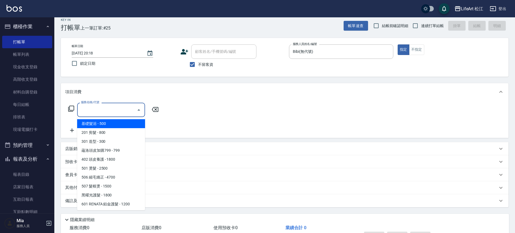
click at [99, 109] on input "服務名稱/代號" at bounding box center [107, 109] width 55 height 9
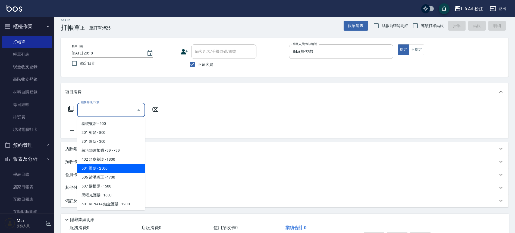
click at [108, 169] on span "501 燙髮 - 2500" at bounding box center [111, 168] width 68 height 9
type input "501 燙髮(501)"
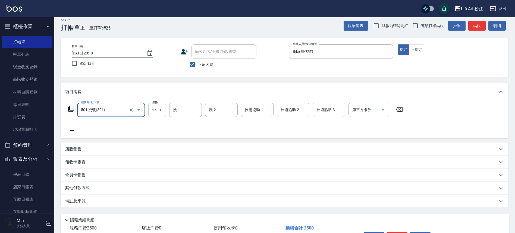
click at [161, 115] on input "2500" at bounding box center [157, 110] width 18 height 15
type input "500"
click at [74, 133] on icon at bounding box center [72, 131] width 14 height 7
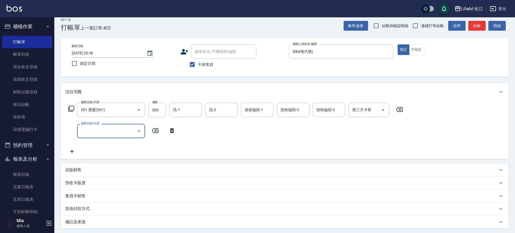
click at [97, 134] on input "服務名稱/代號" at bounding box center [107, 130] width 55 height 9
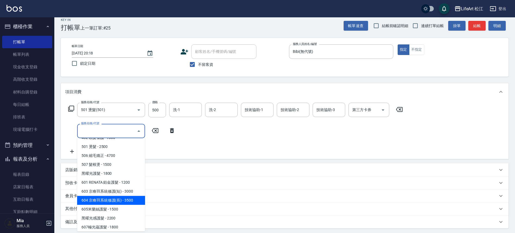
scroll to position [72, 0]
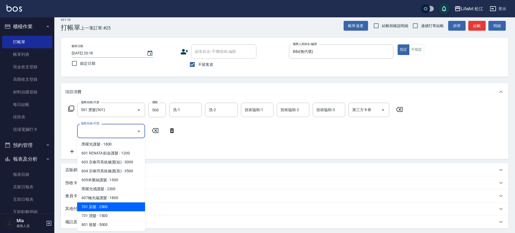
click at [116, 207] on span "701 染髮 - 2500" at bounding box center [111, 207] width 68 height 9
type input "701 染髮(701)"
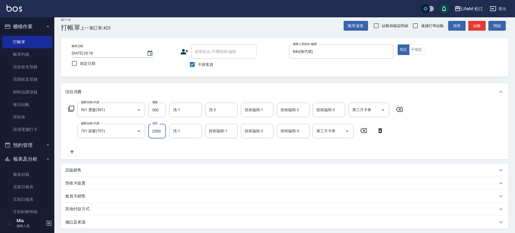
click at [159, 133] on input "2500" at bounding box center [157, 131] width 18 height 15
type input "2000"
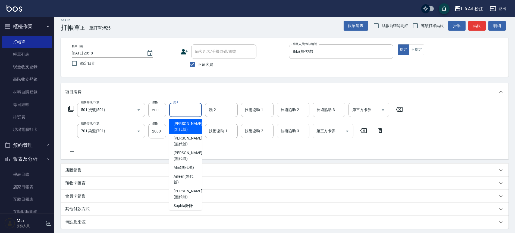
click at [185, 108] on input "洗-1" at bounding box center [186, 109] width 28 height 9
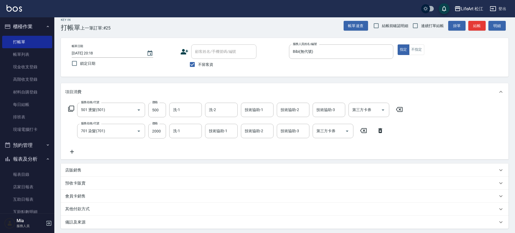
click at [123, 156] on div "服務名稱/代號 501 燙髮(501) 服務名稱/代號 價格 500 價格 洗-1 洗-1 洗-2 洗-2 技術協助-1 技術協助-1 技術協助-2 技術協助…" at bounding box center [284, 130] width 447 height 59
click at [68, 154] on icon at bounding box center [72, 152] width 14 height 7
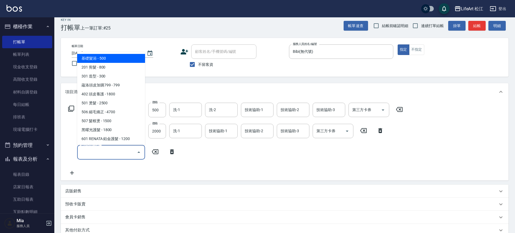
click at [99, 149] on input "服務名稱/代號" at bounding box center [107, 152] width 55 height 9
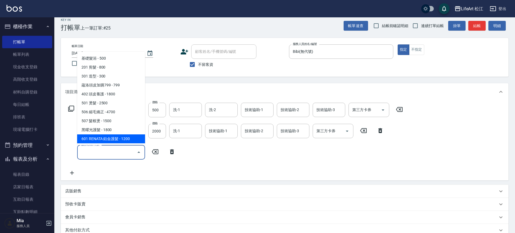
click at [186, 143] on div "服務名稱/代號 501 燙髮(501) 服務名稱/代號 價格 500 價格 洗-1 洗-1 洗-2 洗-2 技術協助-1 技術協助-1 技術協助-2 技術協助…" at bounding box center [235, 139] width 341 height 73
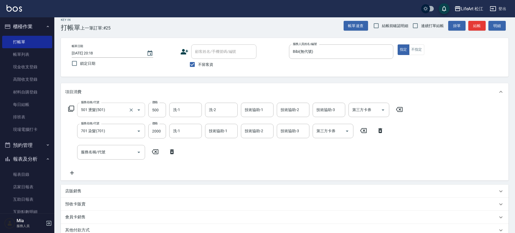
click at [135, 110] on icon "Open" at bounding box center [138, 110] width 7 height 7
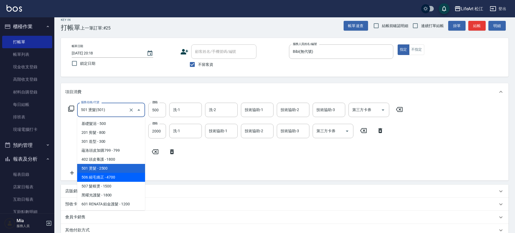
click at [124, 181] on span "506 縮毛矯正 - 4700" at bounding box center [111, 177] width 68 height 9
type input "506 縮毛矯正 (506)"
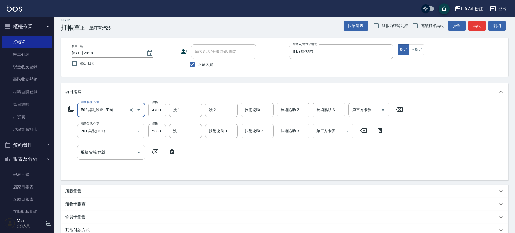
click at [156, 112] on input "4700" at bounding box center [157, 110] width 18 height 15
click at [156, 111] on input "4700" at bounding box center [157, 110] width 18 height 15
type input "500"
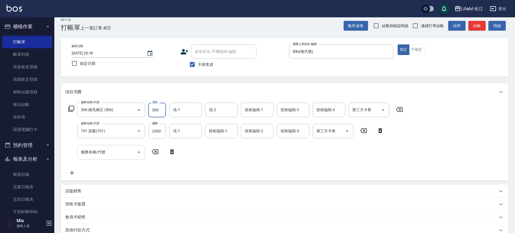
click at [113, 150] on input "服務名稱/代號" at bounding box center [107, 152] width 55 height 9
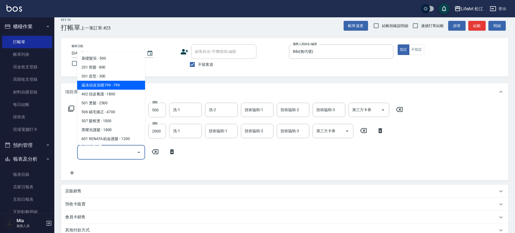
scroll to position [1, 0]
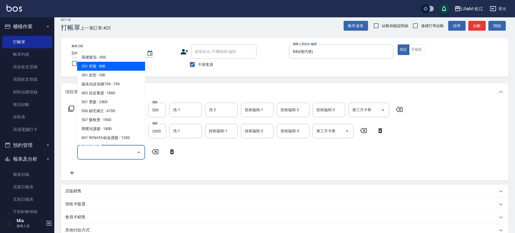
click at [122, 69] on span "201 剪髮 - 800" at bounding box center [111, 66] width 68 height 9
type input "201 剪髮(201)"
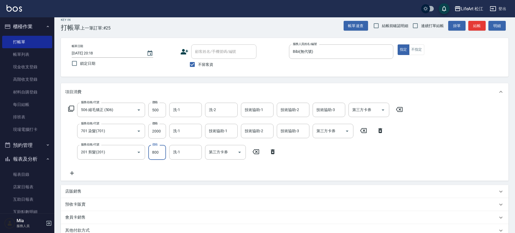
click at [158, 149] on input "800" at bounding box center [157, 152] width 18 height 15
type input "500"
click at [72, 172] on icon at bounding box center [72, 174] width 4 height 4
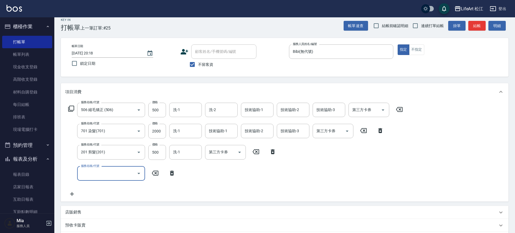
click at [114, 176] on input "服務名稱/代號" at bounding box center [107, 173] width 55 height 9
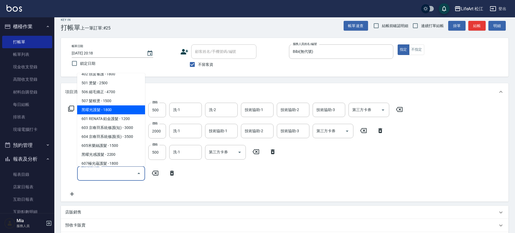
scroll to position [72, 0]
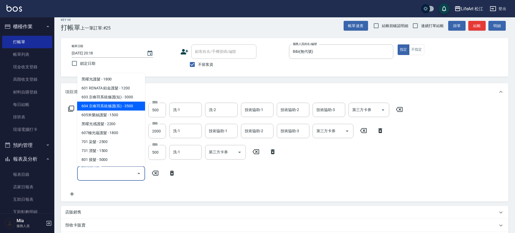
click at [117, 108] on span "604 京喚羽系統修護(長) - 3500" at bounding box center [111, 106] width 68 height 9
type input "604 京喚羽系統修護(長)(604)"
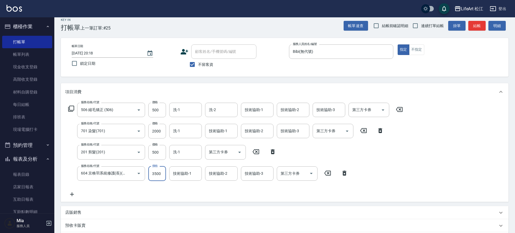
click at [159, 173] on input "3500" at bounding box center [157, 174] width 18 height 15
type input "2500"
click at [191, 112] on input "洗-1" at bounding box center [186, 109] width 28 height 9
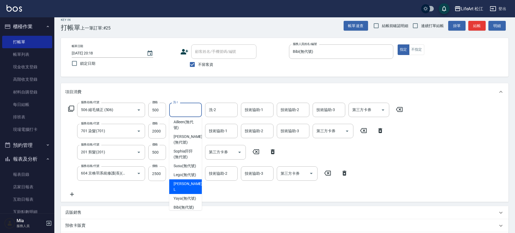
scroll to position [66, 0]
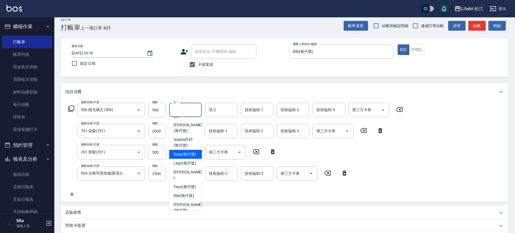
click at [185, 157] on span "Susu (無代號)" at bounding box center [184, 155] width 23 height 6
type input "Susu(無代號)"
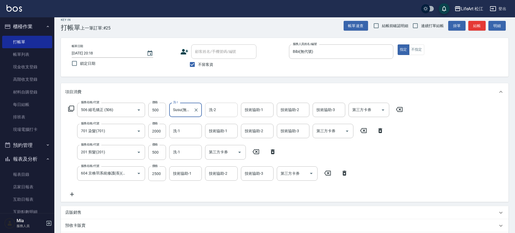
click at [224, 115] on div "洗-2" at bounding box center [221, 110] width 33 height 14
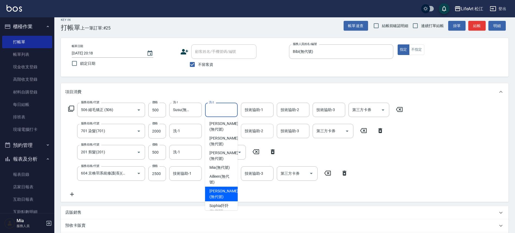
click at [227, 190] on span "[PERSON_NAME] (無代號)" at bounding box center [223, 194] width 29 height 11
type input "[PERSON_NAME](無代號)"
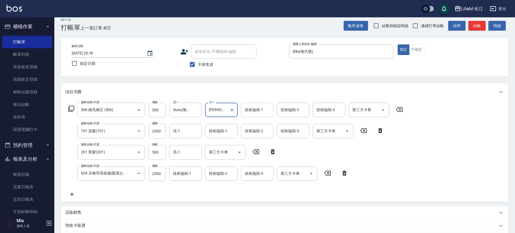
click at [261, 114] on input "技術協助-1" at bounding box center [257, 109] width 28 height 9
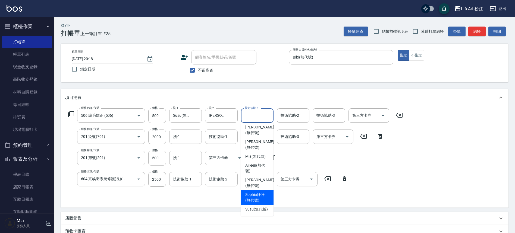
scroll to position [28, 0]
click at [255, 196] on span "Susu (無代號)" at bounding box center [256, 199] width 23 height 6
type input "Susu(無代號)"
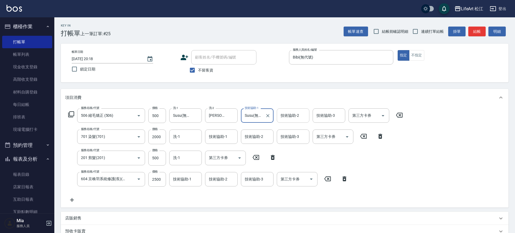
click at [282, 120] on input "技術協助-2" at bounding box center [293, 115] width 28 height 9
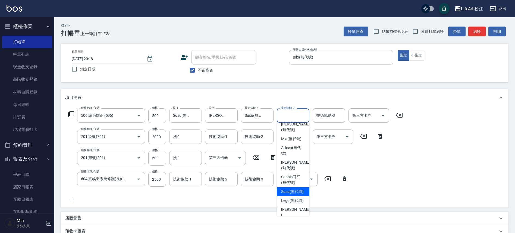
scroll to position [37, 0]
click at [292, 187] on span "Susu (無代號)" at bounding box center [292, 190] width 23 height 6
type input "Susu(無代號)"
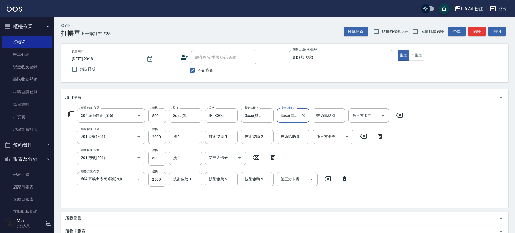
click at [186, 140] on input "洗-1" at bounding box center [186, 136] width 28 height 9
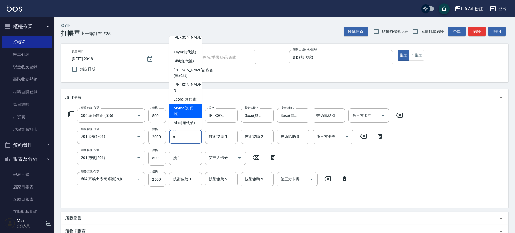
scroll to position [0, 0]
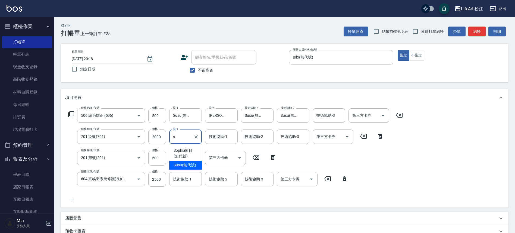
drag, startPoint x: 184, startPoint y: 167, endPoint x: 207, endPoint y: 150, distance: 28.8
click at [184, 167] on span "Susu (無代號)" at bounding box center [184, 166] width 23 height 6
type input "Susu(無代號)"
click at [217, 141] on input "技術協助-1" at bounding box center [221, 136] width 28 height 9
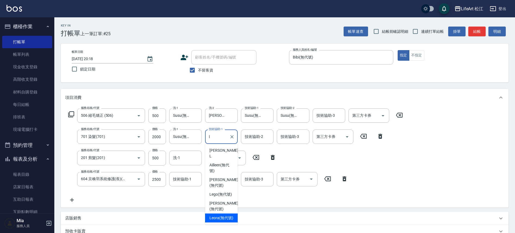
drag, startPoint x: 231, startPoint y: 204, endPoint x: 237, endPoint y: 192, distance: 13.7
click at [231, 215] on span "Leora (無代號)" at bounding box center [221, 218] width 24 height 6
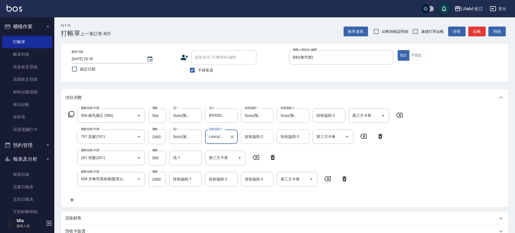
click at [256, 142] on div "技術協助-2" at bounding box center [257, 137] width 33 height 14
type input "Leora(無代號)"
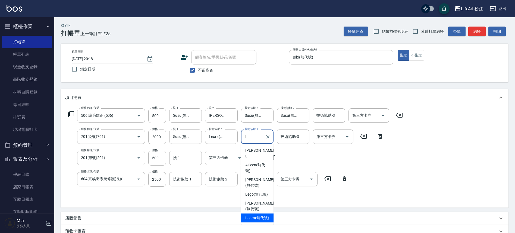
click at [256, 214] on div "Leora (無代號)" at bounding box center [257, 218] width 33 height 9
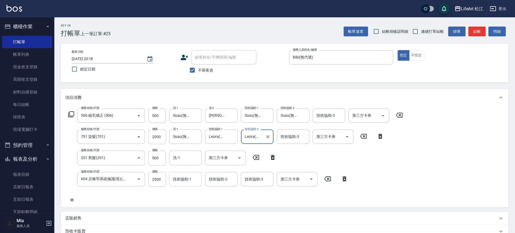
type input "Leora(無代號)"
click at [186, 178] on input "技術協助-1" at bounding box center [186, 179] width 28 height 9
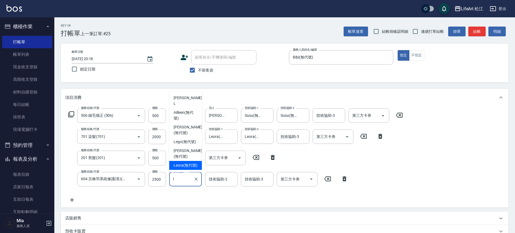
click at [185, 166] on span "Leora (無代號)" at bounding box center [185, 166] width 24 height 6
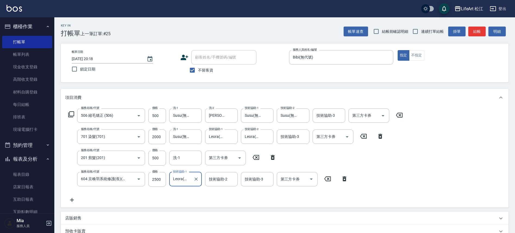
type input "Leora(無代號)"
click at [223, 180] on div "技術協助-2 技術協助-2" at bounding box center [221, 179] width 33 height 14
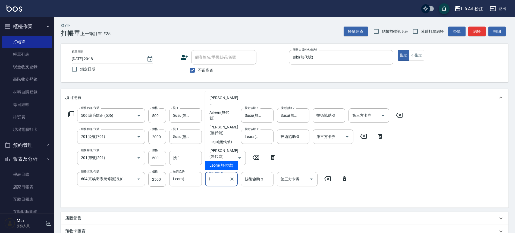
drag, startPoint x: 224, startPoint y: 166, endPoint x: 252, endPoint y: 174, distance: 29.3
click at [224, 166] on span "Leora (無代號)" at bounding box center [221, 166] width 24 height 6
type input "Leora(無代號)"
click at [251, 177] on div "技術協助-3 技術協助-3" at bounding box center [257, 179] width 33 height 14
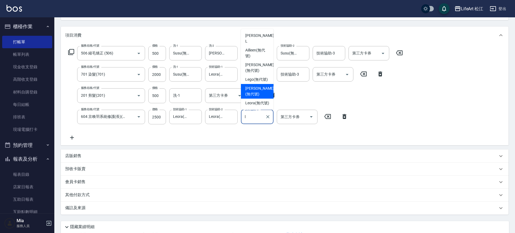
scroll to position [105, 0]
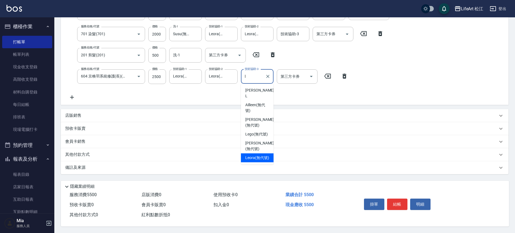
click at [259, 155] on span "Leora (無代號)" at bounding box center [257, 158] width 24 height 6
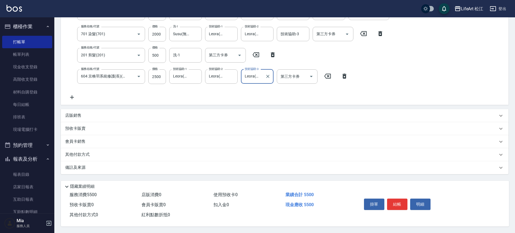
type input "Leora(無代號)"
click at [138, 170] on div "備註及來源" at bounding box center [284, 167] width 447 height 13
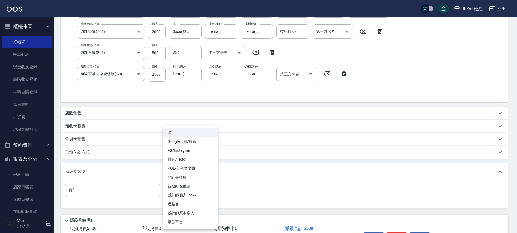
click at [197, 189] on body "LifeArt 松江 登出 櫃檯作業 打帳單 帳單列表 現金收支登錄 高階收支登錄 材料自購登錄 每日結帳 排班表 現場電腦打卡 預約管理 預約管理 單日預約…" at bounding box center [258, 81] width 517 height 373
click at [197, 151] on li "FB/Instagram" at bounding box center [190, 150] width 54 height 9
type input "FB/Instagram"
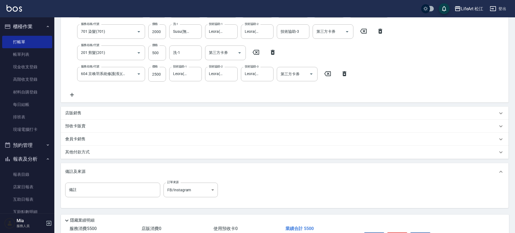
click at [143, 151] on div "其他付款方式" at bounding box center [281, 153] width 432 height 6
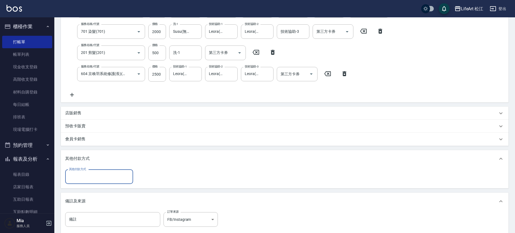
scroll to position [0, 0]
click at [122, 175] on input "其他付款方式" at bounding box center [99, 176] width 63 height 9
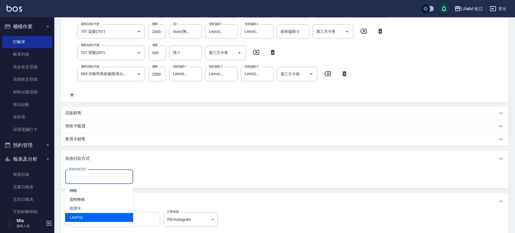
click at [110, 216] on span "LinePay" at bounding box center [99, 217] width 68 height 9
type input "LinePay"
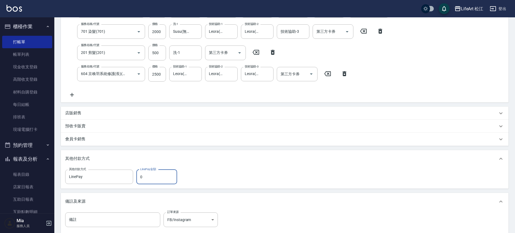
click at [157, 175] on input "0" at bounding box center [156, 177] width 41 height 15
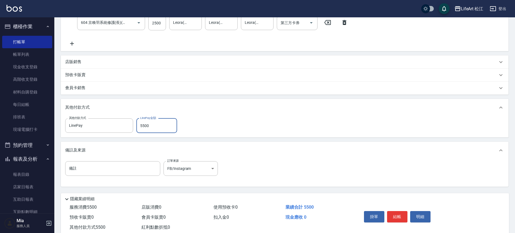
scroll to position [172, 0]
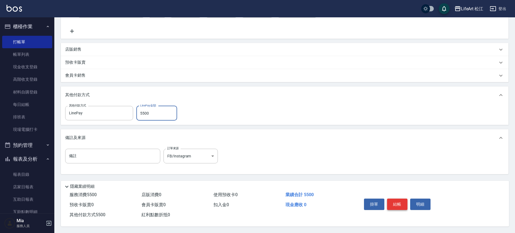
type input "5500"
drag, startPoint x: 394, startPoint y: 202, endPoint x: 393, endPoint y: 207, distance: 4.4
click at [394, 204] on button "結帳" at bounding box center [397, 204] width 20 height 11
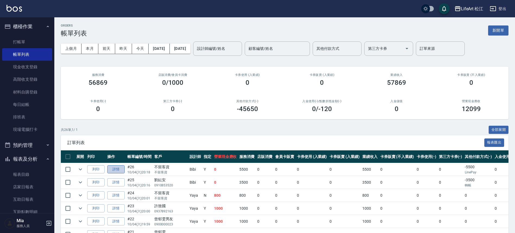
click at [115, 172] on link "詳情" at bounding box center [115, 170] width 17 height 8
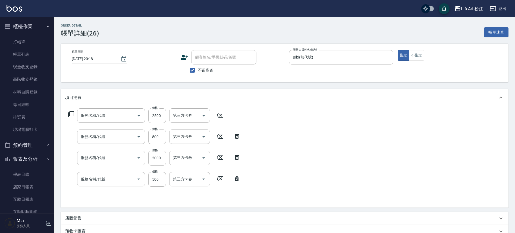
type input "2025/10/04 20:18"
checkbox input "true"
type input "Bibi(無代號)"
type input "FB/Instagram"
type input "604 京喚羽系統修護(長)(604)"
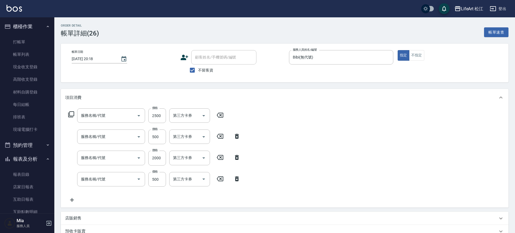
type input "201 剪髮(201)"
type input "701 染髮(701)"
type input "506 縮毛矯正 (506)"
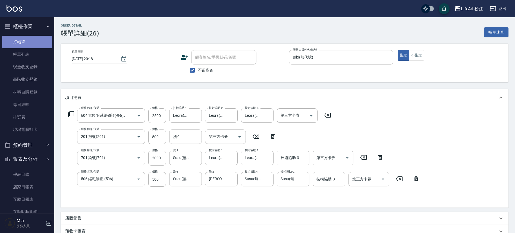
click at [37, 43] on link "打帳單" at bounding box center [27, 42] width 50 height 12
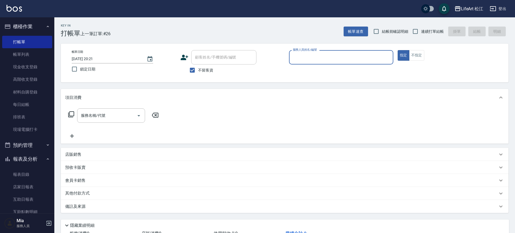
drag, startPoint x: 206, startPoint y: 72, endPoint x: 211, endPoint y: 66, distance: 7.9
click at [206, 72] on span "不留客資" at bounding box center [205, 71] width 15 height 6
click at [198, 72] on input "不留客資" at bounding box center [191, 70] width 11 height 11
checkbox input "false"
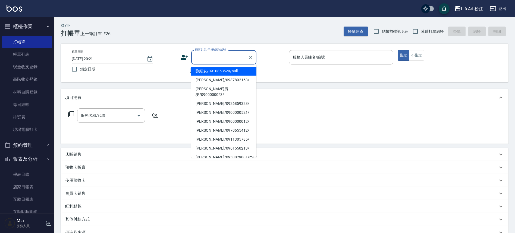
click at [217, 62] on input "顧客姓名/手機號碼/編號" at bounding box center [220, 57] width 52 height 9
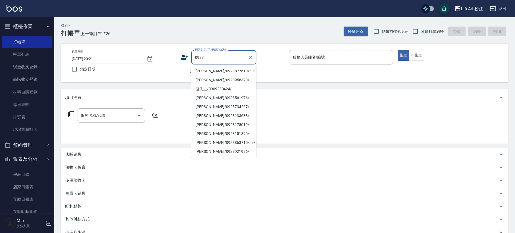
click at [225, 72] on li "[PERSON_NAME]/0928877610/null" at bounding box center [223, 71] width 65 height 9
type input "[PERSON_NAME]/0928877610/null"
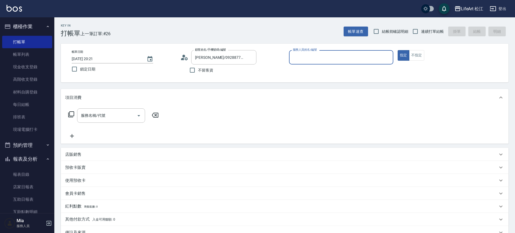
click at [349, 62] on div "服務人員姓名/編號" at bounding box center [341, 57] width 104 height 14
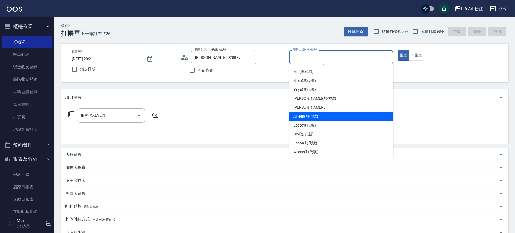
scroll to position [63, 0]
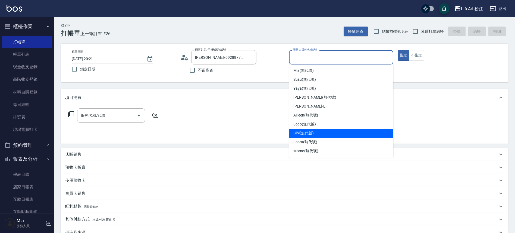
click at [339, 131] on div "Bibi (無代號)" at bounding box center [341, 133] width 104 height 9
type input "Bibi(無代號)"
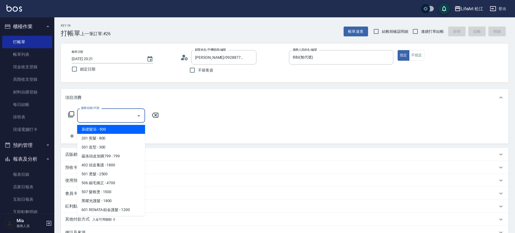
click at [122, 120] on input "服務名稱/代號" at bounding box center [107, 115] width 55 height 9
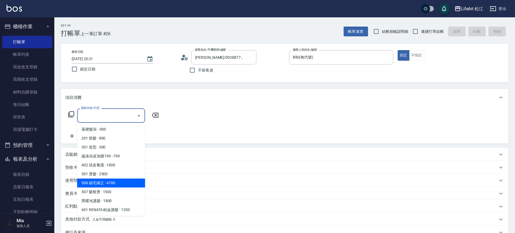
click at [123, 183] on span "506 縮毛矯正 - 4700" at bounding box center [111, 183] width 68 height 9
type input "506 縮毛矯正 (506)"
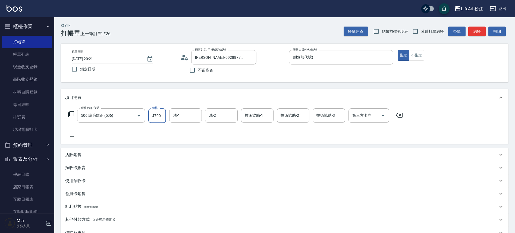
click at [163, 119] on input "4700" at bounding box center [157, 116] width 18 height 15
type input "500"
click at [73, 138] on icon at bounding box center [72, 136] width 14 height 7
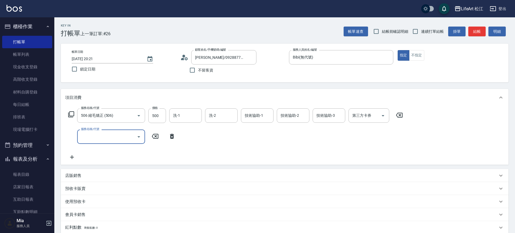
click at [93, 138] on input "服務名稱/代號" at bounding box center [107, 136] width 55 height 9
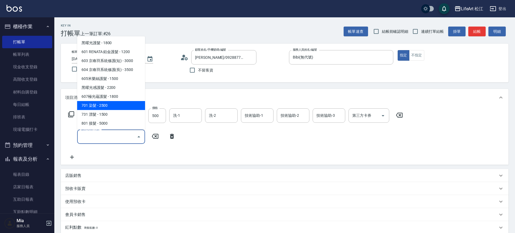
scroll to position [72, 0]
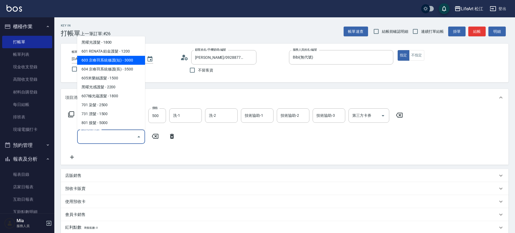
click at [117, 64] on span "603 京喚羽系統修護(短) - 3000" at bounding box center [111, 60] width 68 height 9
type input "603 京喚羽系統修護(短)(603)"
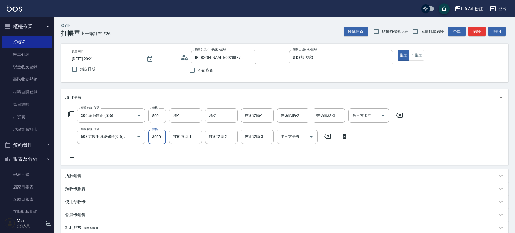
click at [157, 138] on input "3000" at bounding box center [157, 137] width 18 height 15
type input "2500"
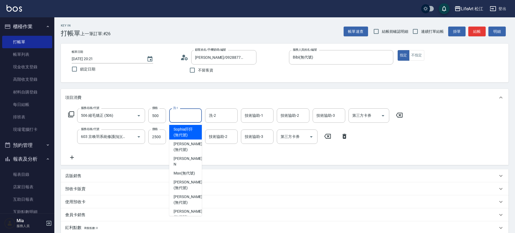
click at [185, 115] on input "洗-1" at bounding box center [186, 115] width 28 height 9
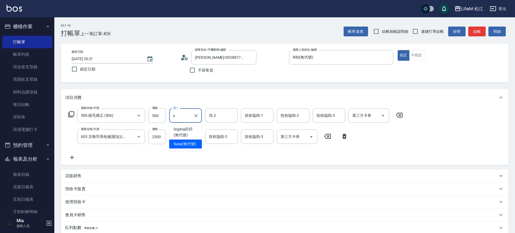
click at [185, 146] on span "Susu (無代號)" at bounding box center [184, 144] width 23 height 6
click at [210, 123] on div "洗-2" at bounding box center [221, 116] width 33 height 14
type input "Susu(無代號)"
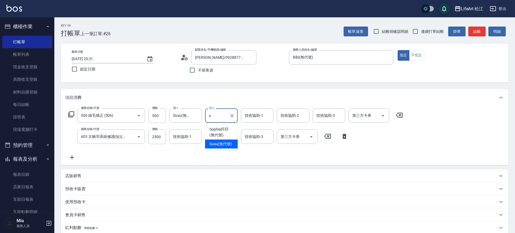
click at [217, 142] on span "Susu (無代號)" at bounding box center [220, 144] width 23 height 6
type input "Susu(無代號)"
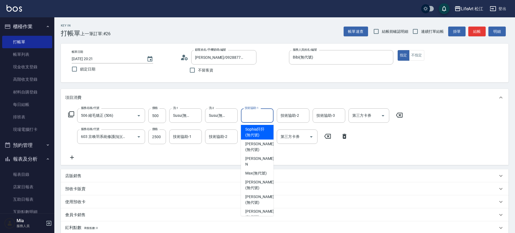
click at [266, 114] on input "技術協助-1" at bounding box center [257, 115] width 28 height 9
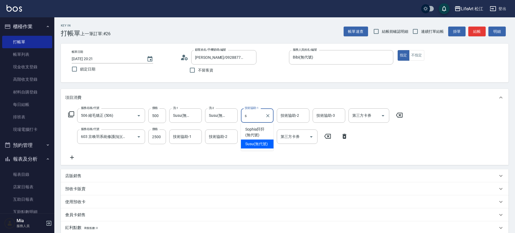
click at [262, 145] on span "Susu (無代號)" at bounding box center [256, 144] width 23 height 6
type input "Susu(無代號)"
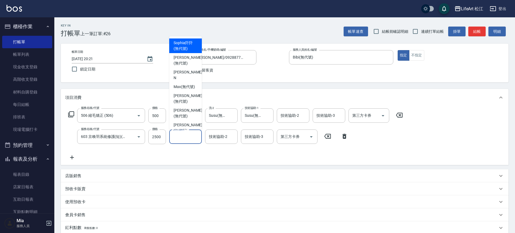
click at [184, 141] on input "技術協助-1" at bounding box center [186, 136] width 28 height 9
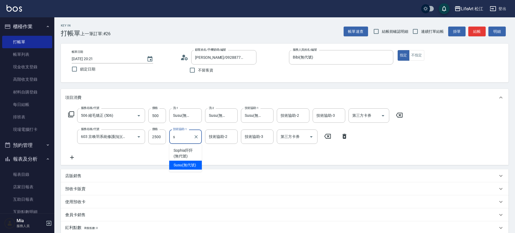
drag, startPoint x: 185, startPoint y: 166, endPoint x: 200, endPoint y: 151, distance: 20.9
click at [185, 166] on span "Susu (無代號)" at bounding box center [184, 166] width 23 height 6
type input "Susu(無代號)"
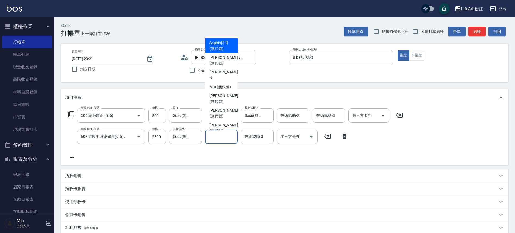
click at [213, 139] on div "技術協助-2 技術協助-2" at bounding box center [221, 137] width 33 height 14
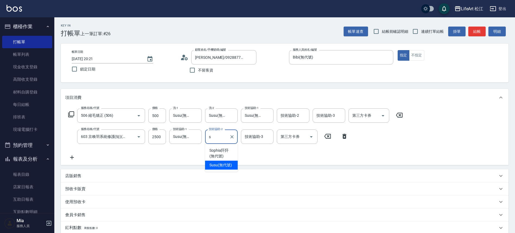
drag, startPoint x: 227, startPoint y: 164, endPoint x: 238, endPoint y: 149, distance: 18.6
click at [227, 164] on span "Susu (無代號)" at bounding box center [220, 166] width 23 height 6
type input "Susu(無代號)"
click at [248, 141] on input "技術協助-3" at bounding box center [257, 136] width 28 height 9
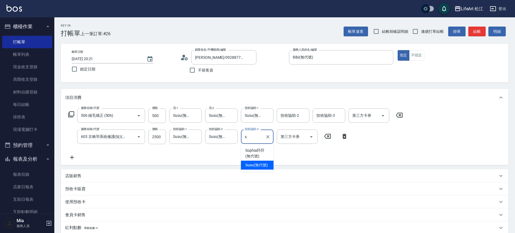
click at [257, 162] on div "Susu (無代號)" at bounding box center [257, 165] width 33 height 9
type input "Susu(無代號)"
click at [294, 120] on input "技術協助-2" at bounding box center [293, 115] width 28 height 9
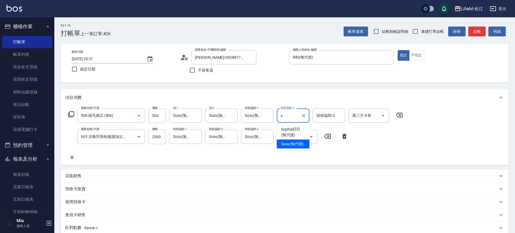
click at [298, 142] on span "Susu (無代號)" at bounding box center [292, 144] width 23 height 6
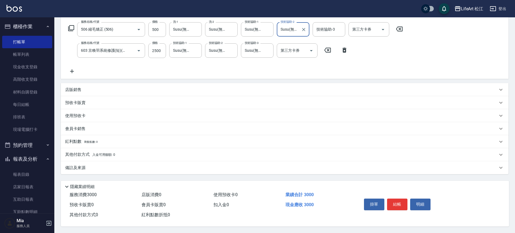
type input "Susu(無代號)"
click at [118, 161] on div "備註及來源 備註 備註 訂單來源 ​ 訂單來源" at bounding box center [284, 167] width 447 height 13
click at [120, 162] on div "備註及來源" at bounding box center [284, 167] width 447 height 13
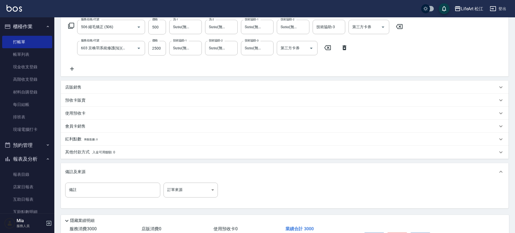
click at [192, 182] on div "備註 備註 訂單來源 ​ 訂單來源" at bounding box center [284, 195] width 447 height 28
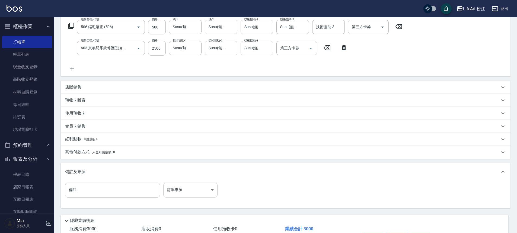
click at [193, 186] on body "LifeArt 松江 登出 櫃檯作業 打帳單 帳單列表 現金收支登錄 高階收支登錄 材料自購登錄 每日結帳 排班表 現場電腦打卡 預約管理 預約管理 單日預約…" at bounding box center [258, 89] width 517 height 356
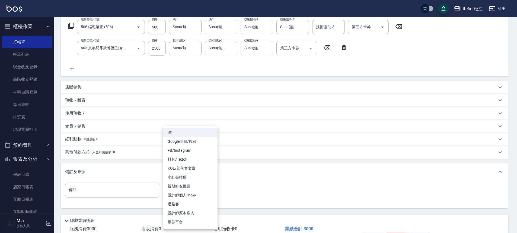
click at [192, 152] on li "FB/Instagram" at bounding box center [190, 150] width 54 height 9
type input "FB/Instagram"
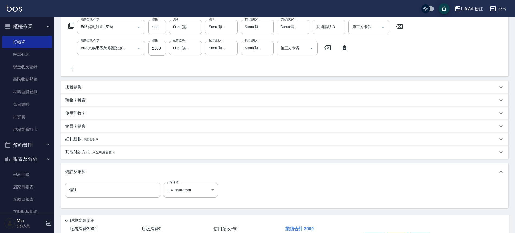
click at [109, 148] on div "其他付款方式 入金可用餘額: 0" at bounding box center [284, 152] width 447 height 13
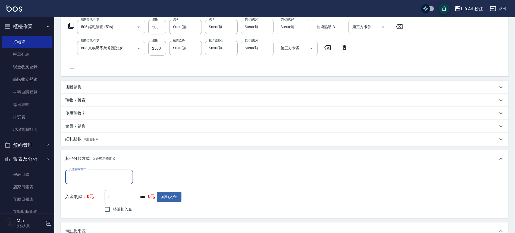
scroll to position [0, 0]
click at [115, 169] on div "其他付款方式 其他付款方式 入金剩餘： 0元 0 ​ 整筆扣入金 0元 異動入金" at bounding box center [284, 193] width 447 height 51
click at [114, 176] on input "其他付款方式" at bounding box center [99, 176] width 63 height 9
click at [103, 213] on span "信用卡" at bounding box center [99, 209] width 68 height 9
type input "信用卡"
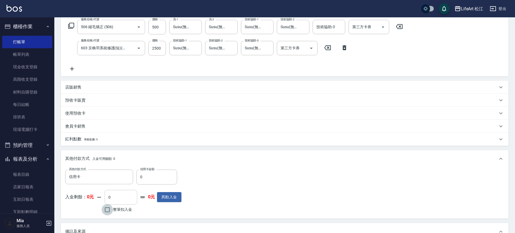
drag, startPoint x: 103, startPoint y: 213, endPoint x: 105, endPoint y: 199, distance: 14.5
click at [104, 210] on input "整筆扣入金" at bounding box center [106, 209] width 11 height 11
checkbox input "true"
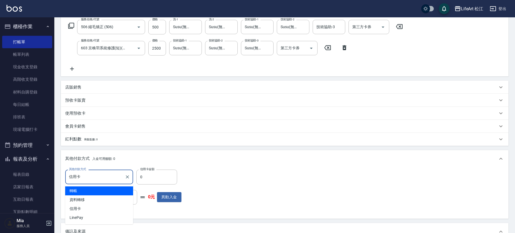
click at [109, 180] on input "信用卡" at bounding box center [95, 176] width 55 height 9
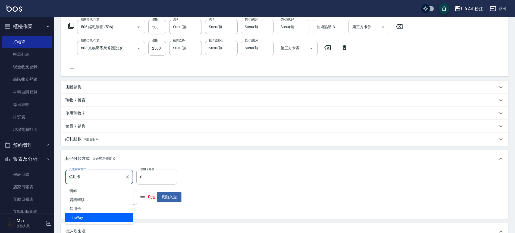
click at [101, 216] on span "LinePay" at bounding box center [99, 218] width 68 height 9
type input "LinePay"
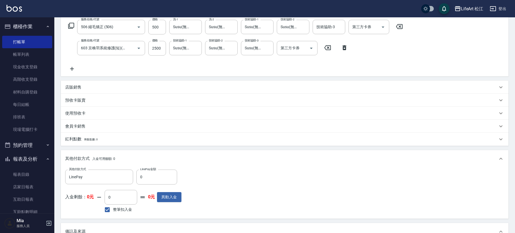
click at [127, 208] on span "整筆扣入金" at bounding box center [122, 210] width 19 height 6
click at [113, 208] on input "整筆扣入金" at bounding box center [106, 209] width 11 height 11
checkbox input "false"
click at [154, 181] on input "0" at bounding box center [156, 177] width 41 height 15
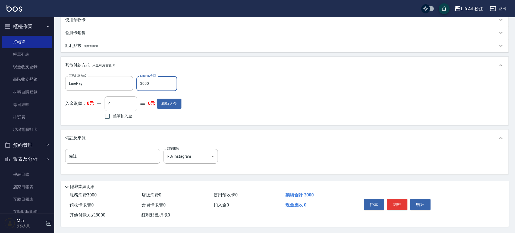
scroll to position [185, 0]
type input "3000"
click at [401, 203] on button "結帳" at bounding box center [397, 204] width 20 height 11
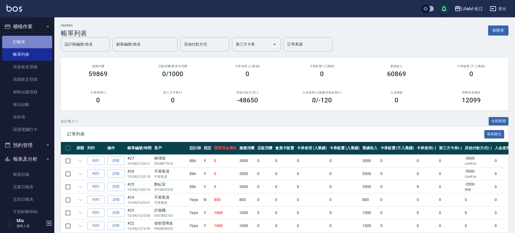
click at [45, 40] on link "打帳單" at bounding box center [27, 42] width 50 height 12
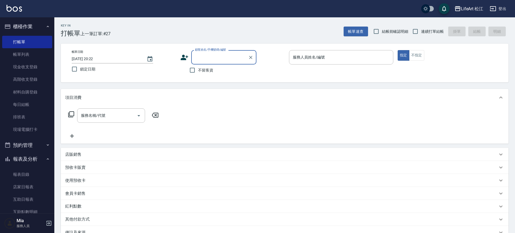
click at [209, 69] on span "不留客資" at bounding box center [205, 71] width 15 height 6
click at [198, 69] on input "不留客資" at bounding box center [191, 70] width 11 height 11
checkbox input "true"
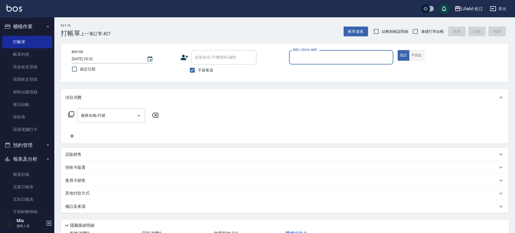
click at [412, 58] on button "不指定" at bounding box center [416, 55] width 15 height 11
click at [364, 60] on input "服務人員姓名/編號" at bounding box center [340, 57] width 99 height 9
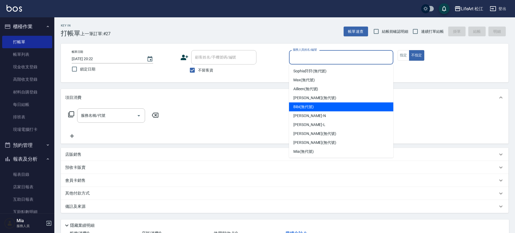
scroll to position [1, 0]
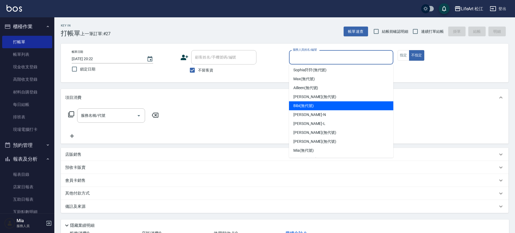
click at [329, 104] on div "Bibi (無代號)" at bounding box center [341, 105] width 104 height 9
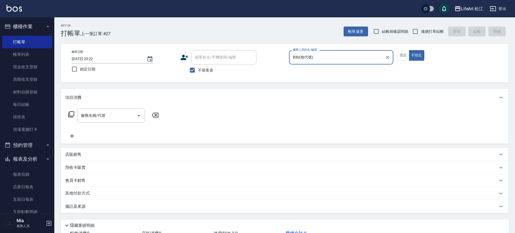
type input "Bibi(無代號)"
click at [113, 117] on input "服務名稱/代號" at bounding box center [107, 115] width 55 height 9
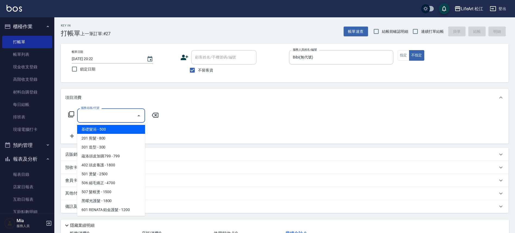
click at [115, 130] on span "基礎髮浴 - 500" at bounding box center [111, 129] width 68 height 9
type input "基礎髮浴 (101)"
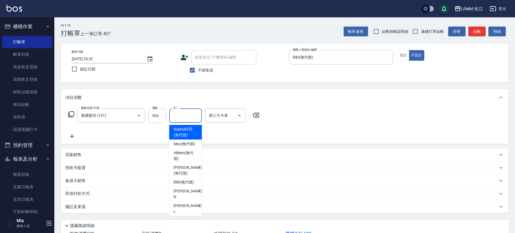
click at [189, 118] on input "洗-1" at bounding box center [186, 115] width 28 height 9
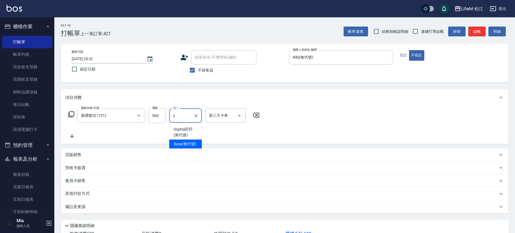
click at [185, 144] on span "Susu (無代號)" at bounding box center [184, 144] width 23 height 6
type input "Susu(無代號)"
click at [106, 208] on div "備註及來源" at bounding box center [281, 207] width 432 height 6
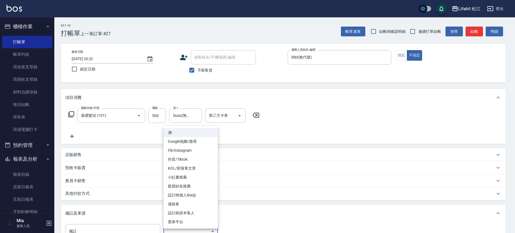
scroll to position [6, 0]
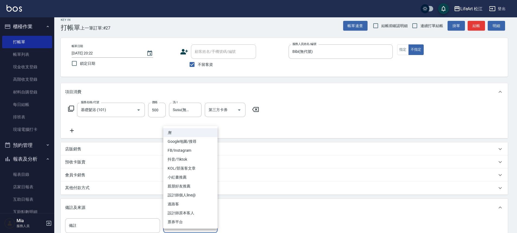
click at [184, 228] on body "LifeArt 松江 登出 櫃檯作業 打帳單 帳單列表 現金收支登錄 高階收支登錄 材料自購登錄 每日結帳 排班表 現場電腦打卡 預約管理 預約管理 單日預約…" at bounding box center [258, 148] width 517 height 309
click at [186, 207] on li "過路客" at bounding box center [190, 204] width 54 height 9
type input "過路客"
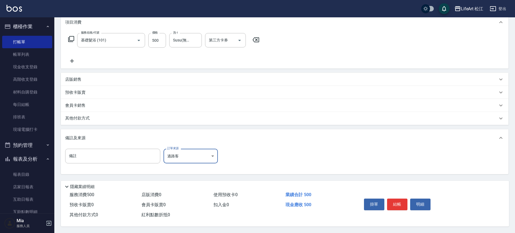
scroll to position [78, 0]
click at [399, 202] on button "結帳" at bounding box center [397, 204] width 20 height 11
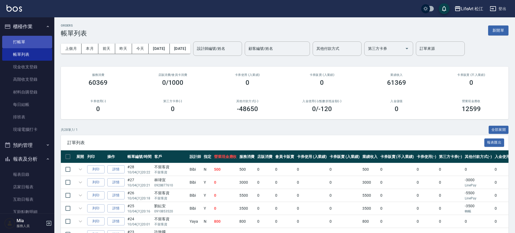
click at [39, 43] on link "打帳單" at bounding box center [27, 42] width 50 height 12
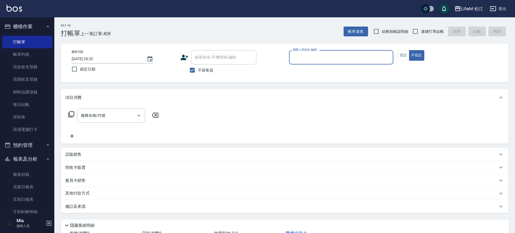
click at [344, 59] on input "服務人員姓名/編號" at bounding box center [340, 57] width 99 height 9
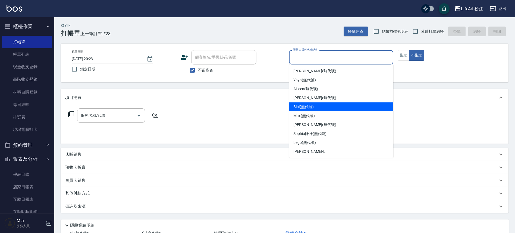
click at [341, 104] on div "Bibi (無代號)" at bounding box center [341, 107] width 104 height 9
type input "Bibi(無代號)"
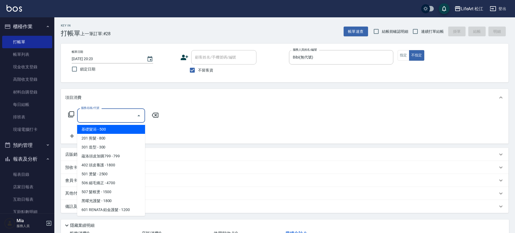
click at [122, 117] on input "服務名稱/代號" at bounding box center [107, 115] width 55 height 9
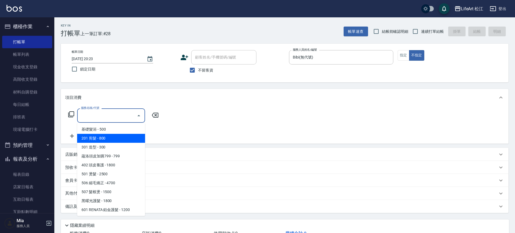
click at [120, 137] on span "201 剪髮 - 800" at bounding box center [111, 138] width 68 height 9
type input "201 剪髮(201)"
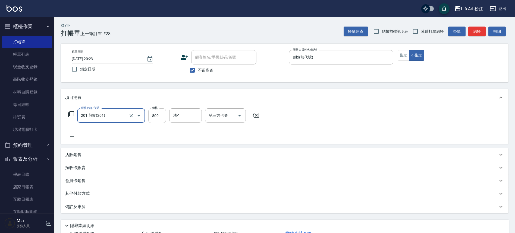
click at [158, 118] on input "800" at bounding box center [157, 116] width 18 height 15
type input "800"
click at [75, 136] on icon at bounding box center [72, 136] width 14 height 7
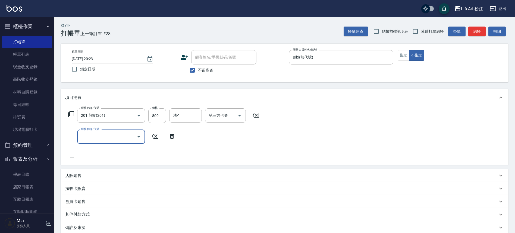
click at [97, 137] on input "服務名稱/代號" at bounding box center [107, 136] width 55 height 9
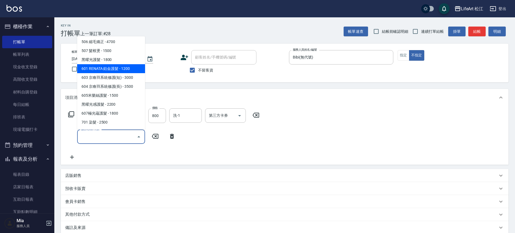
scroll to position [65, 0]
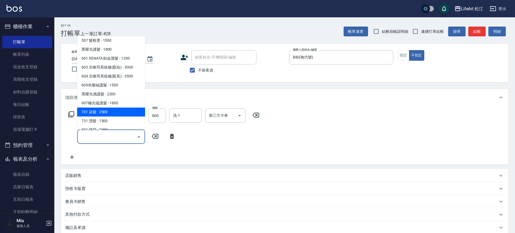
click at [115, 113] on span "701 染髮 - 2500" at bounding box center [111, 112] width 68 height 9
type input "701 染髮(701)"
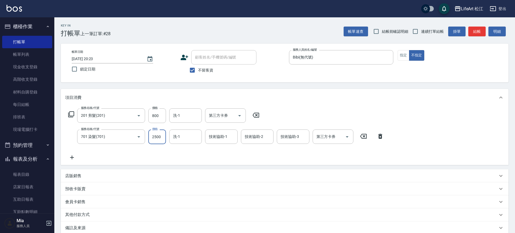
click at [159, 141] on input "2500" at bounding box center [157, 137] width 18 height 15
type input "3600"
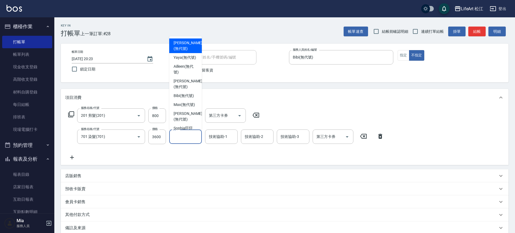
click at [193, 137] on input "洗-1" at bounding box center [186, 136] width 28 height 9
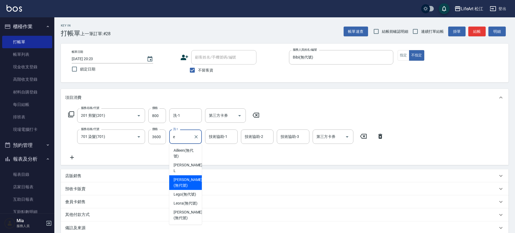
drag, startPoint x: 194, startPoint y: 177, endPoint x: 205, endPoint y: 165, distance: 16.1
click at [194, 177] on span "[PERSON_NAME] (無代號)" at bounding box center [187, 182] width 29 height 11
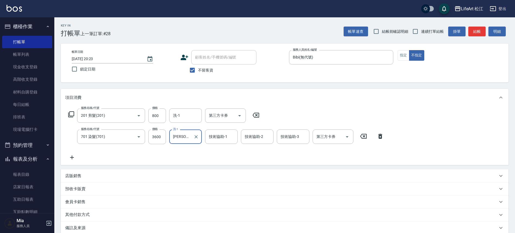
type input "[PERSON_NAME](無代號)"
click at [222, 139] on input "技術協助-1" at bounding box center [221, 136] width 28 height 9
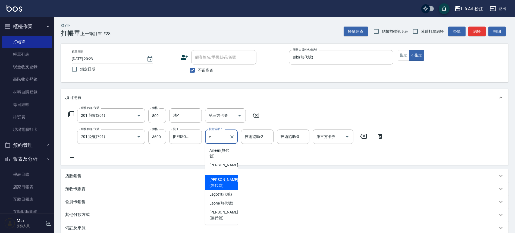
click at [221, 182] on span "[PERSON_NAME] (無代號)" at bounding box center [223, 182] width 29 height 11
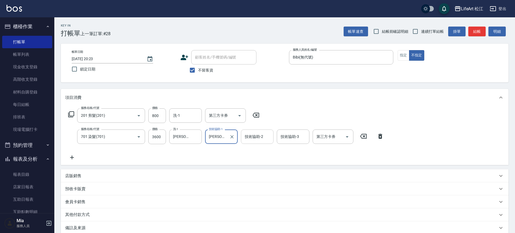
click at [254, 142] on div "技術協助-2" at bounding box center [257, 137] width 33 height 14
type input "[PERSON_NAME](無代號)"
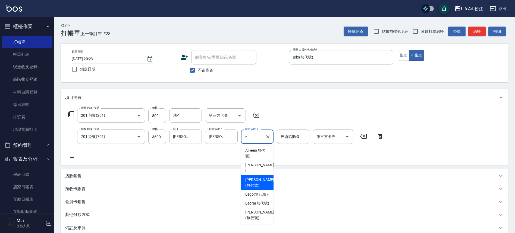
click at [255, 177] on span "[PERSON_NAME] (無代號)" at bounding box center [259, 182] width 29 height 11
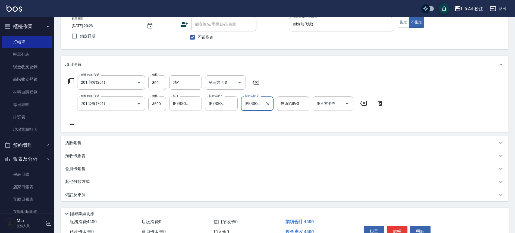
scroll to position [63, 0]
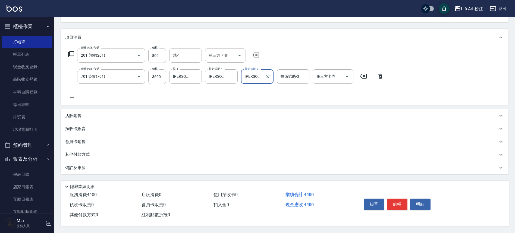
type input "[PERSON_NAME](無代號)"
click at [97, 166] on div "備註及來源" at bounding box center [281, 168] width 432 height 6
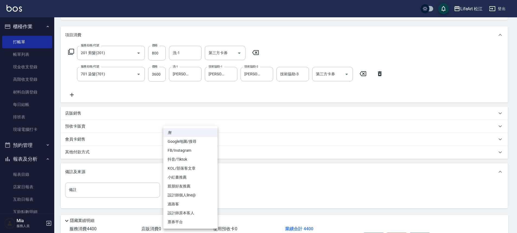
click at [200, 193] on body "LifeArt 松江 登出 櫃檯作業 打帳單 帳單列表 現金收支登錄 高階收支登錄 材料自購登錄 每日結帳 排班表 現場電腦打卡 預約管理 預約管理 單日預約…" at bounding box center [258, 102] width 517 height 330
click at [197, 202] on li "過路客" at bounding box center [190, 204] width 54 height 9
type input "過路客"
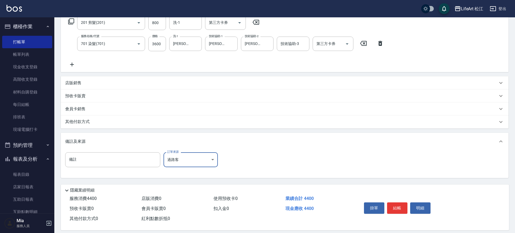
scroll to position [99, 0]
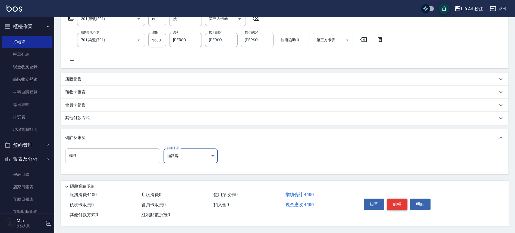
click at [396, 204] on button "結帳" at bounding box center [397, 204] width 20 height 11
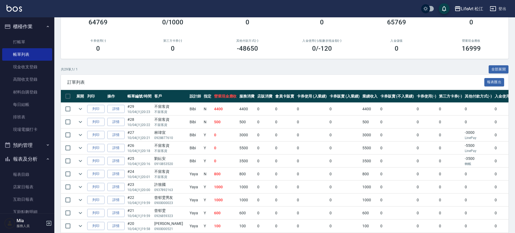
scroll to position [45, 0]
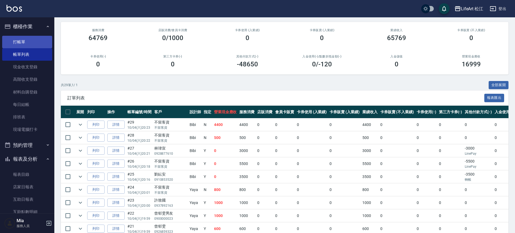
click at [18, 42] on link "打帳單" at bounding box center [27, 42] width 50 height 12
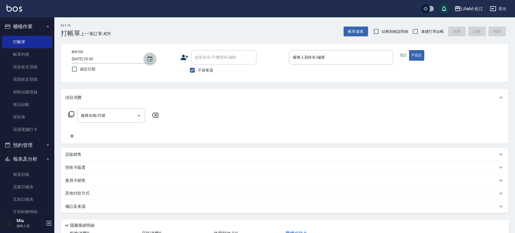
click at [147, 62] on icon "Choose date, selected date is 2025-10-04" at bounding box center [150, 59] width 7 height 7
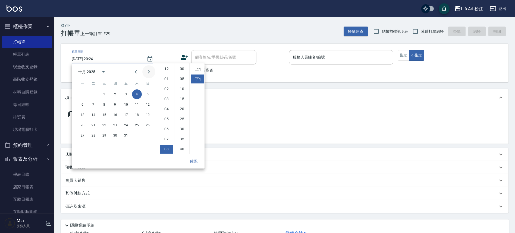
scroll to position [30, 0]
click at [146, 93] on button "5" at bounding box center [148, 95] width 10 height 10
type input "2025/10/05 20:24"
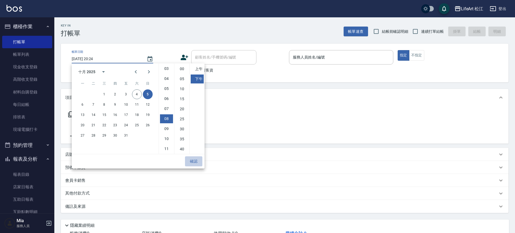
click at [191, 162] on button "確認" at bounding box center [193, 162] width 17 height 10
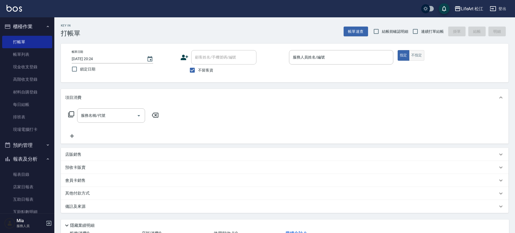
click at [421, 58] on button "不指定" at bounding box center [416, 55] width 15 height 11
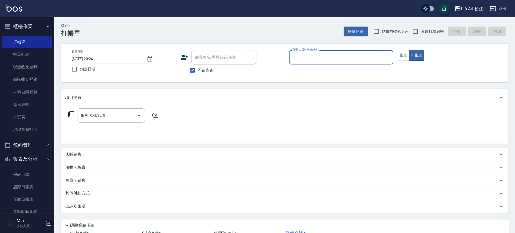
click at [382, 56] on input "服務人員姓名/編號" at bounding box center [340, 57] width 99 height 9
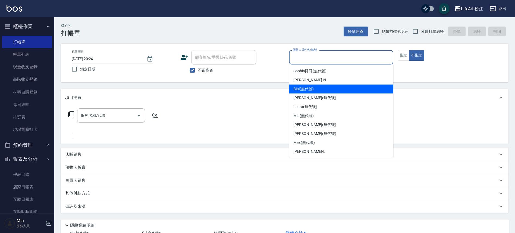
click at [357, 93] on div "Bibi (無代號)" at bounding box center [341, 89] width 104 height 9
type input "Bibi(無代號)"
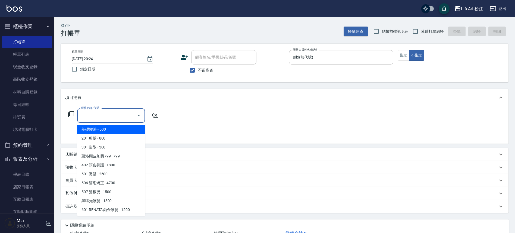
click at [107, 120] on input "服務名稱/代號" at bounding box center [107, 115] width 55 height 9
click at [108, 130] on span "基礎髮浴 - 500" at bounding box center [111, 129] width 68 height 9
type input "基礎髮浴 (101)"
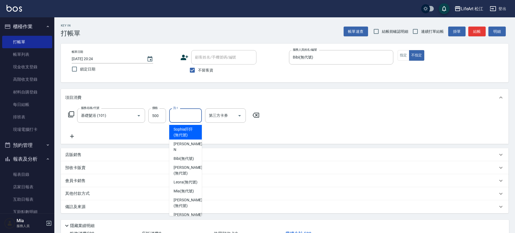
click at [175, 119] on input "洗-1" at bounding box center [186, 115] width 28 height 9
click at [102, 210] on div "備註及來源" at bounding box center [281, 207] width 432 height 6
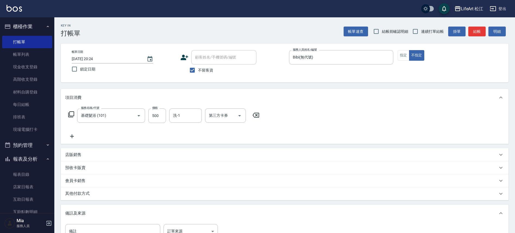
click at [176, 223] on div "備註 備註 訂單來源 ​ 訂單來源" at bounding box center [284, 236] width 447 height 28
click at [178, 226] on body "LifeArt 松江 登出 櫃檯作業 打帳單 帳單列表 現金收支登錄 高階收支登錄 材料自購登錄 每日結帳 排班表 現場電腦打卡 預約管理 預約管理 單日預約…" at bounding box center [257, 154] width 515 height 309
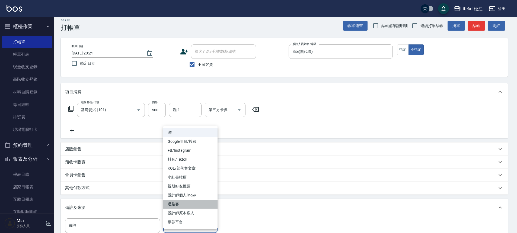
click at [180, 202] on li "過路客" at bounding box center [190, 204] width 54 height 9
type input "過路客"
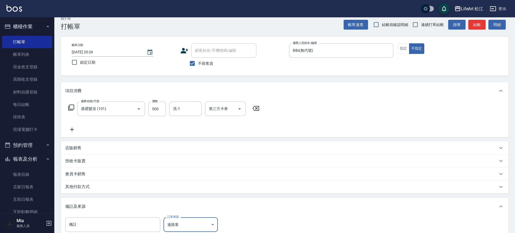
scroll to position [78, 0]
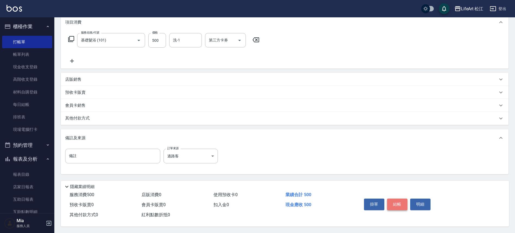
click at [393, 201] on button "結帳" at bounding box center [397, 204] width 20 height 11
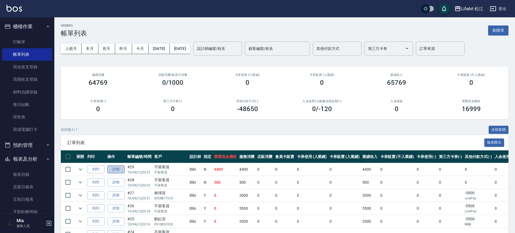
click at [122, 170] on link "詳情" at bounding box center [115, 170] width 17 height 8
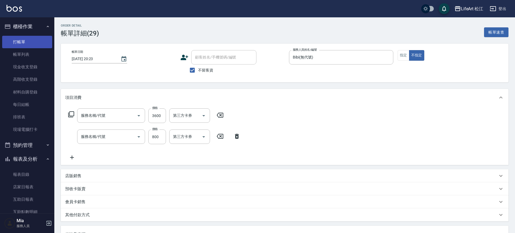
type input "2025/10/04 20:23"
checkbox input "true"
type input "Bibi(無代號)"
type input "過路客"
type input "701 染髮(701)"
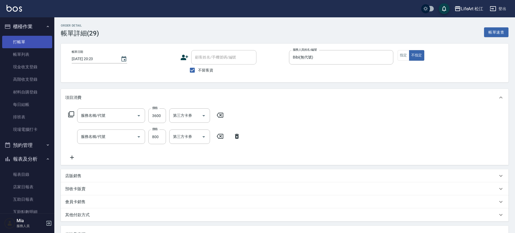
type input "201 剪髮(201)"
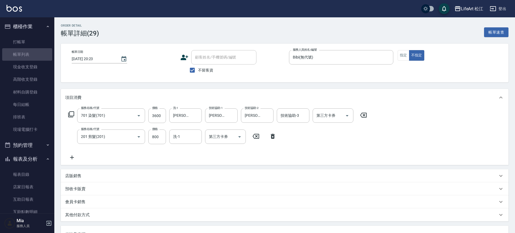
drag, startPoint x: 31, startPoint y: 52, endPoint x: 148, endPoint y: 167, distance: 165.0
click at [31, 52] on link "帳單列表" at bounding box center [27, 54] width 50 height 12
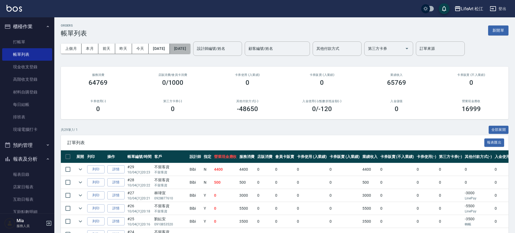
click at [190, 53] on button "[DATE]" at bounding box center [180, 49] width 21 height 10
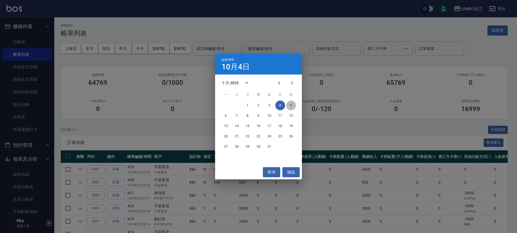
click at [291, 104] on button "5" at bounding box center [291, 106] width 10 height 10
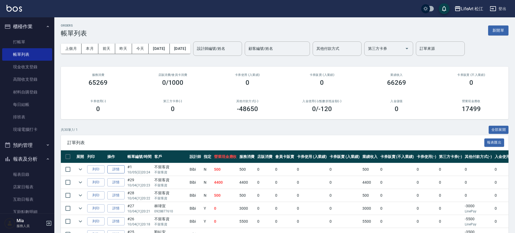
click at [117, 171] on link "詳情" at bounding box center [115, 170] width 17 height 8
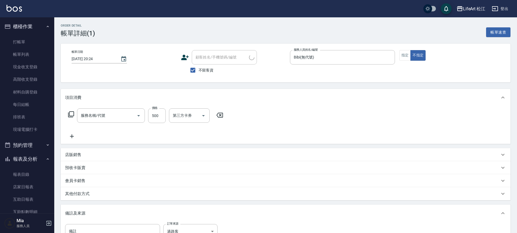
type input "2025/10/05 20:24"
checkbox input "true"
type input "Bibi(無代號)"
type input "過路客"
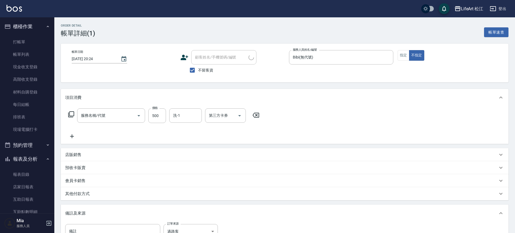
type input "基礎髮浴 (101)"
click at [69, 135] on icon at bounding box center [72, 136] width 14 height 7
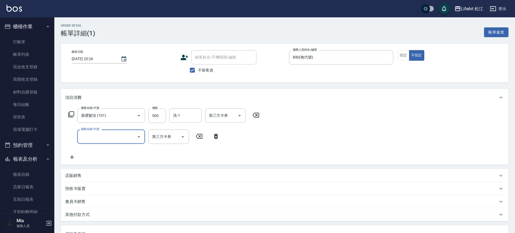
click at [85, 137] on input "服務名稱/代號" at bounding box center [107, 136] width 55 height 9
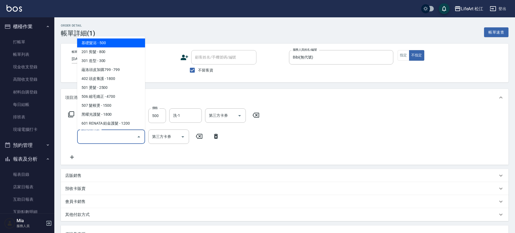
click at [114, 41] on span "基礎髮浴 - 500" at bounding box center [111, 43] width 68 height 9
type input "基礎髮浴 (101)"
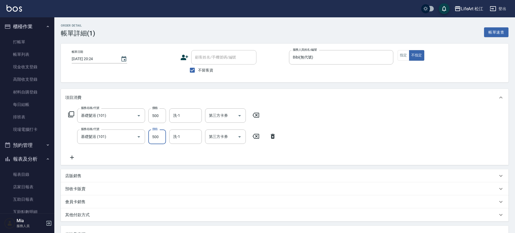
click at [158, 140] on input "500" at bounding box center [157, 137] width 18 height 15
type input "800"
click at [186, 140] on input "洗-1" at bounding box center [186, 136] width 28 height 9
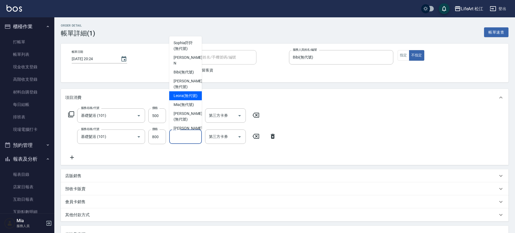
click at [178, 93] on span "Leora (無代號)" at bounding box center [185, 96] width 24 height 6
type input "Leora(無代號)"
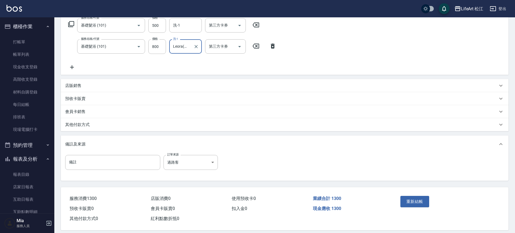
scroll to position [97, 0]
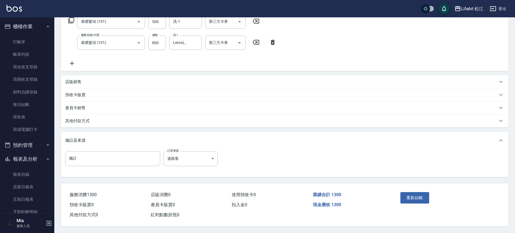
click at [105, 118] on div "其他付款方式" at bounding box center [281, 121] width 432 height 6
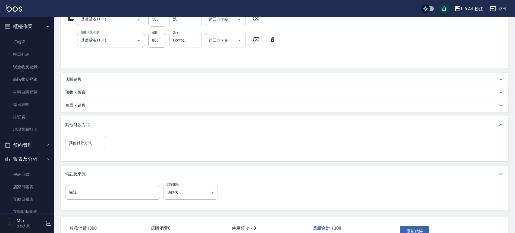
click at [95, 144] on input "其他付款方式" at bounding box center [86, 142] width 36 height 9
drag, startPoint x: 94, startPoint y: 157, endPoint x: 101, endPoint y: 155, distance: 7.8
click at [94, 157] on span "轉帳" at bounding box center [85, 157] width 41 height 9
type input "轉帳"
click at [141, 145] on input "0" at bounding box center [129, 143] width 41 height 15
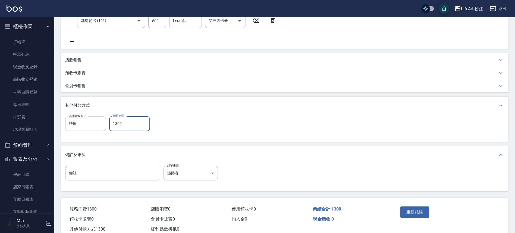
scroll to position [133, 0]
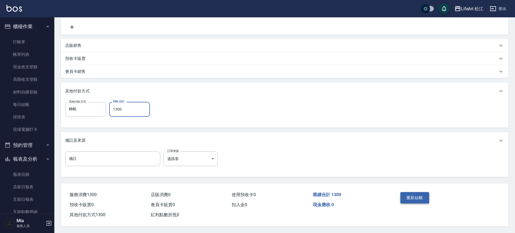
type input "1300"
click at [410, 197] on button "重新結帳" at bounding box center [414, 197] width 29 height 11
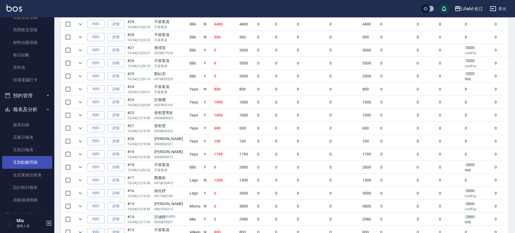
scroll to position [50, 0]
click at [28, 180] on link "全店業績分析表" at bounding box center [27, 175] width 50 height 12
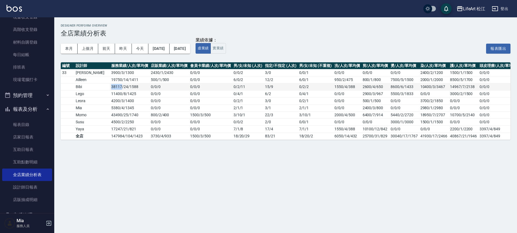
drag, startPoint x: 105, startPoint y: 87, endPoint x: 90, endPoint y: 85, distance: 15.6
click at [90, 85] on tr "Bibi 38117 / 24 / 1588 0 / 0 / 0 0 / 0 / 0 0 / 2 / 11 15 / 9 0 / 2 / 2 1550/4/3…" at bounding box center [289, 86] width 457 height 7
